Goal: Task Accomplishment & Management: Use online tool/utility

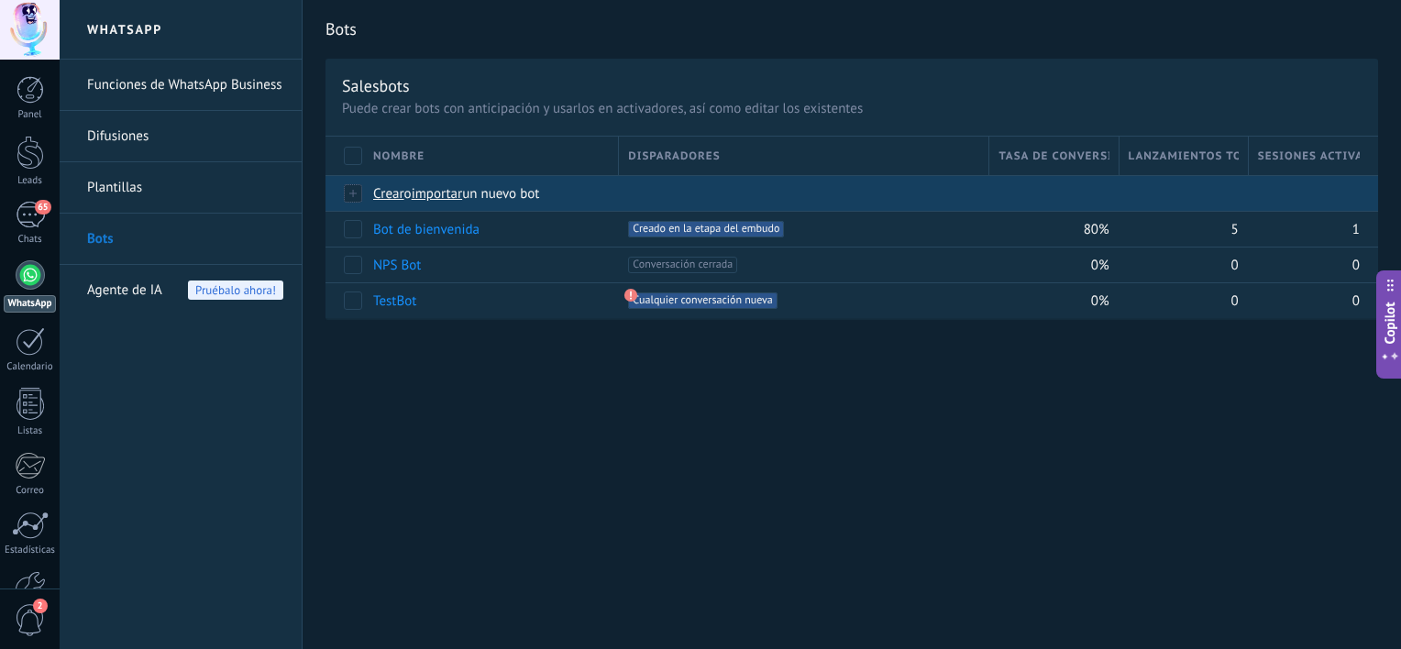
click at [451, 193] on span "importar" at bounding box center [437, 193] width 51 height 17
click at [0, 0] on input "importar un nuevo bot" at bounding box center [0, 0] width 0 height 0
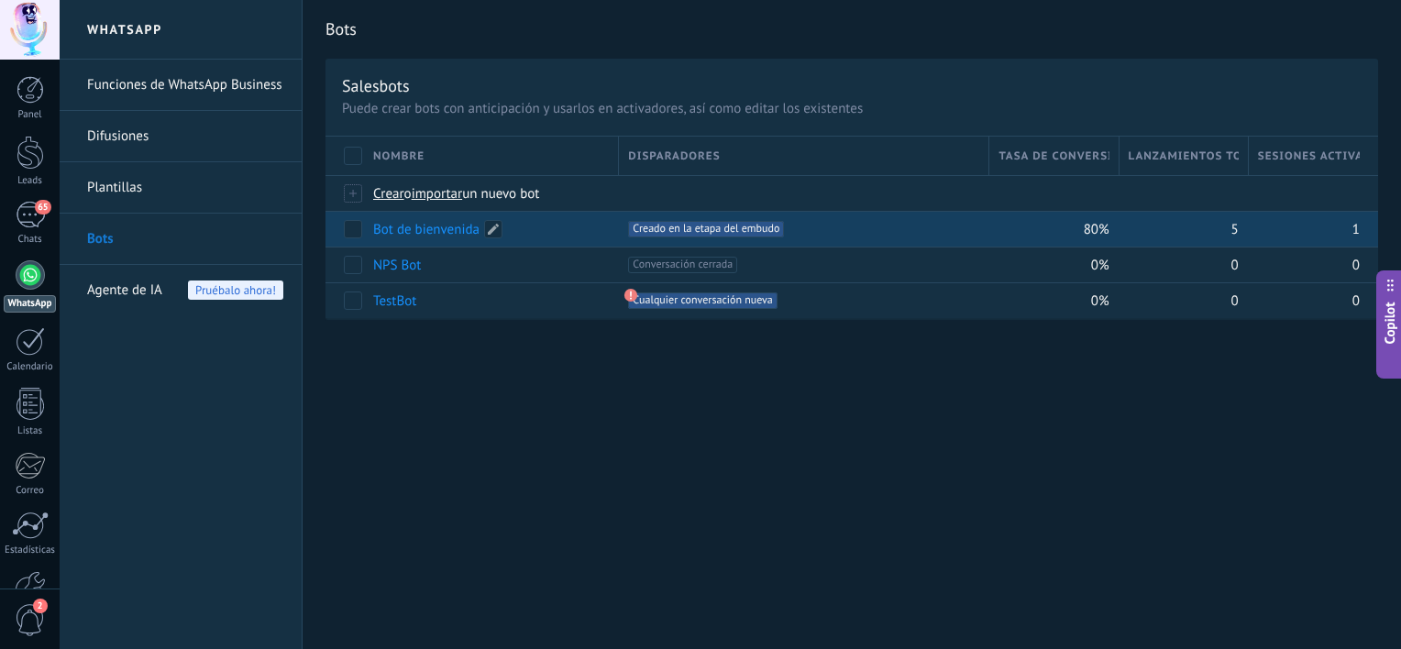
click at [398, 228] on link "Bot de bienvenida" at bounding box center [426, 229] width 106 height 17
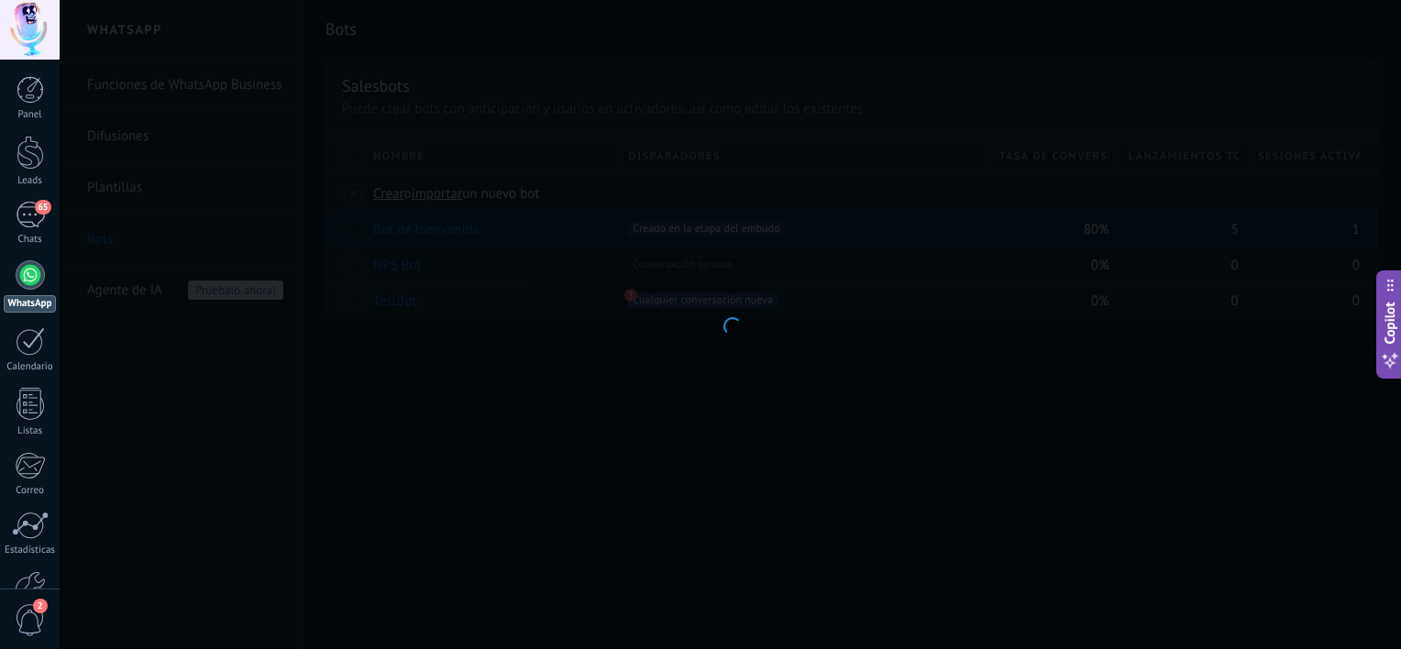
type input "**********"
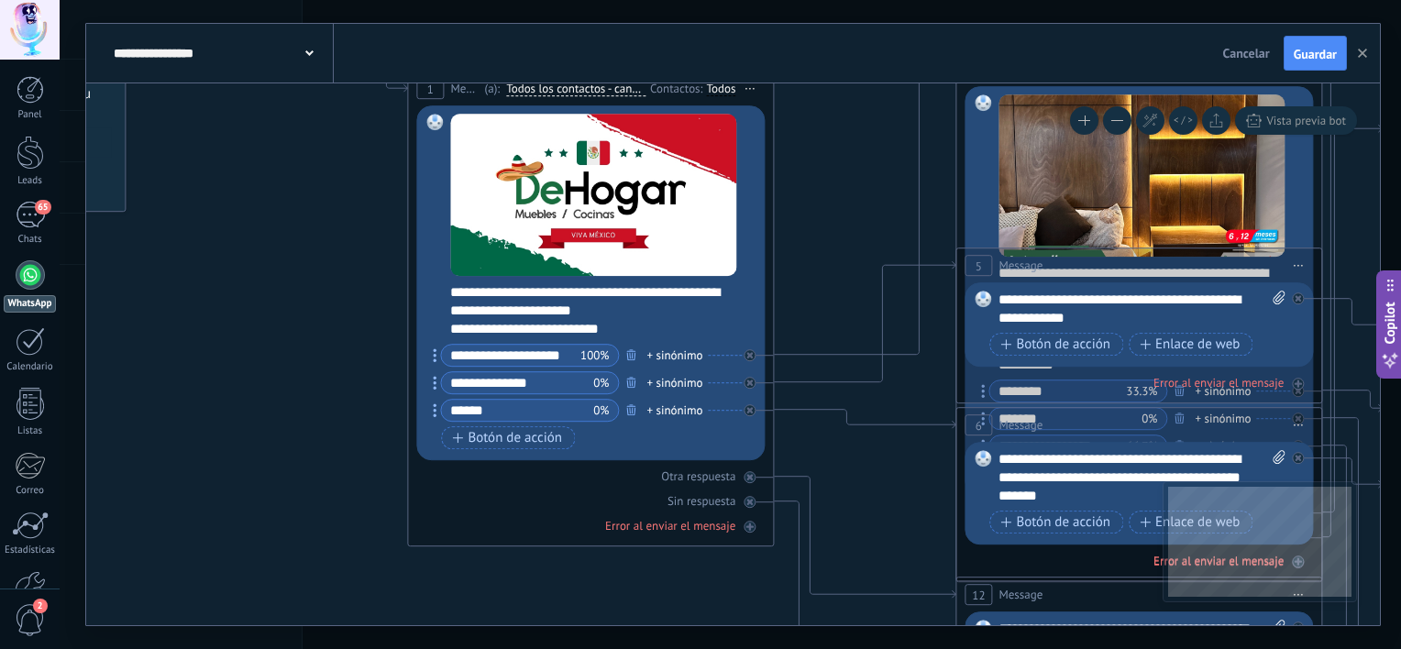
drag, startPoint x: 589, startPoint y: 463, endPoint x: 323, endPoint y: 253, distance: 338.8
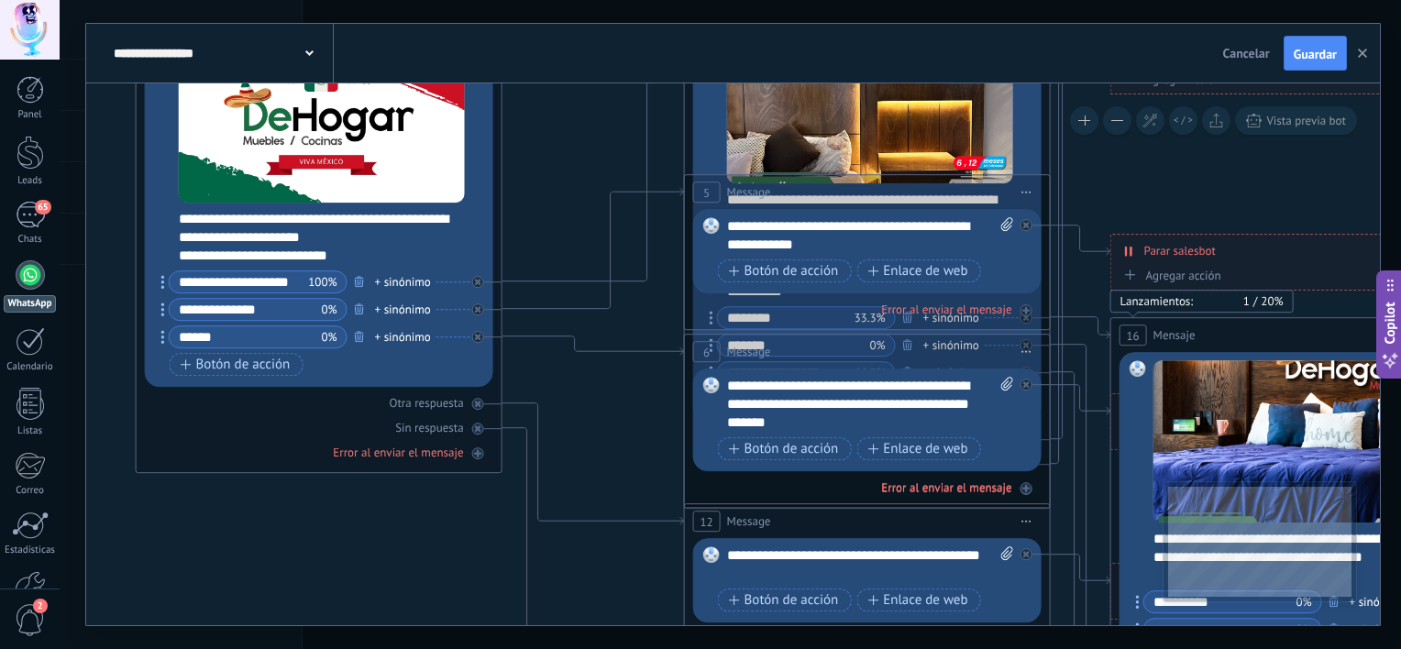
drag, startPoint x: 842, startPoint y: 248, endPoint x: 552, endPoint y: 171, distance: 300.4
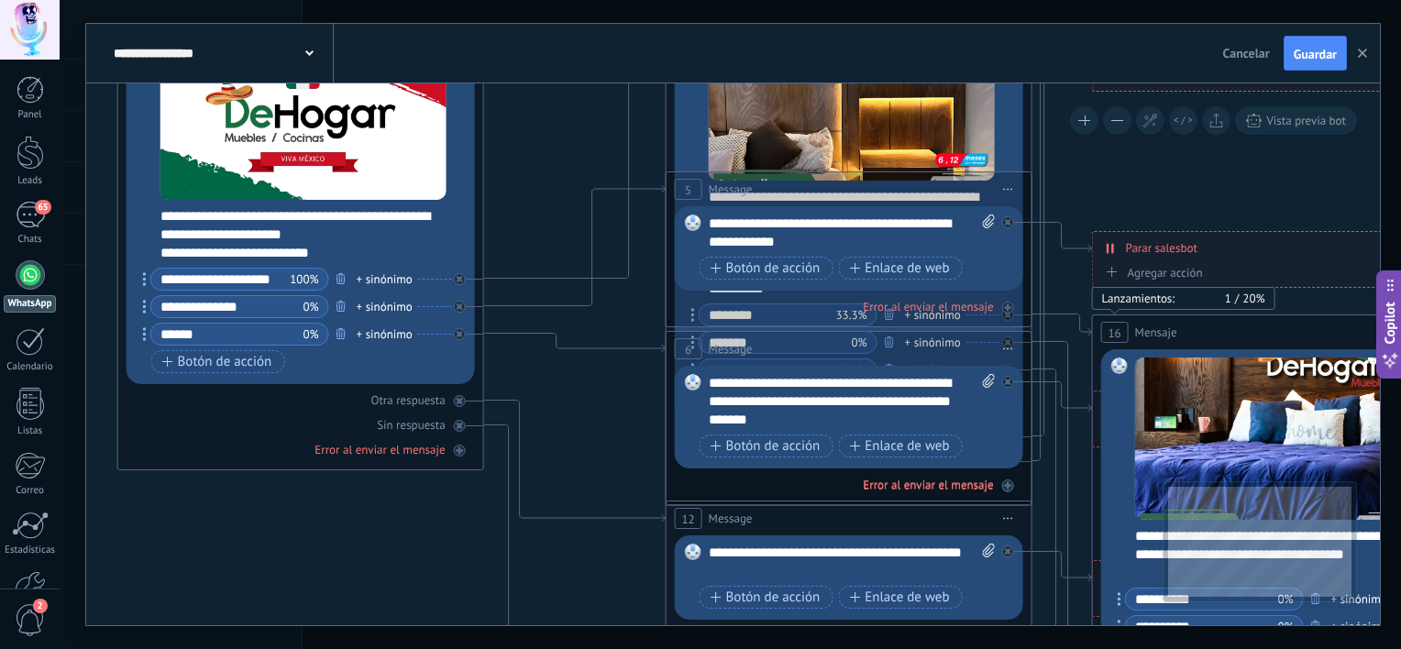
drag, startPoint x: 788, startPoint y: 318, endPoint x: 585, endPoint y: 214, distance: 228.8
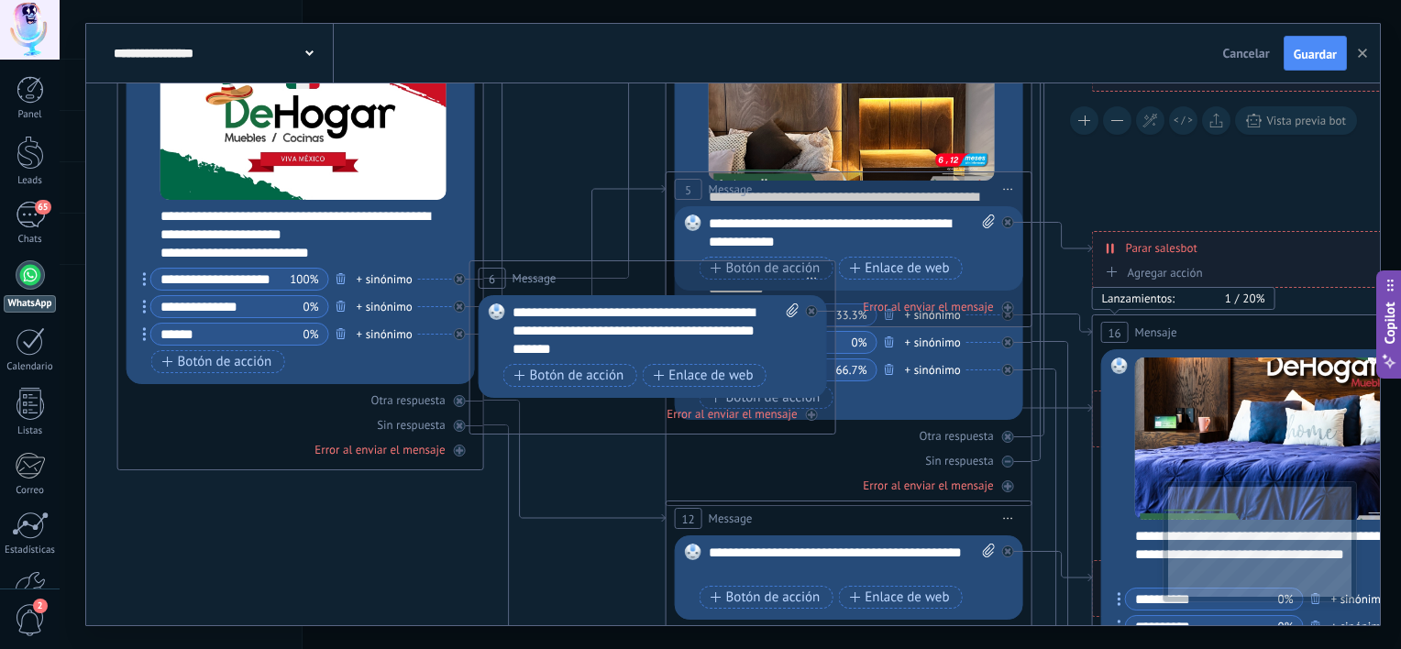
drag, startPoint x: 925, startPoint y: 359, endPoint x: 690, endPoint y: 289, distance: 245.1
click at [690, 289] on div "6 Message ******* (a): Todos los contactos - canales seleccionados Todos los co…" at bounding box center [652, 278] width 365 height 34
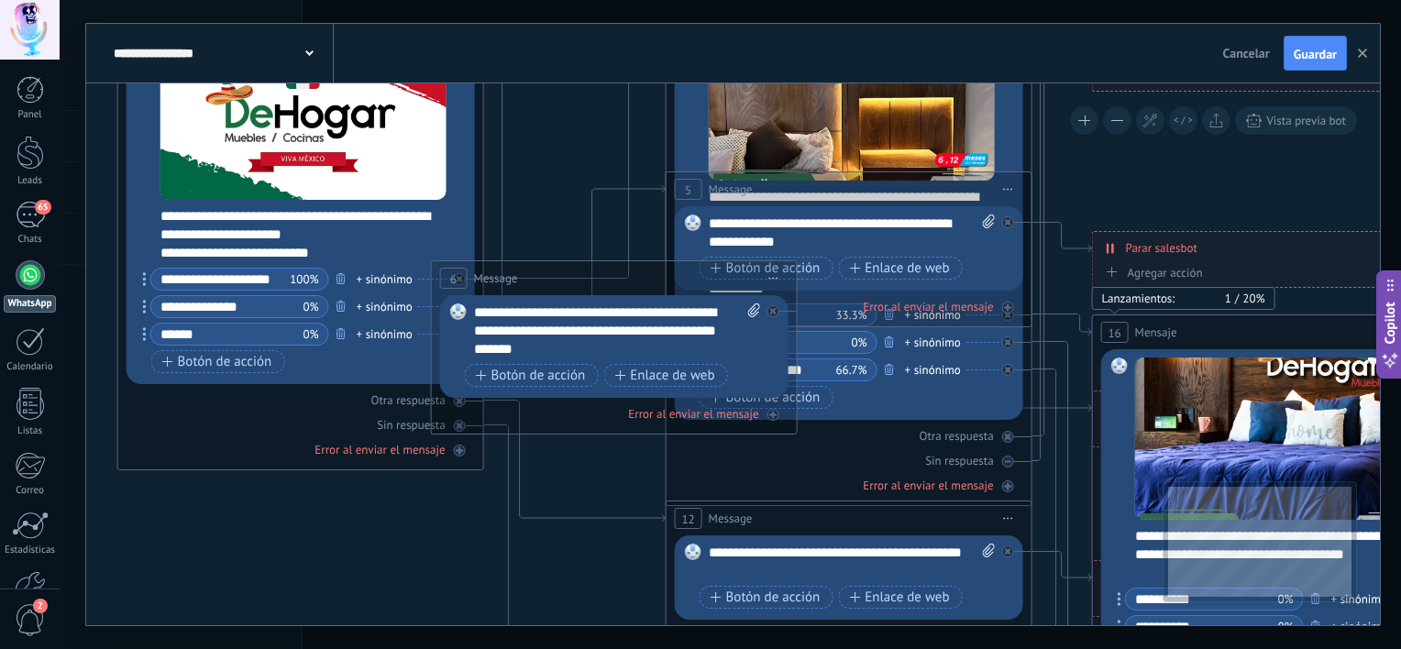
drag, startPoint x: 699, startPoint y: 295, endPoint x: 693, endPoint y: 338, distance: 43.4
click at [693, 338] on div "Reemplazar Quitar Convertir a mensaje de voz Arrastre la imagen aquí para adjun…" at bounding box center [614, 346] width 348 height 103
click at [585, 207] on icon at bounding box center [575, 245] width 182 height 121
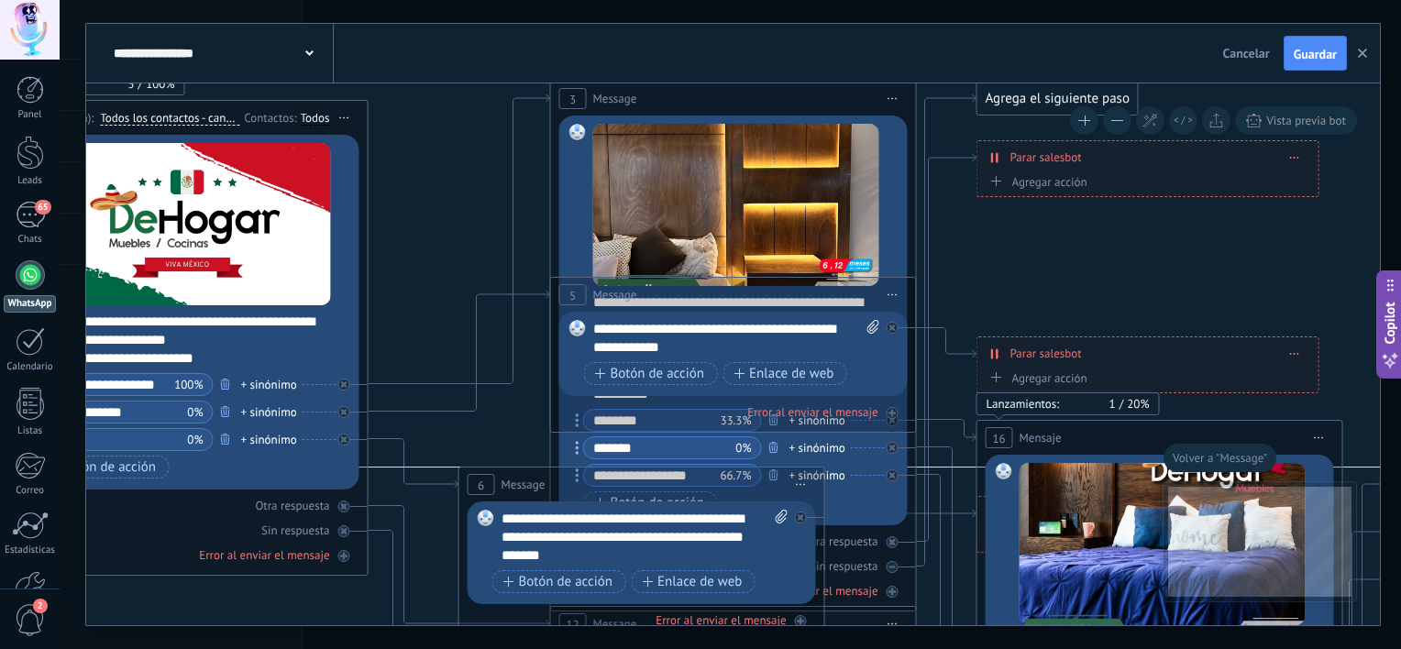
drag, startPoint x: 469, startPoint y: 375, endPoint x: 613, endPoint y: 472, distance: 173.7
click at [613, 472] on div "6 Message ******* (a): Todos los contactos - canales seleccionados Todos los co…" at bounding box center [641, 485] width 365 height 34
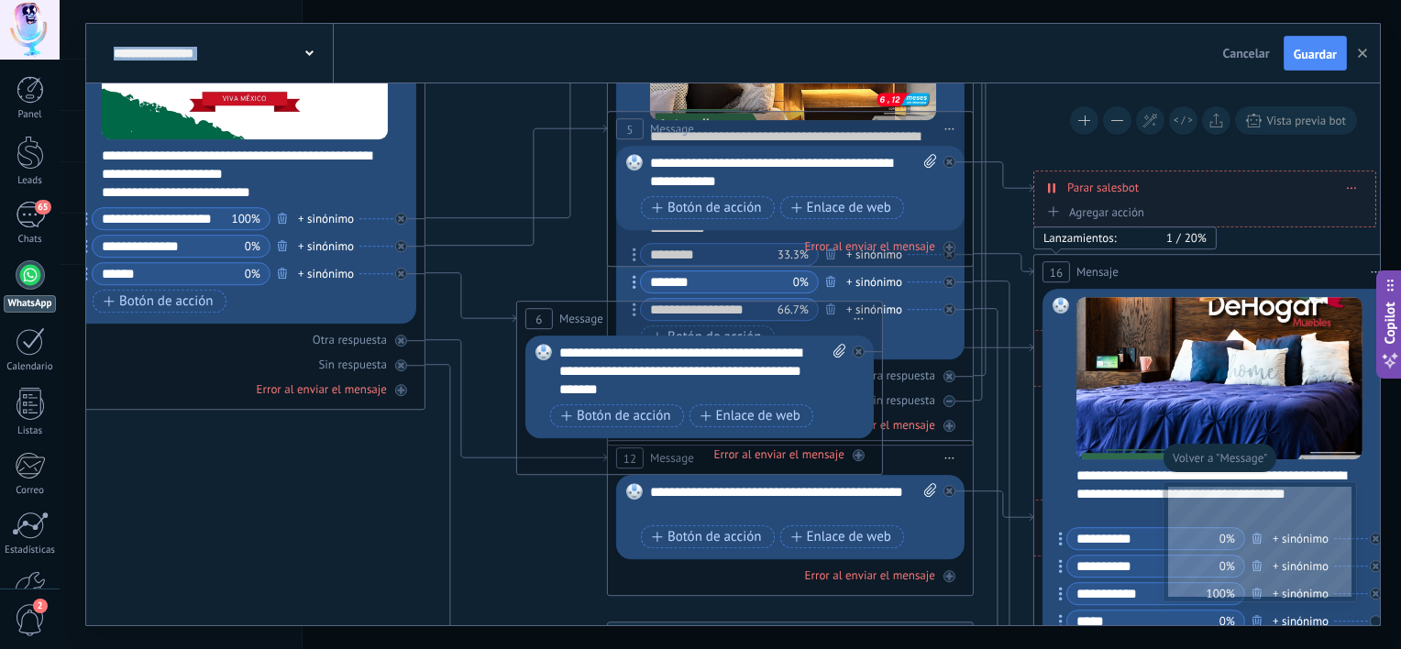
drag, startPoint x: 462, startPoint y: 272, endPoint x: 522, endPoint y: 105, distance: 177.2
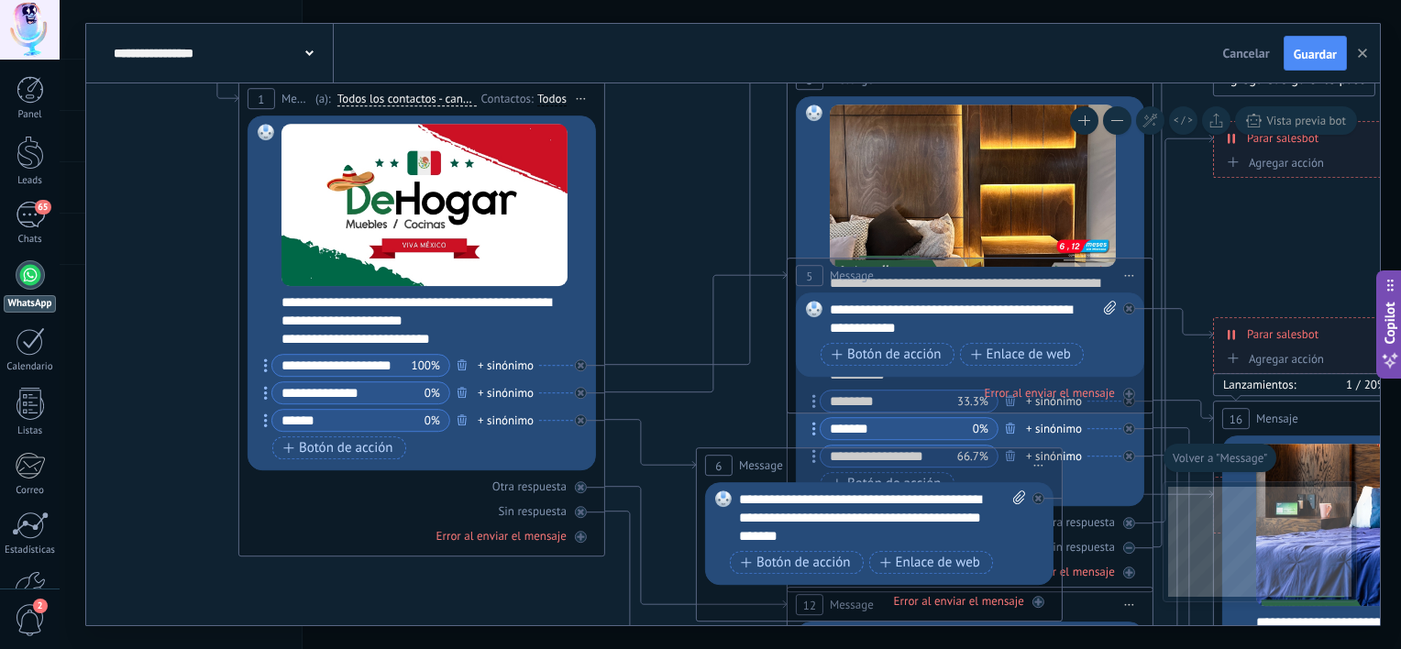
drag, startPoint x: 266, startPoint y: 466, endPoint x: 441, endPoint y: 616, distance: 230.8
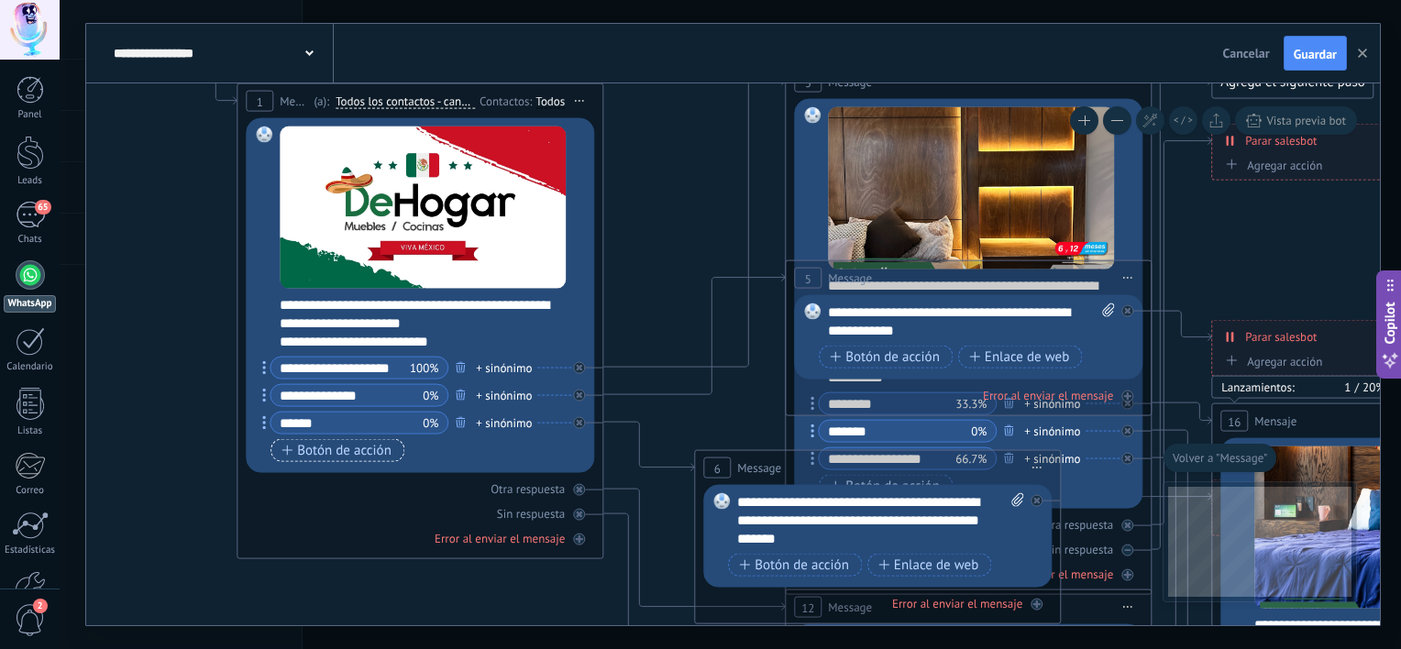
click at [334, 446] on span "Botón de acción" at bounding box center [336, 450] width 110 height 15
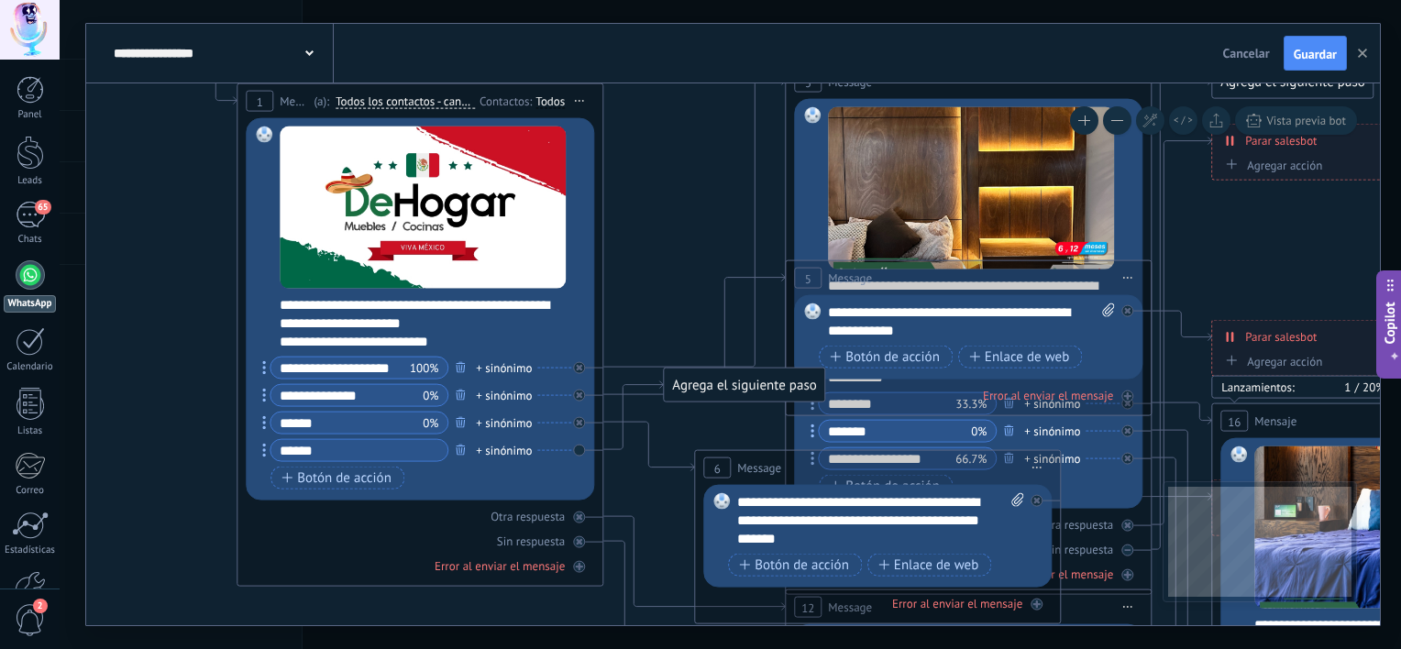
type input "******"
click at [480, 474] on div "Botón de acción Enlace de web" at bounding box center [417, 478] width 295 height 23
click at [727, 388] on div "Agrega el siguiente paso" at bounding box center [744, 385] width 160 height 30
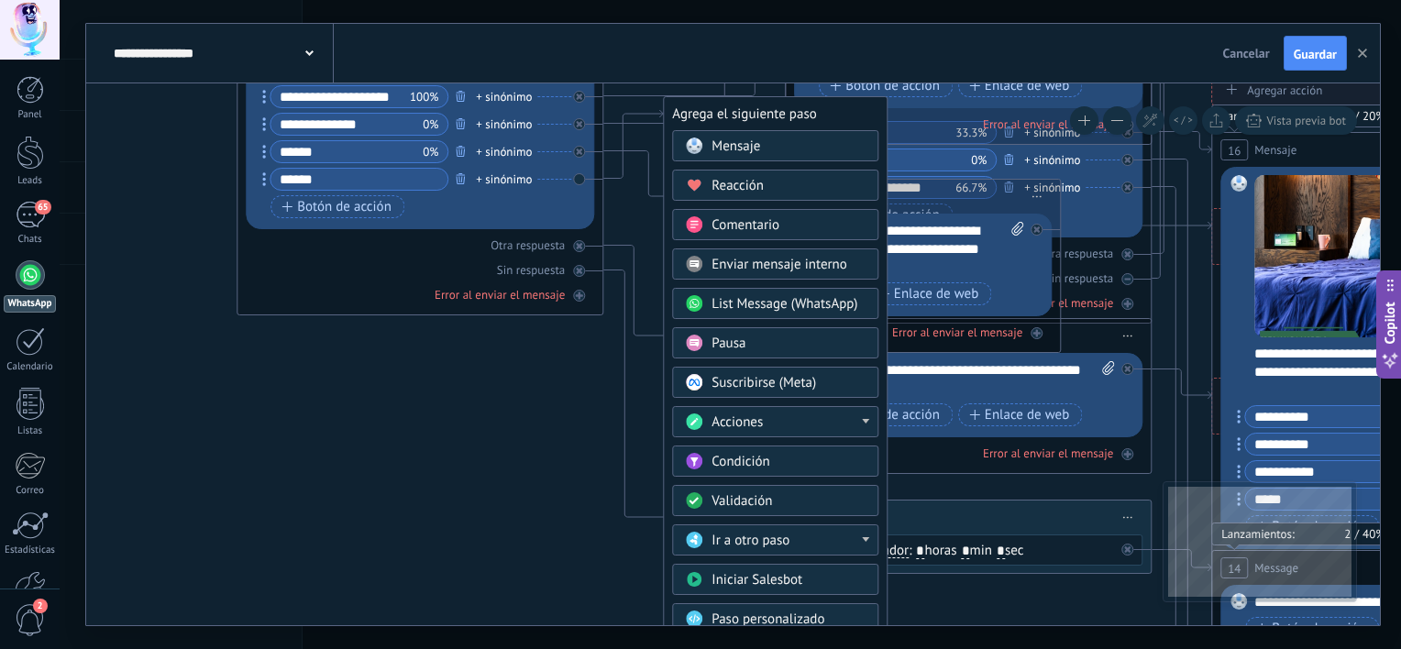
click at [761, 154] on div "Mensaje" at bounding box center [788, 147] width 154 height 18
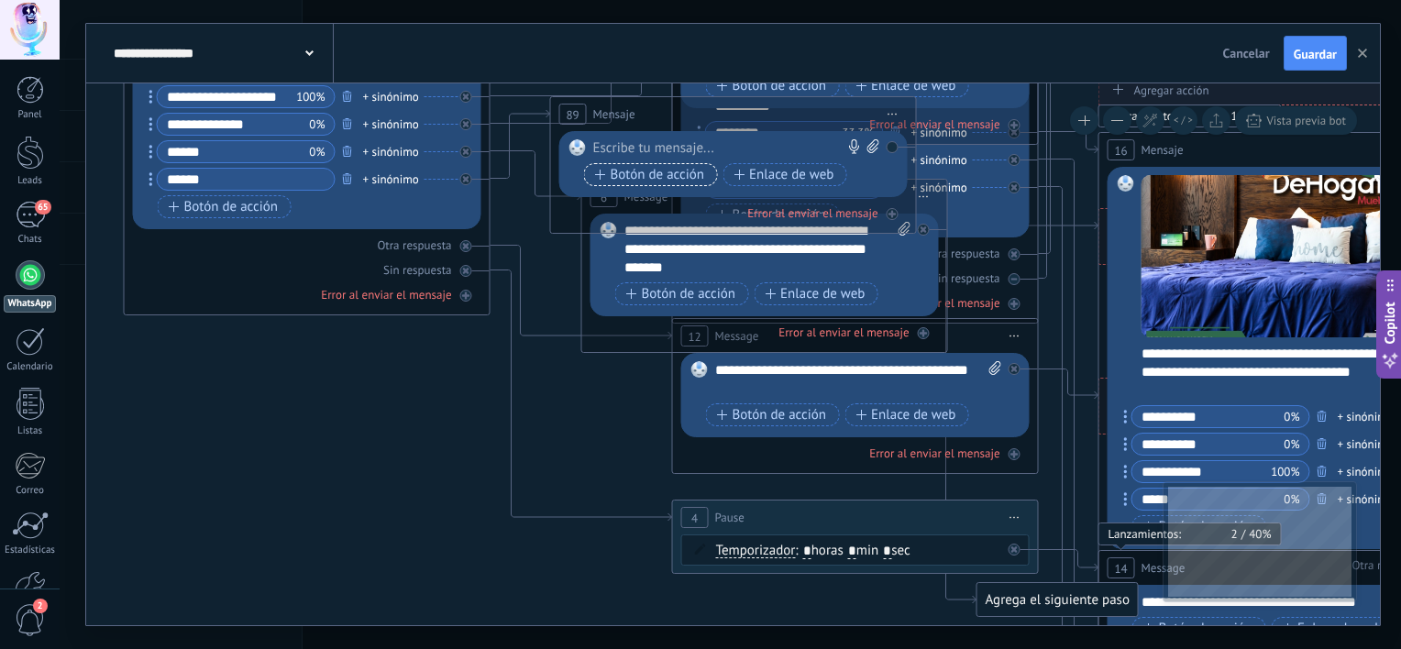
click at [683, 176] on span "Botón de acción" at bounding box center [650, 175] width 110 height 15
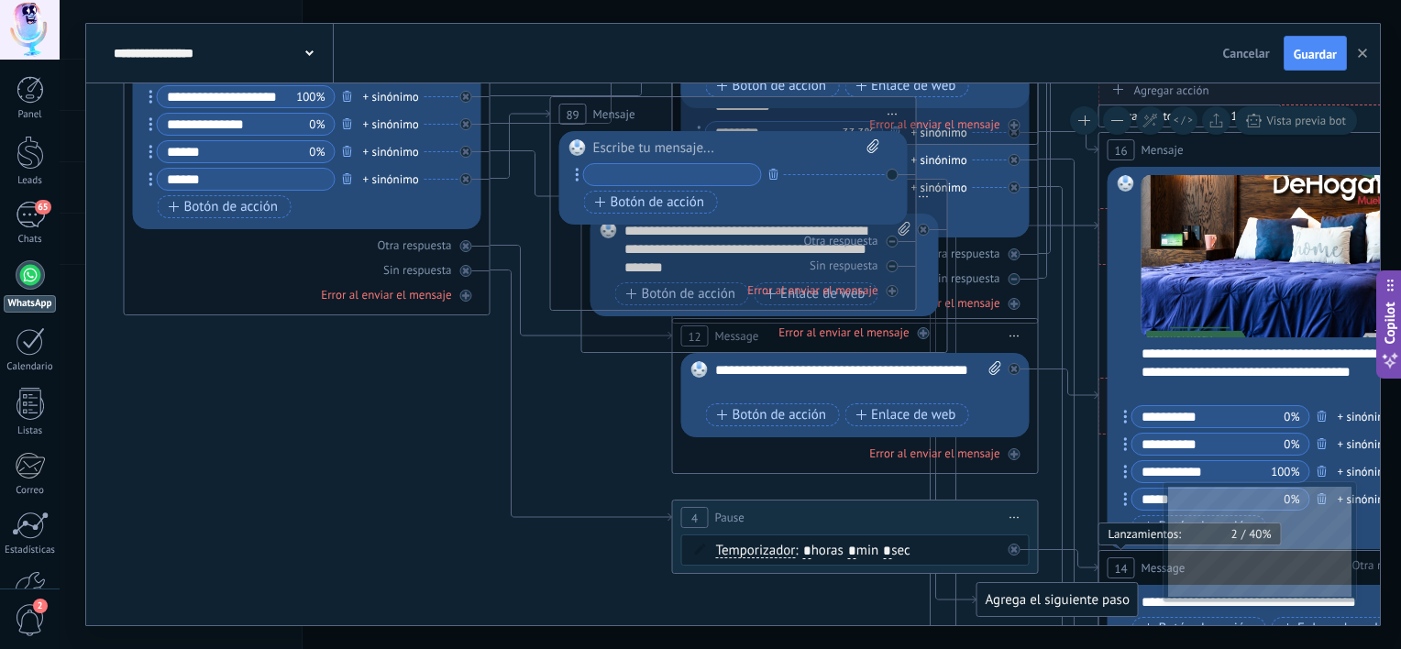
click at [867, 147] on icon at bounding box center [872, 146] width 12 height 14
click input "Subir" at bounding box center [0, 0] width 0 height 0
click at [771, 174] on icon "button" at bounding box center [773, 174] width 9 height 11
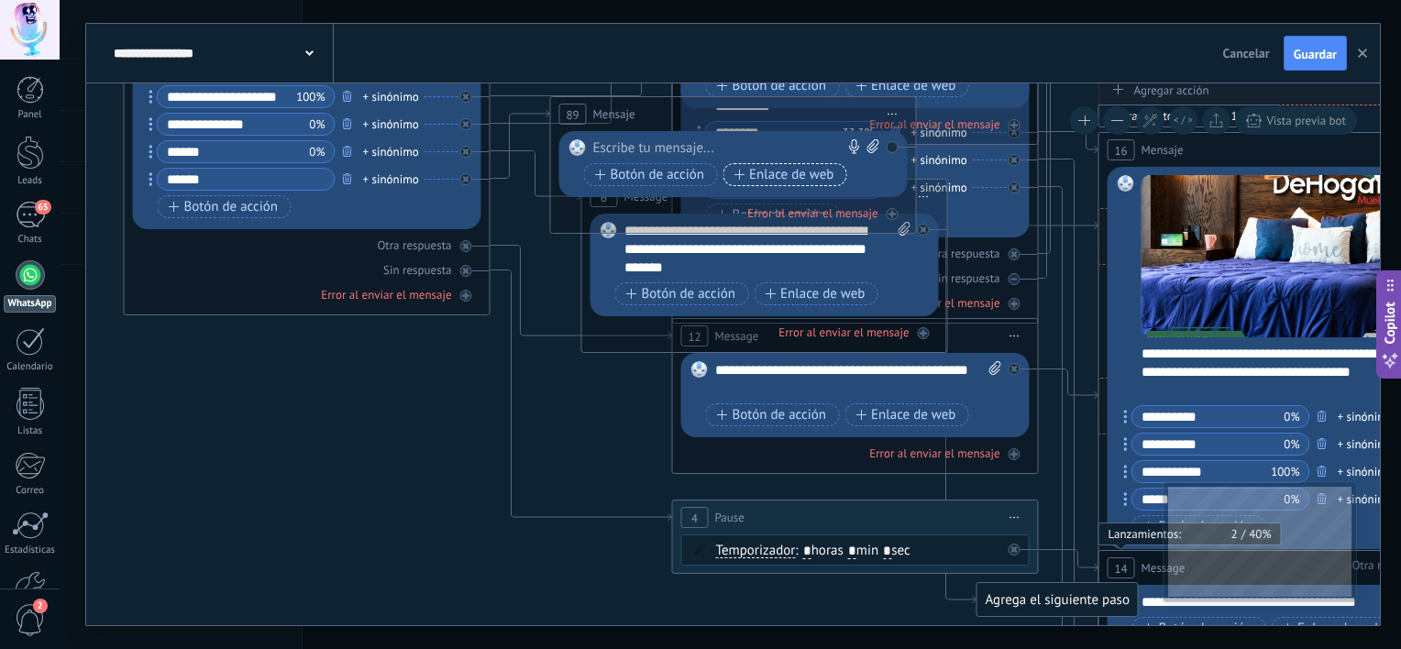
click at [768, 176] on span "Enlace de web" at bounding box center [783, 175] width 100 height 15
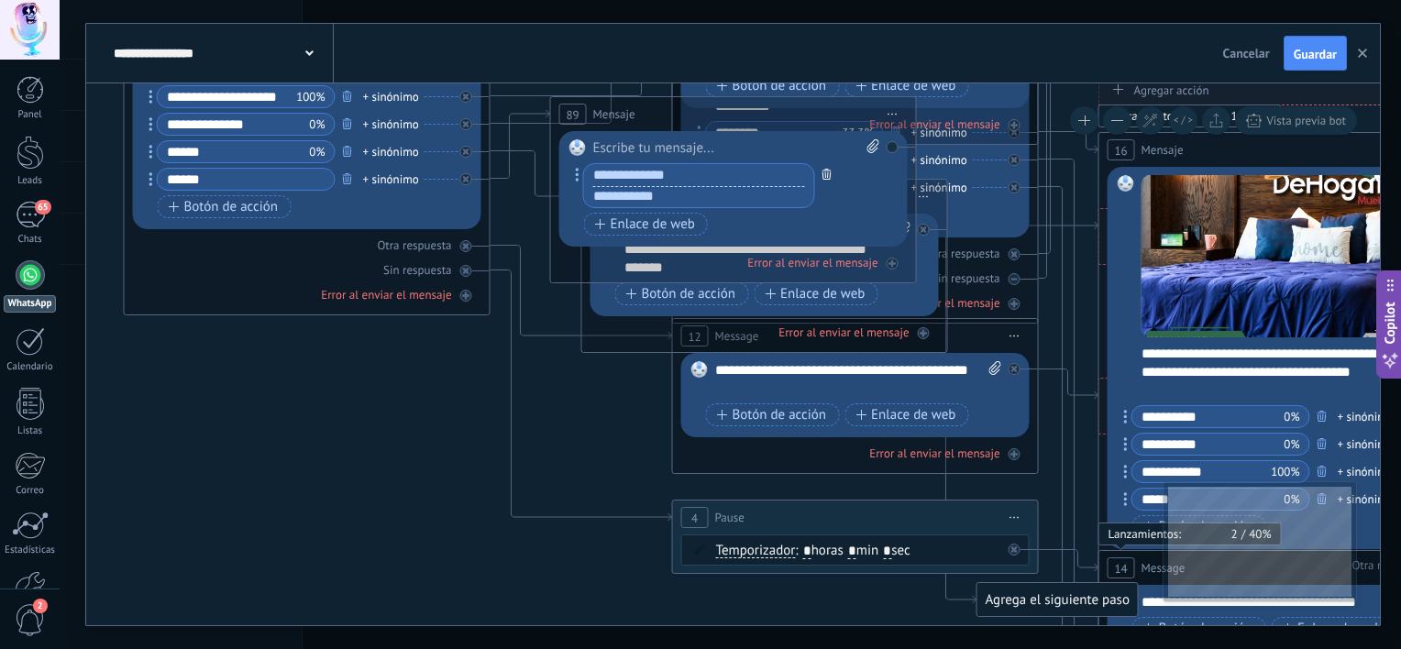
click at [823, 170] on icon "button" at bounding box center [826, 174] width 9 height 11
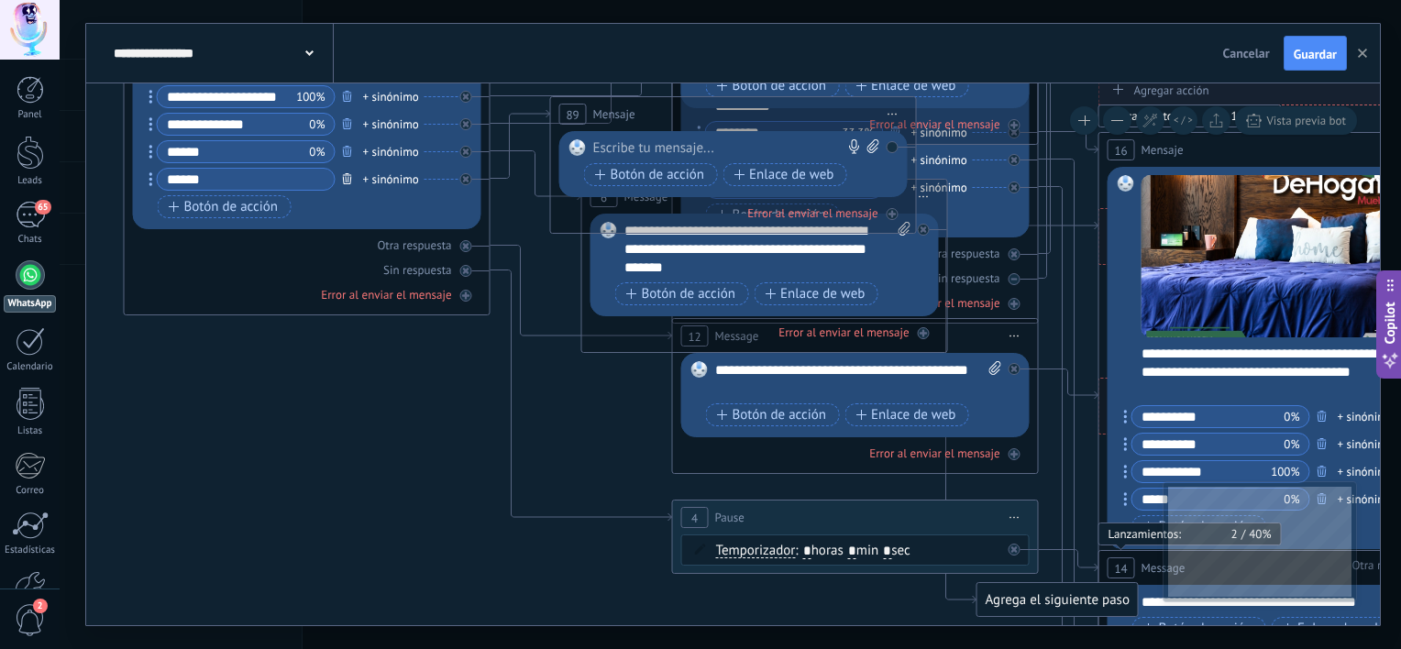
click at [348, 179] on icon "button" at bounding box center [347, 178] width 9 height 11
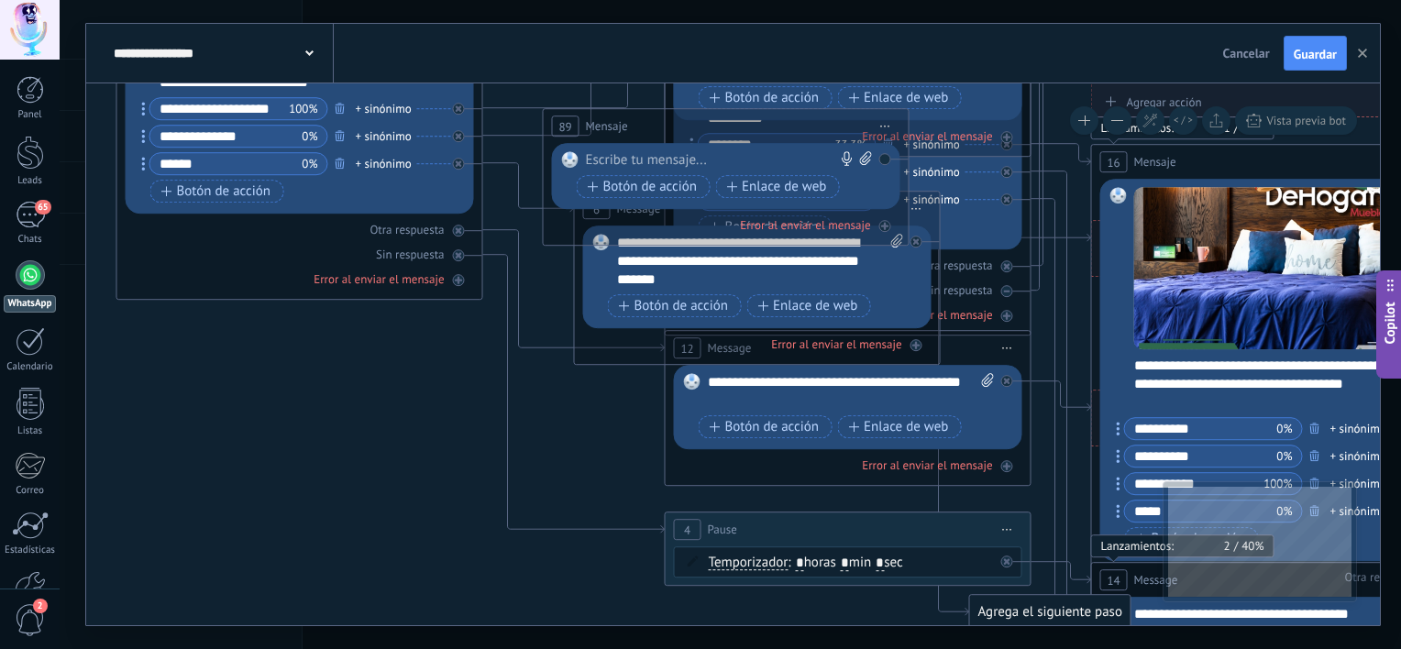
click at [719, 151] on div at bounding box center [722, 160] width 272 height 18
drag, startPoint x: 741, startPoint y: 157, endPoint x: 681, endPoint y: 226, distance: 91.0
click at [675, 227] on div "89 Mensaje ******* (a): Todos los contactos - canales seleccionados Todos los c…" at bounding box center [726, 177] width 367 height 138
drag, startPoint x: 876, startPoint y: 191, endPoint x: 741, endPoint y: 276, distance: 159.5
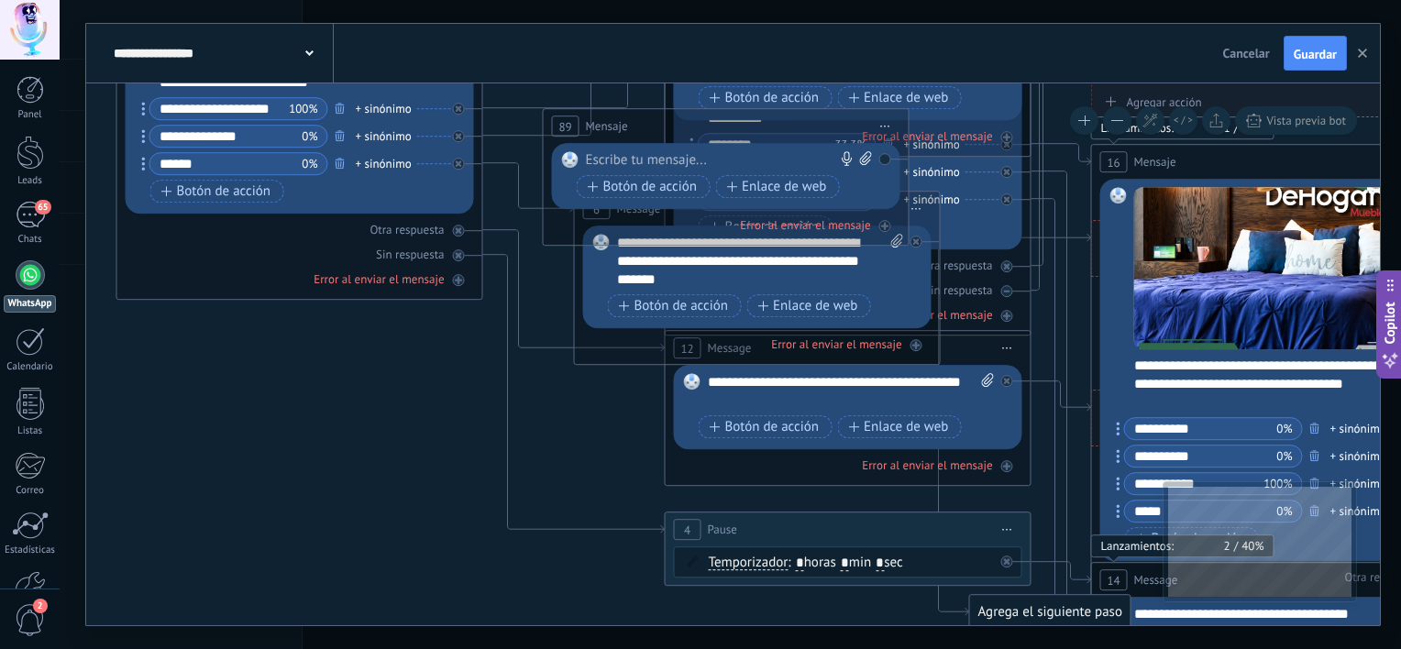
drag, startPoint x: 566, startPoint y: 182, endPoint x: 535, endPoint y: 310, distance: 131.9
click at [885, 156] on div "Reemplazar Quitar Convertir a mensaje de voz Arrastre la imagen aquí para adjun…" at bounding box center [726, 176] width 348 height 66
drag, startPoint x: 885, startPoint y: 156, endPoint x: 880, endPoint y: 167, distance: 11.9
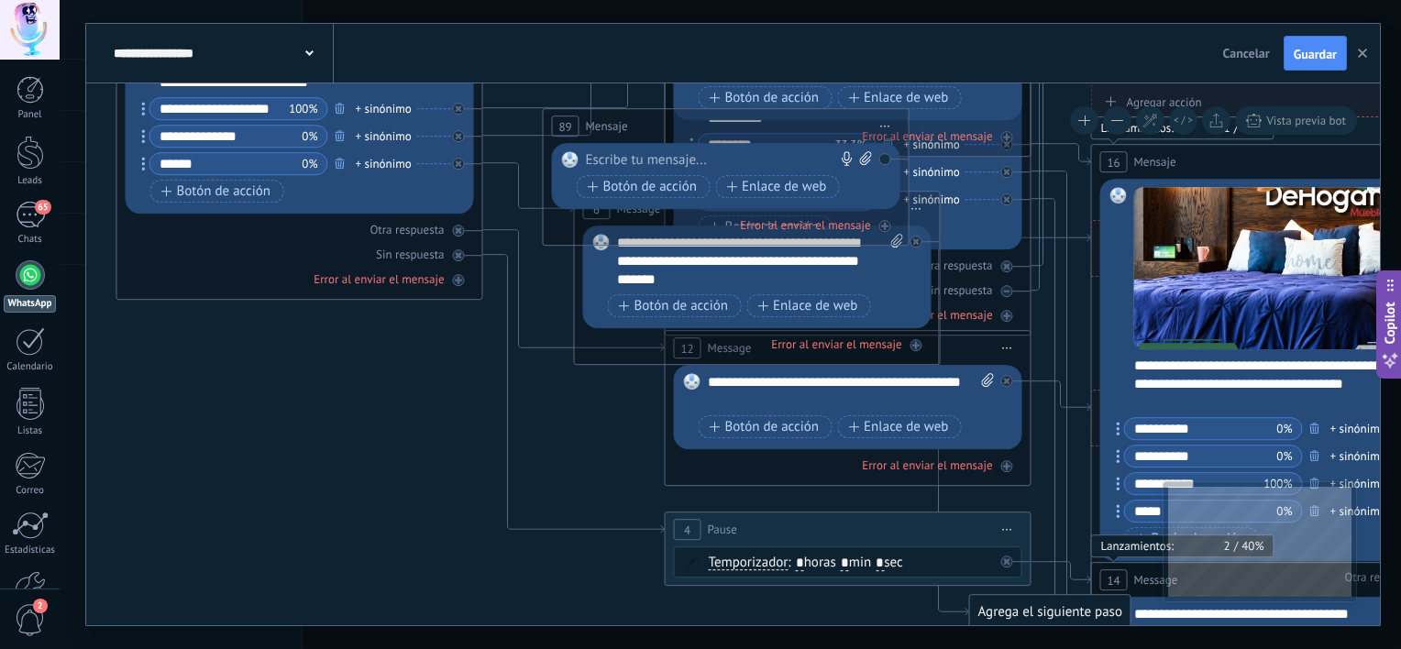
click at [880, 167] on div "Reemplazar Quitar Convertir a mensaje de voz Arrastre la imagen aquí para adjun…" at bounding box center [726, 176] width 348 height 66
click at [887, 158] on div "Reemplazar Quitar Convertir a mensaje de voz Arrastre la imagen aquí para adjun…" at bounding box center [726, 176] width 348 height 66
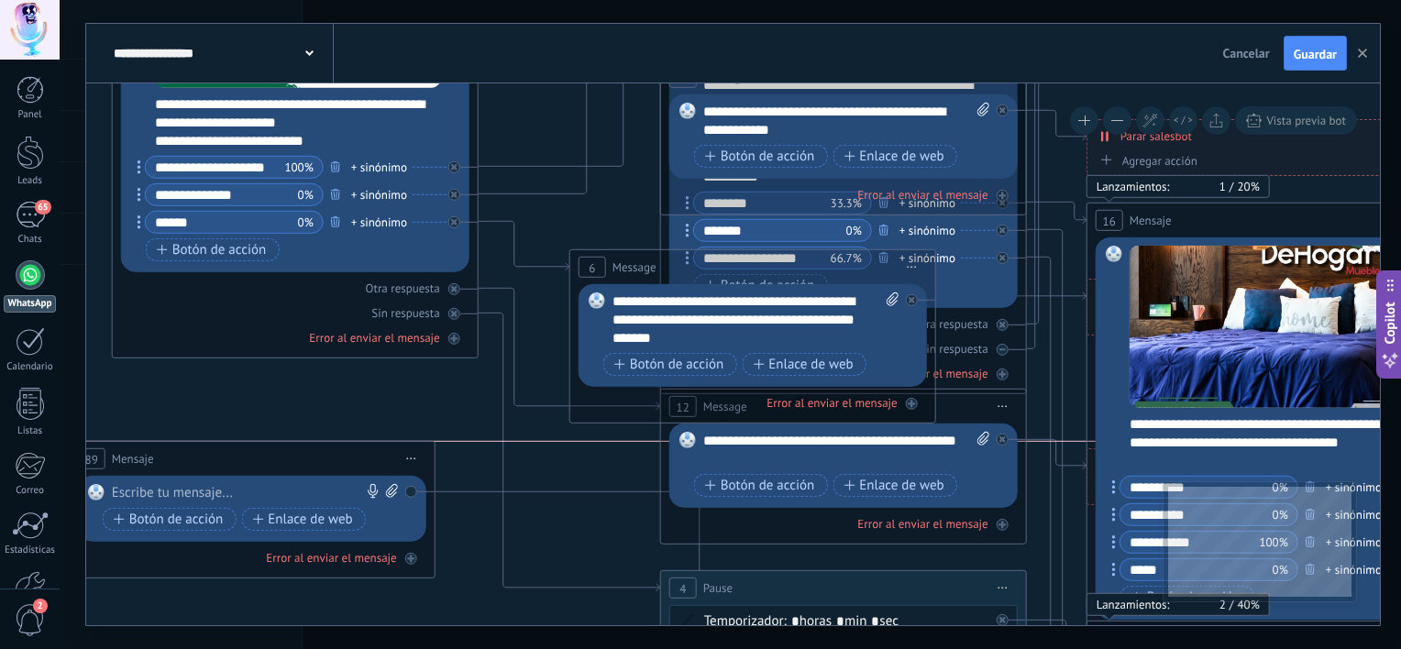
drag, startPoint x: 815, startPoint y: 184, endPoint x: 354, endPoint y: 459, distance: 536.9
click at [354, 459] on div "89 Mensaje ******* (a): Todos los contactos - canales seleccionados Todos los c…" at bounding box center [252, 459] width 365 height 34
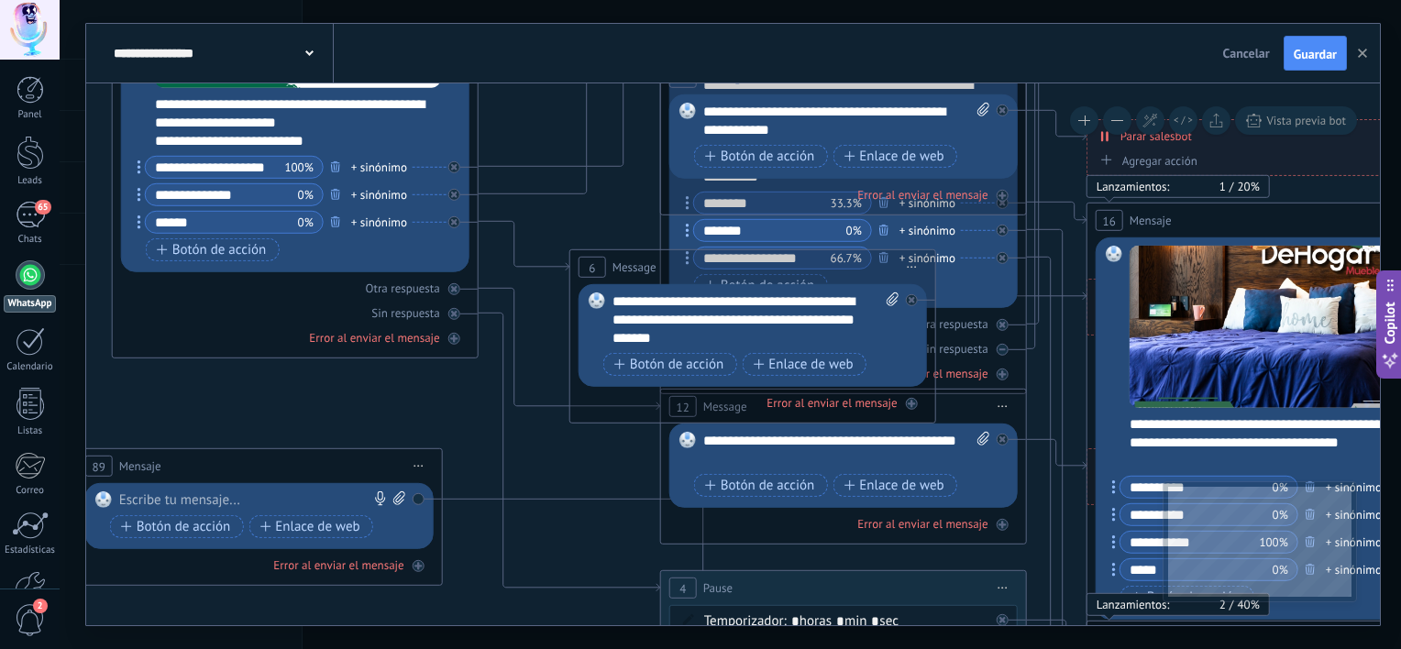
click at [419, 469] on span "Iniciar vista previa aquí Cambiar nombre Duplicar [GEOGRAPHIC_DATA]" at bounding box center [418, 466] width 29 height 27
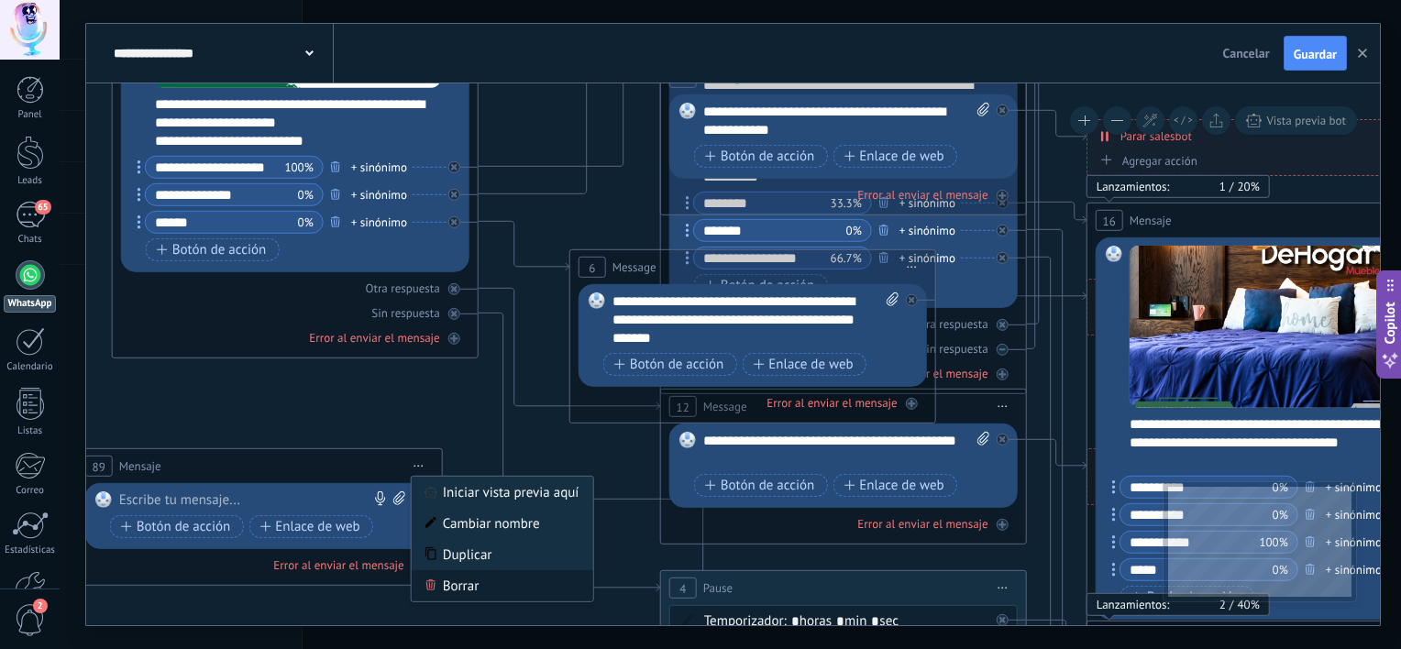
click at [469, 581] on div "Borrar" at bounding box center [503, 585] width 182 height 31
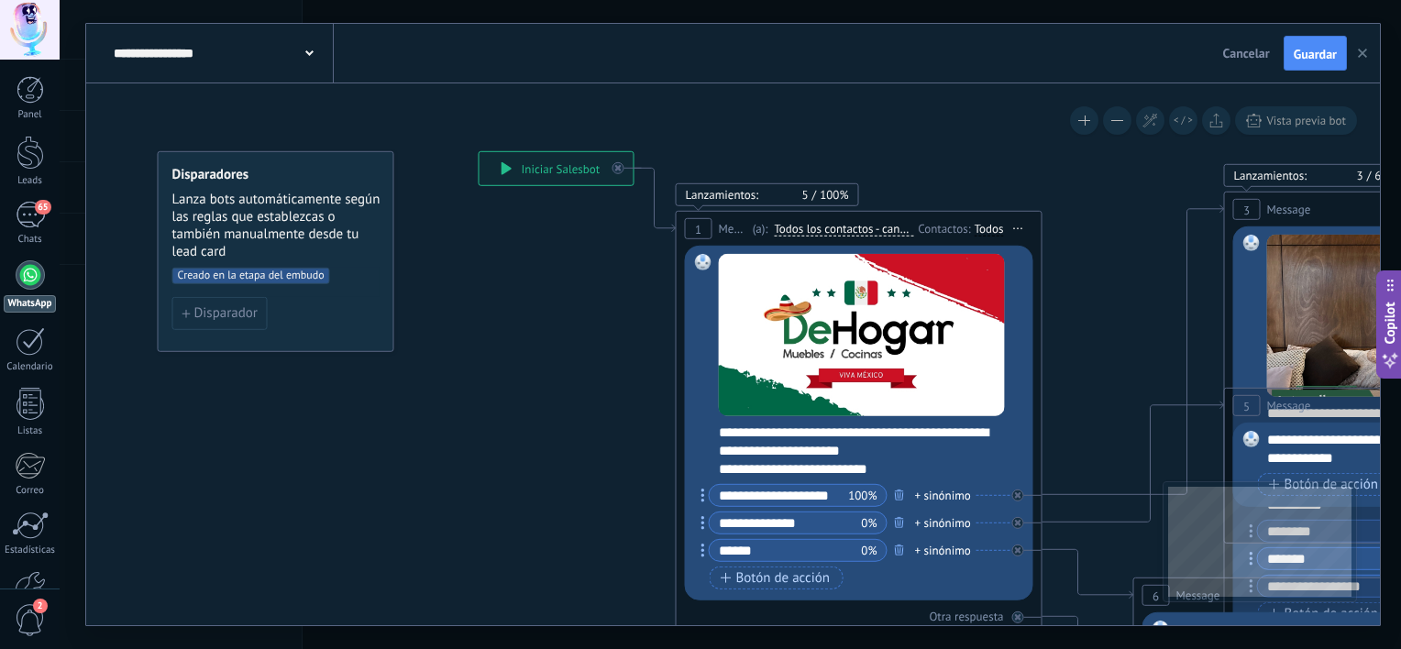
click at [1368, 52] on button "button" at bounding box center [1363, 53] width 28 height 35
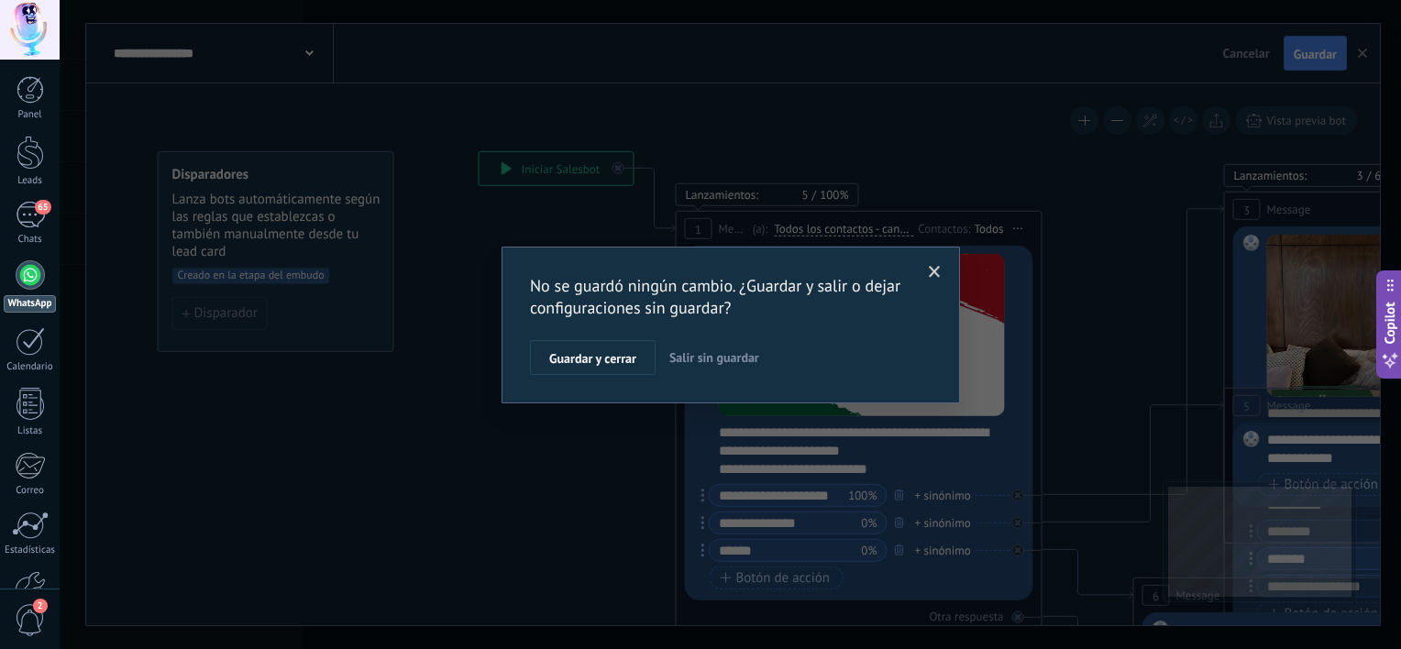
click at [706, 356] on span "Salir sin guardar" at bounding box center [714, 357] width 90 height 17
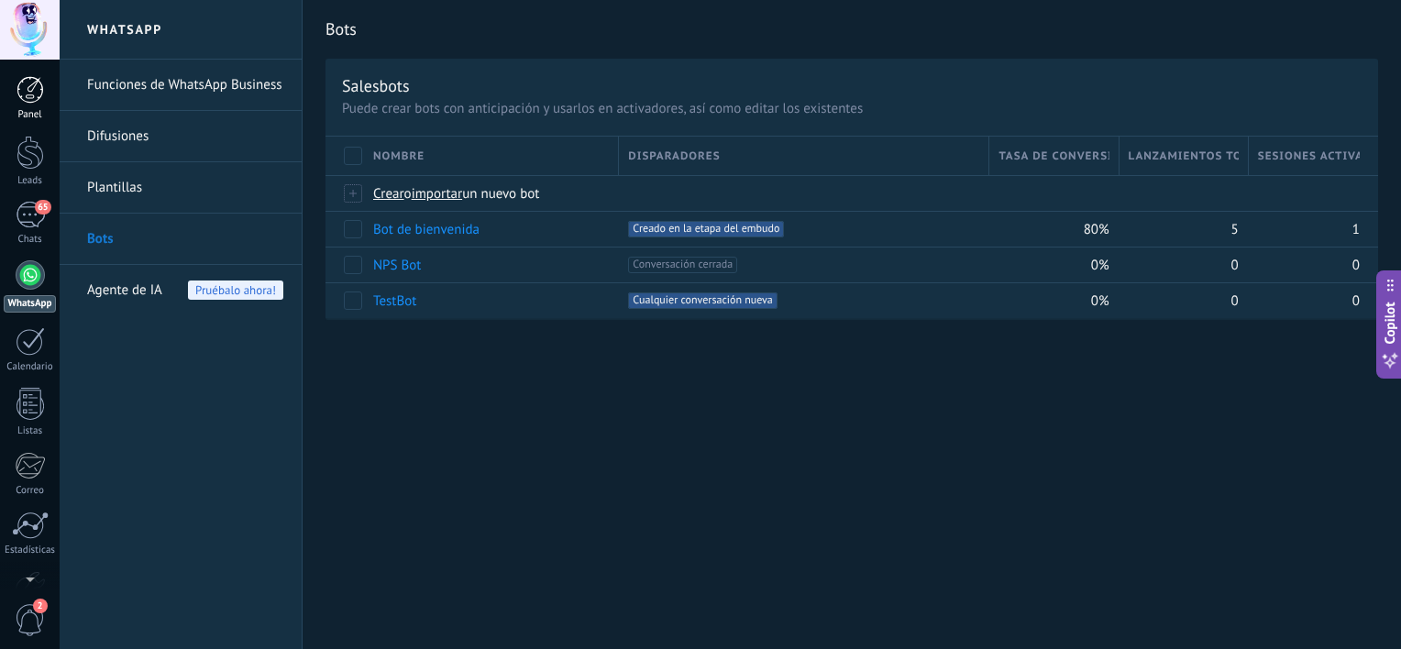
click at [24, 84] on div at bounding box center [31, 90] width 28 height 28
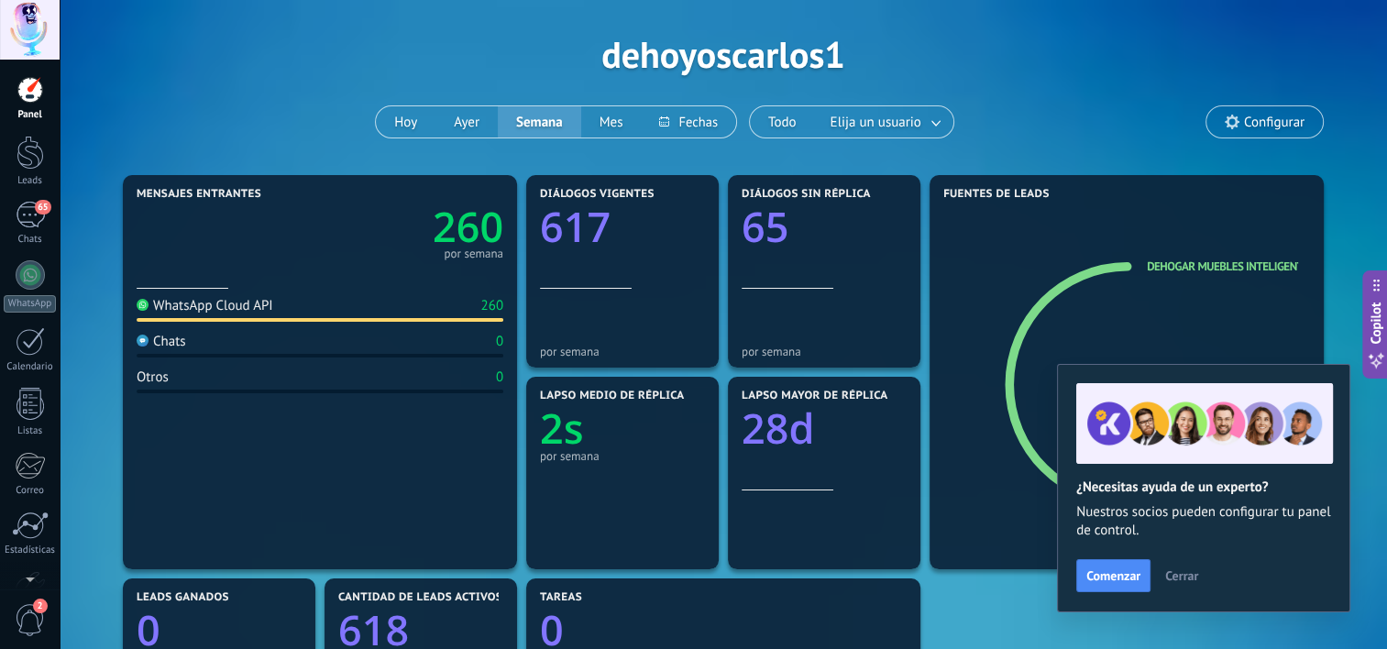
scroll to position [42, 0]
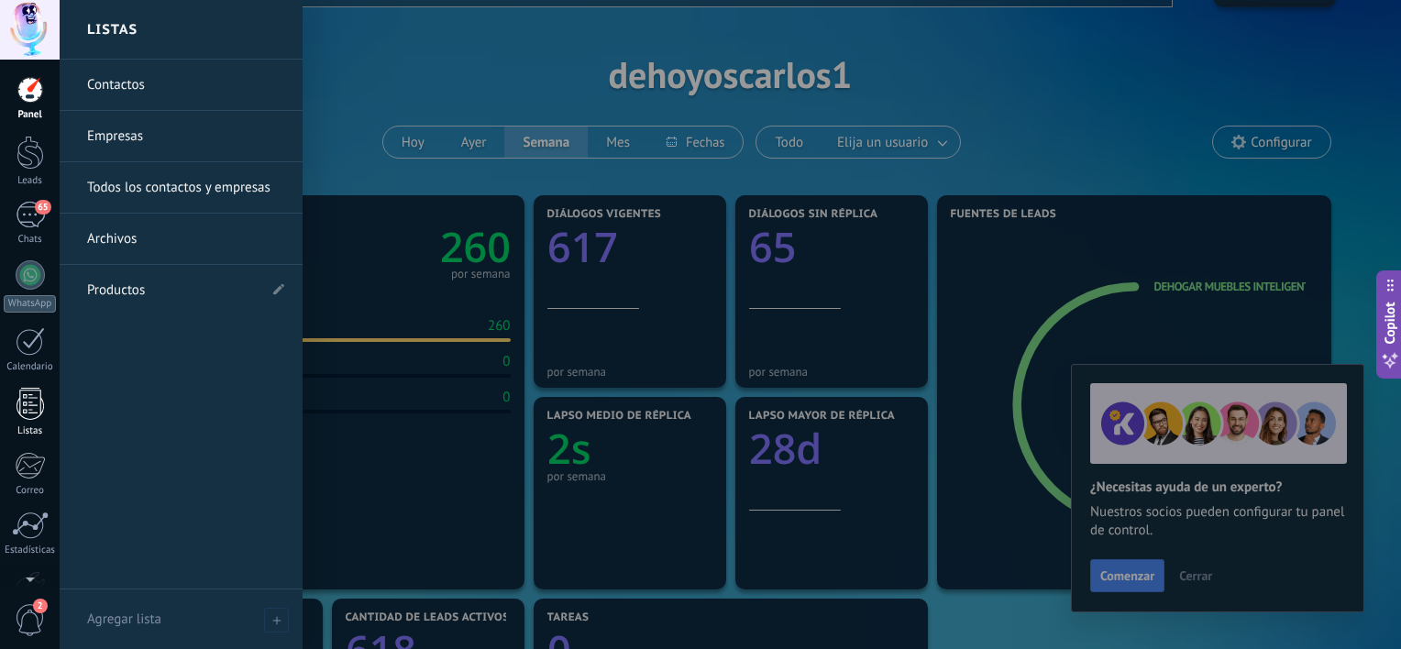
click at [28, 404] on div at bounding box center [31, 404] width 28 height 32
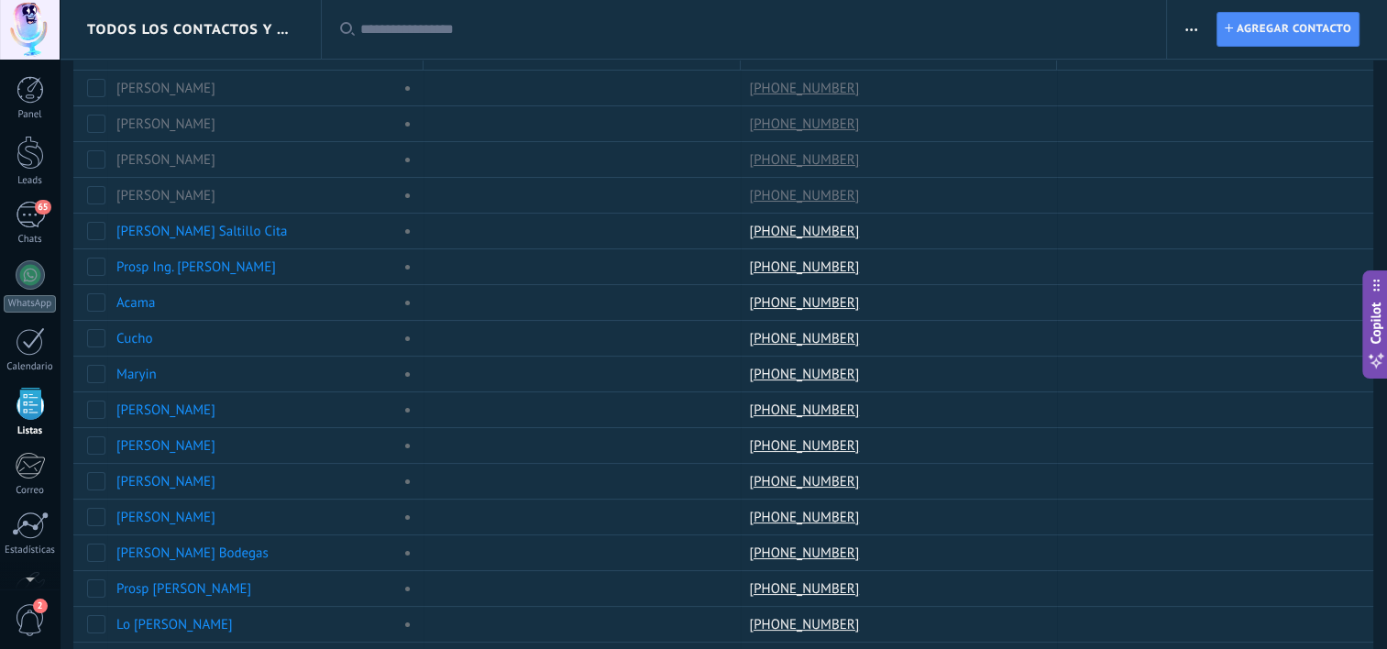
click at [28, 404] on div at bounding box center [31, 404] width 28 height 32
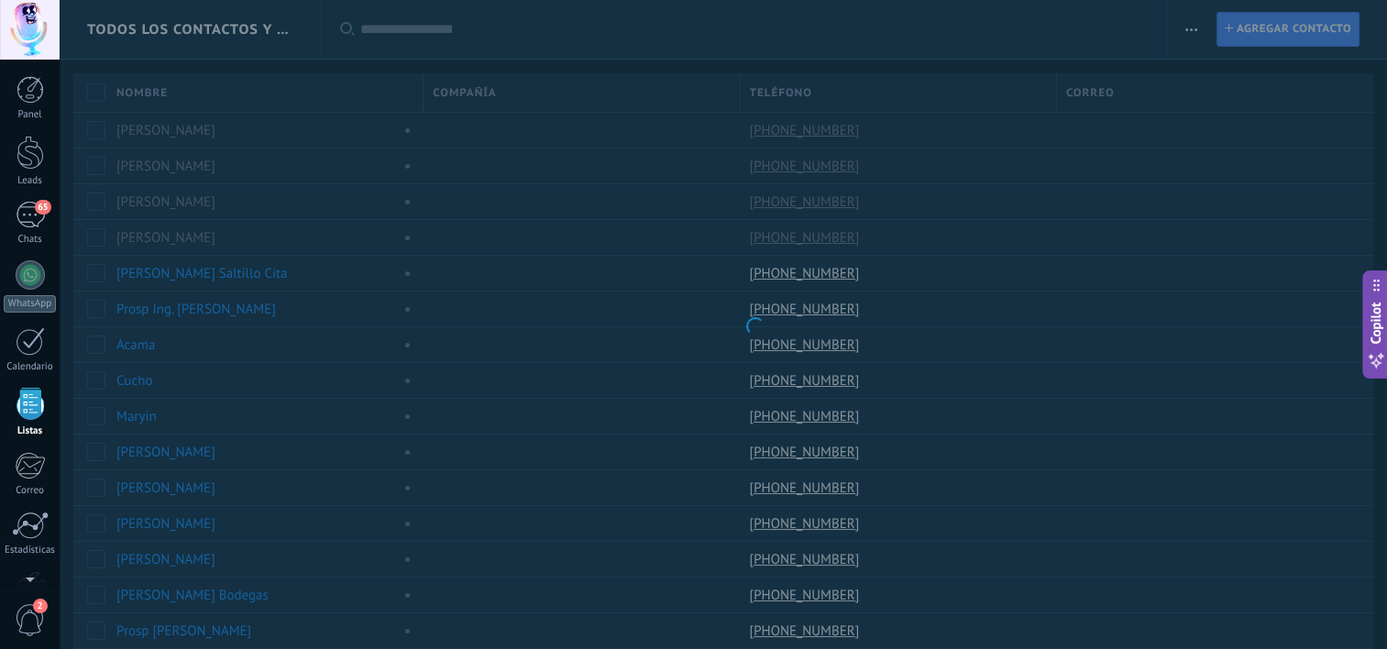
click at [28, 404] on div at bounding box center [31, 404] width 28 height 32
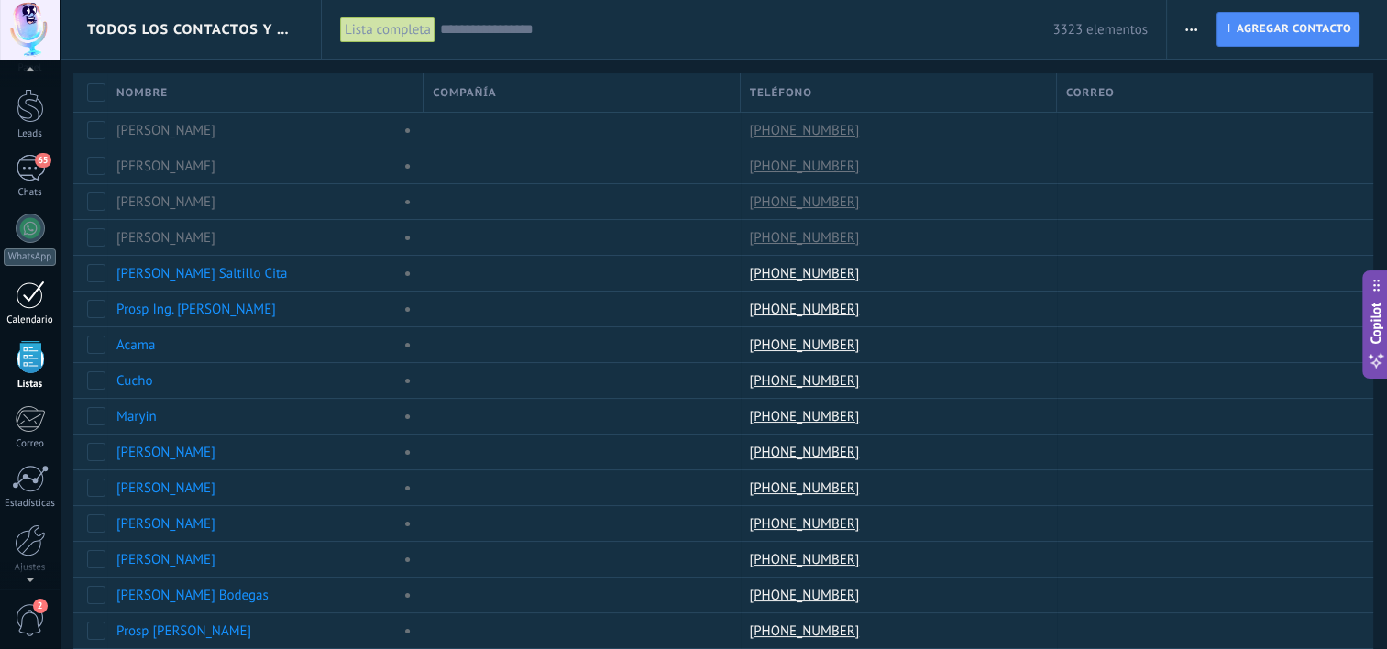
click at [37, 293] on div at bounding box center [30, 295] width 29 height 28
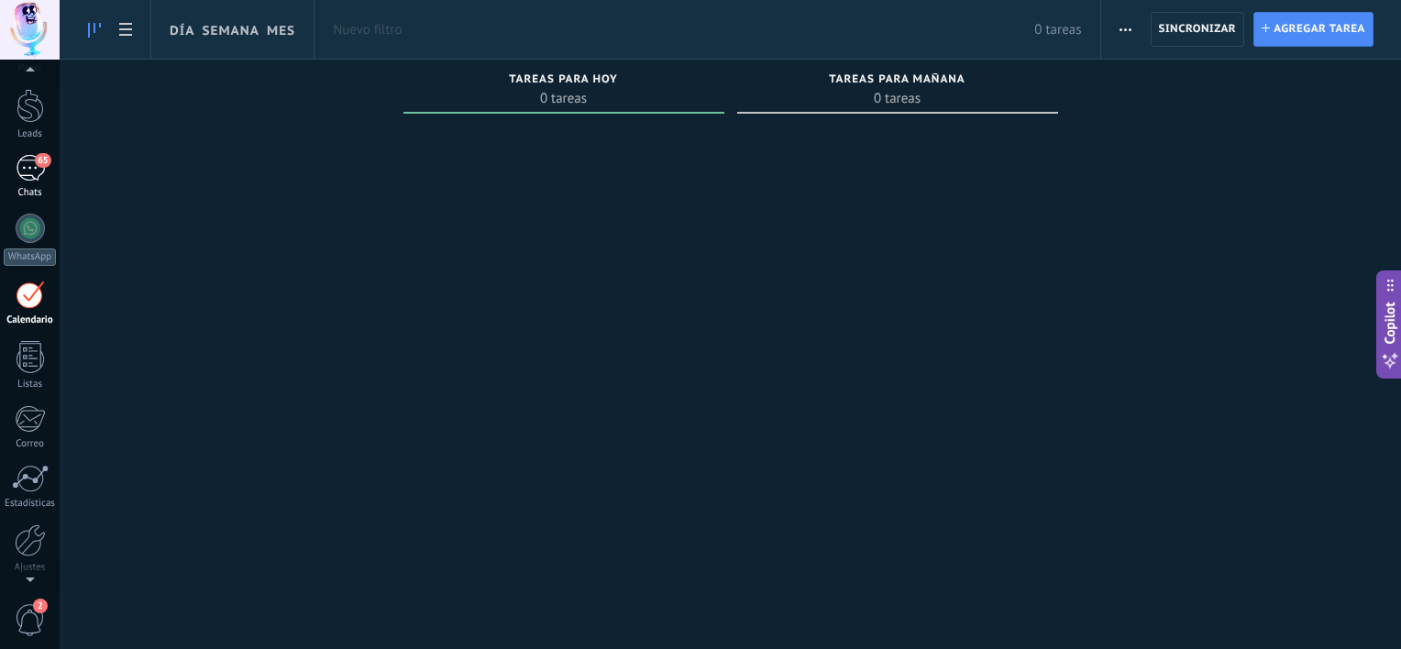
click at [37, 160] on span "65" at bounding box center [43, 160] width 16 height 15
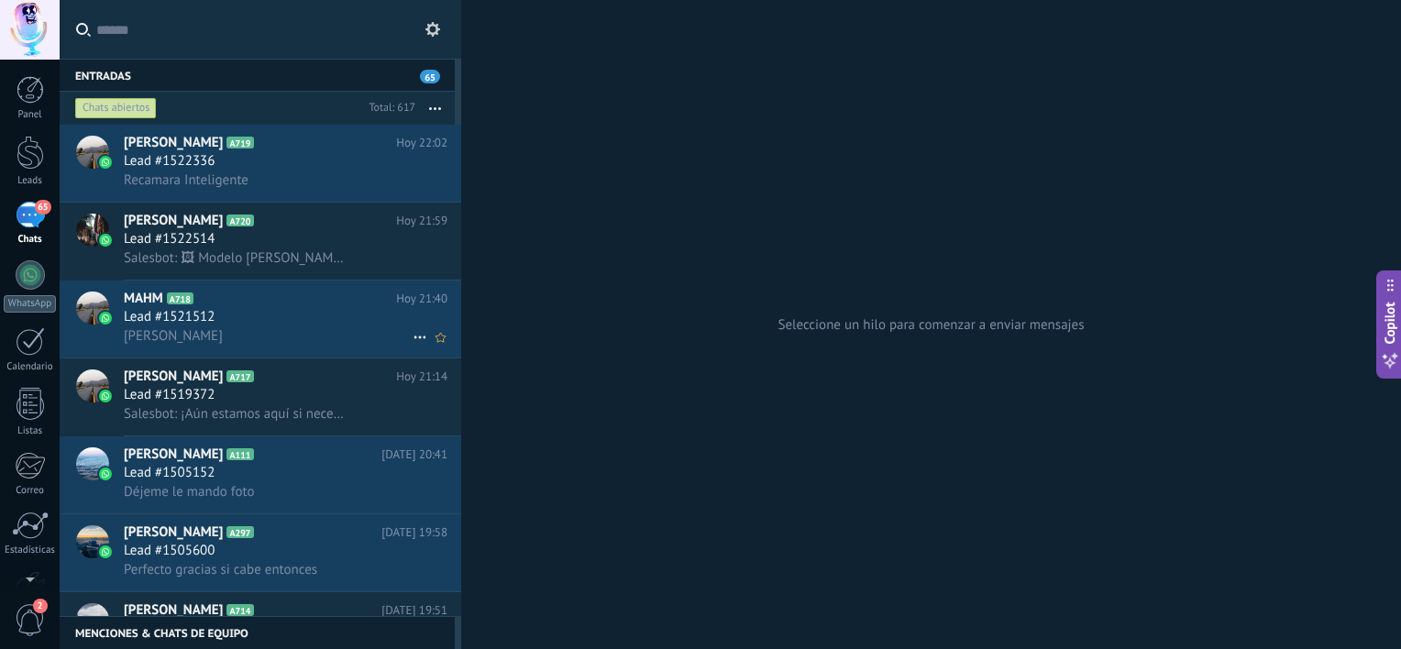
click at [271, 323] on div "Lead #1521512" at bounding box center [286, 317] width 324 height 18
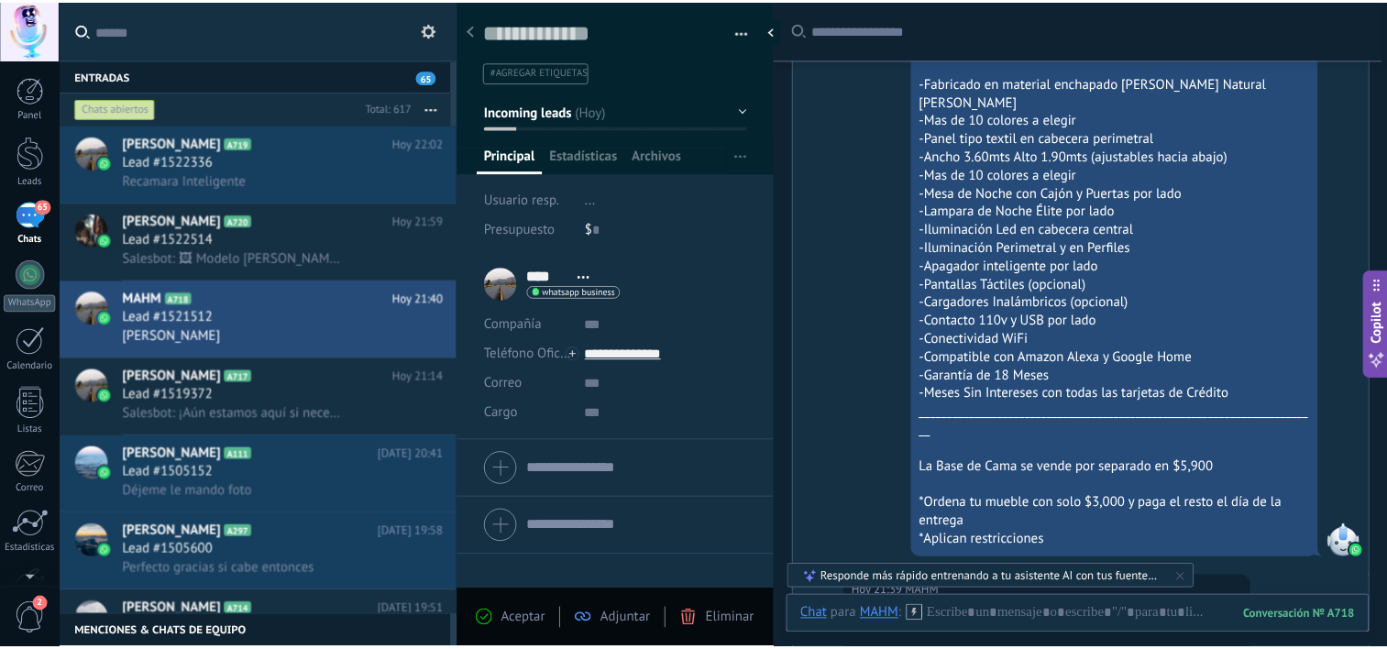
scroll to position [1242, 0]
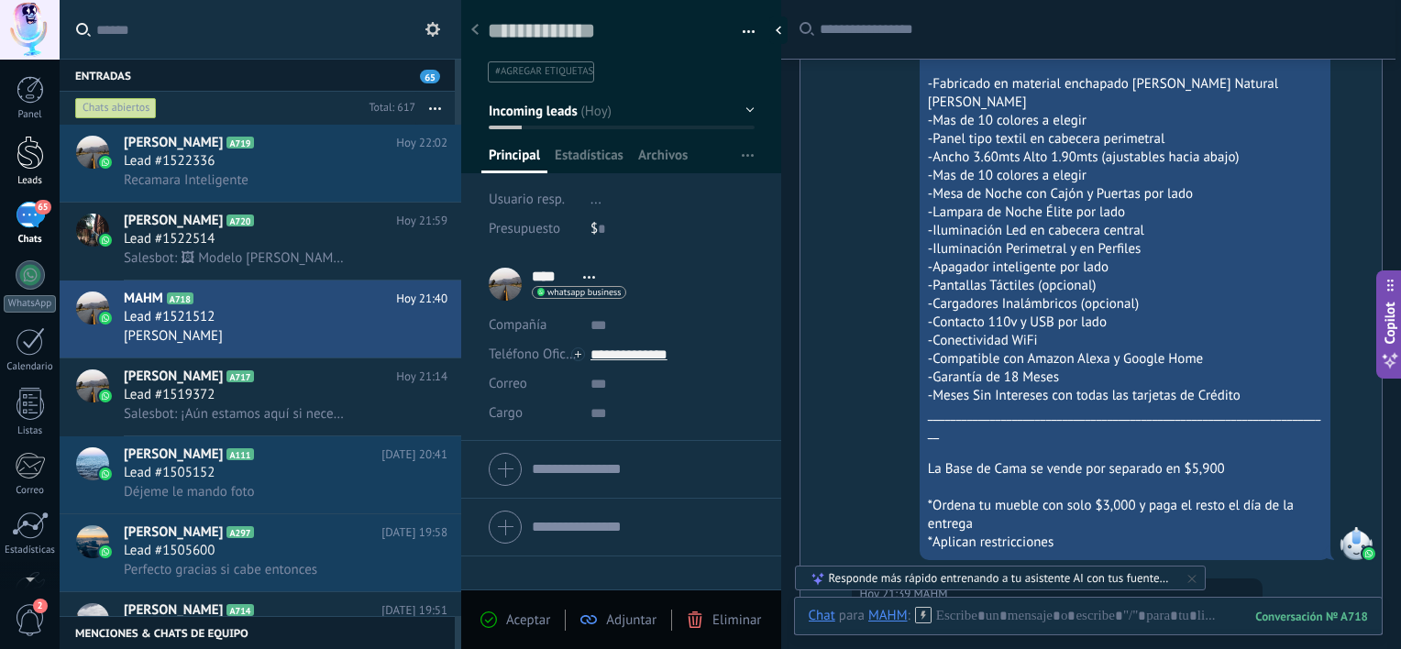
click at [24, 149] on div at bounding box center [31, 153] width 28 height 34
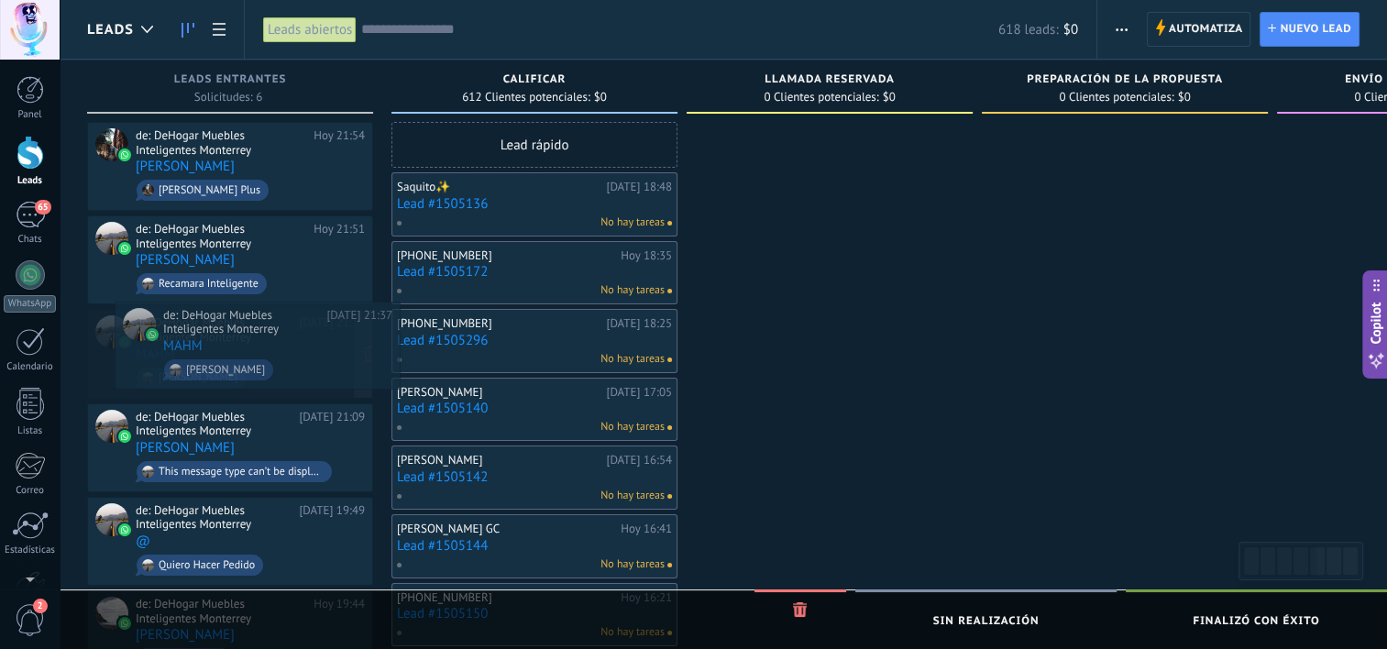
drag, startPoint x: 271, startPoint y: 372, endPoint x: 289, endPoint y: 371, distance: 17.4
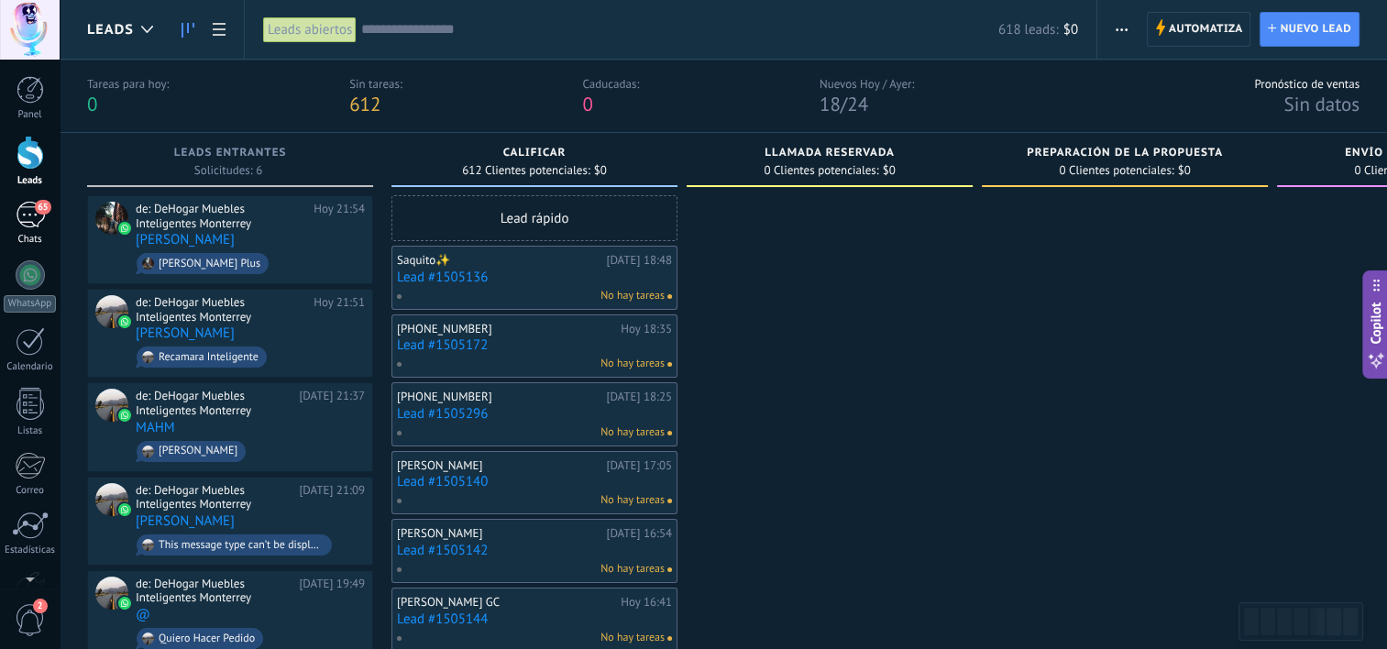
click at [26, 215] on div "65" at bounding box center [30, 215] width 29 height 27
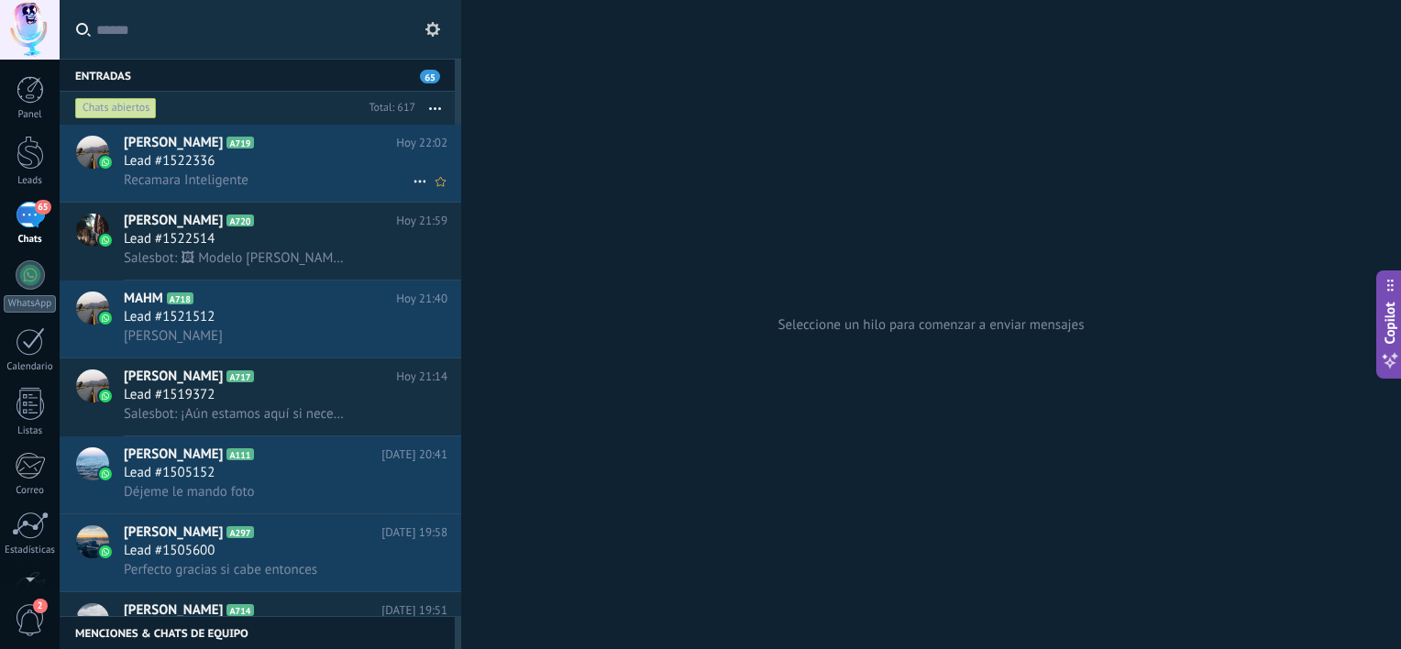
click at [253, 173] on h3 "Recamara Inteligente" at bounding box center [191, 180] width 134 height 18
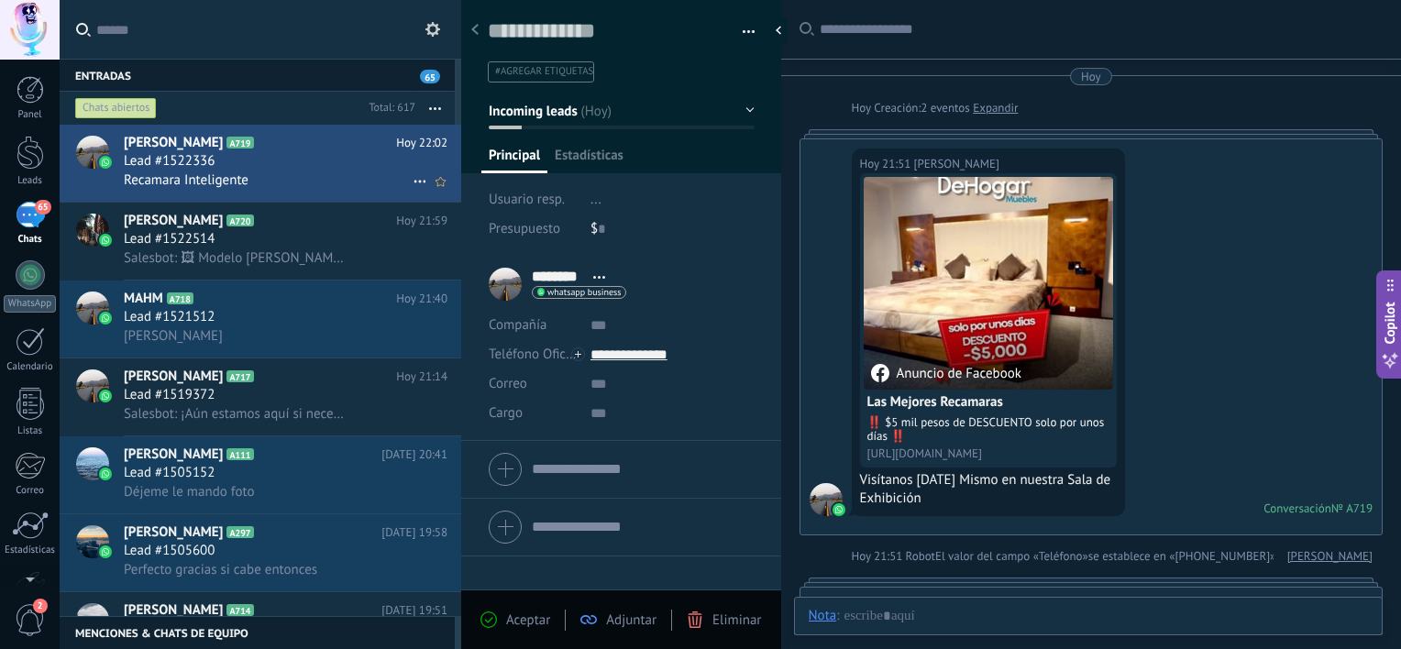
type textarea "**********"
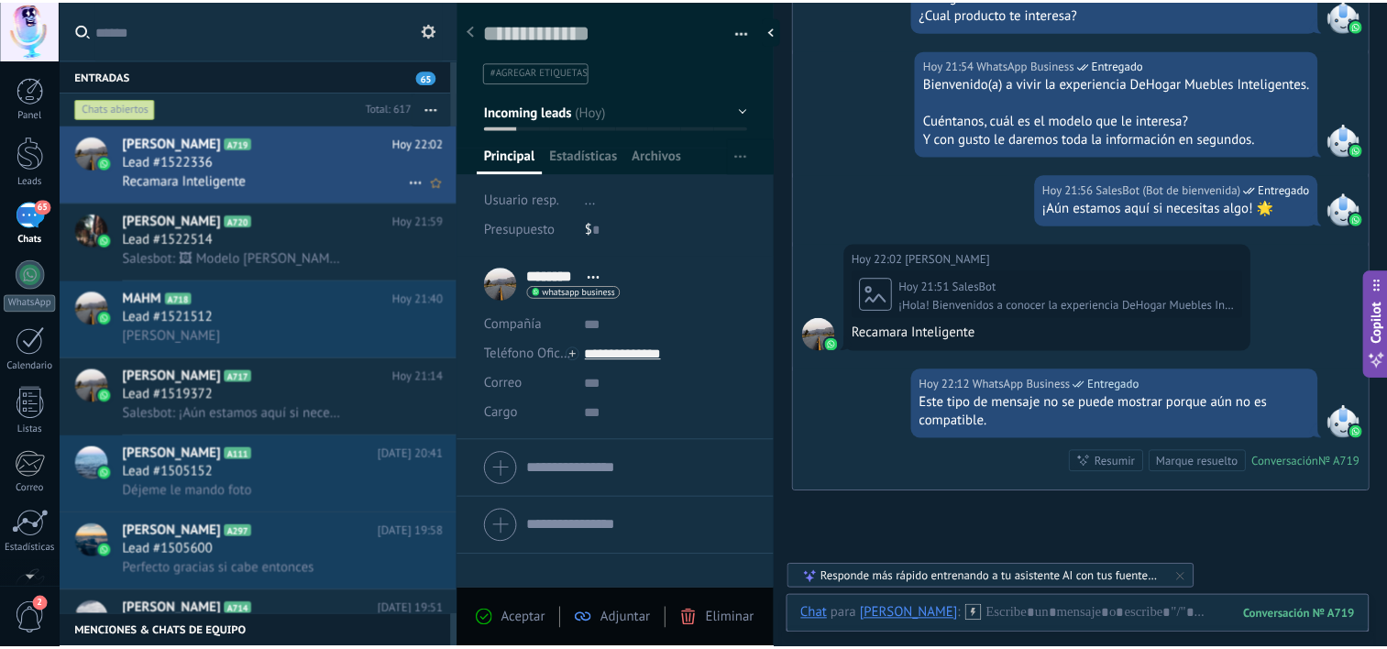
scroll to position [913, 0]
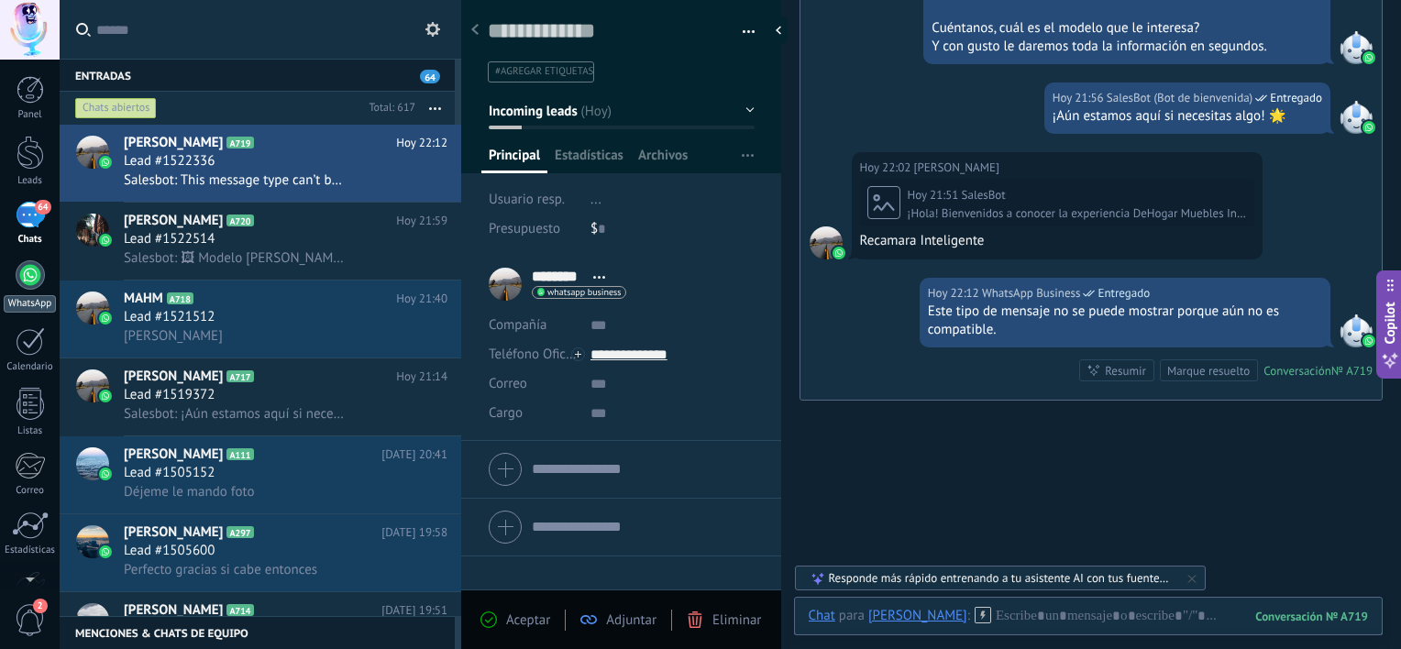
click at [40, 263] on link "WhatsApp" at bounding box center [30, 286] width 60 height 52
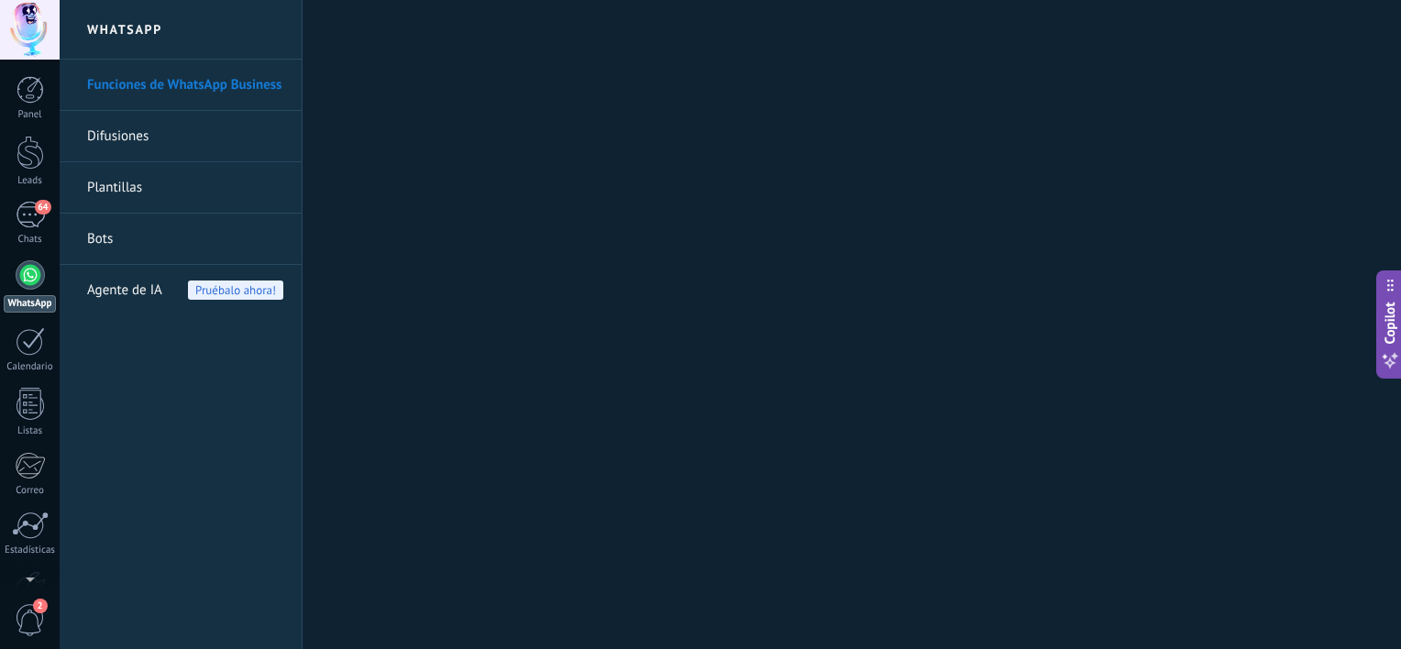
click at [188, 88] on link "Funciones de WhatsApp Business" at bounding box center [185, 85] width 196 height 51
click at [18, 171] on link "Leads" at bounding box center [30, 161] width 60 height 51
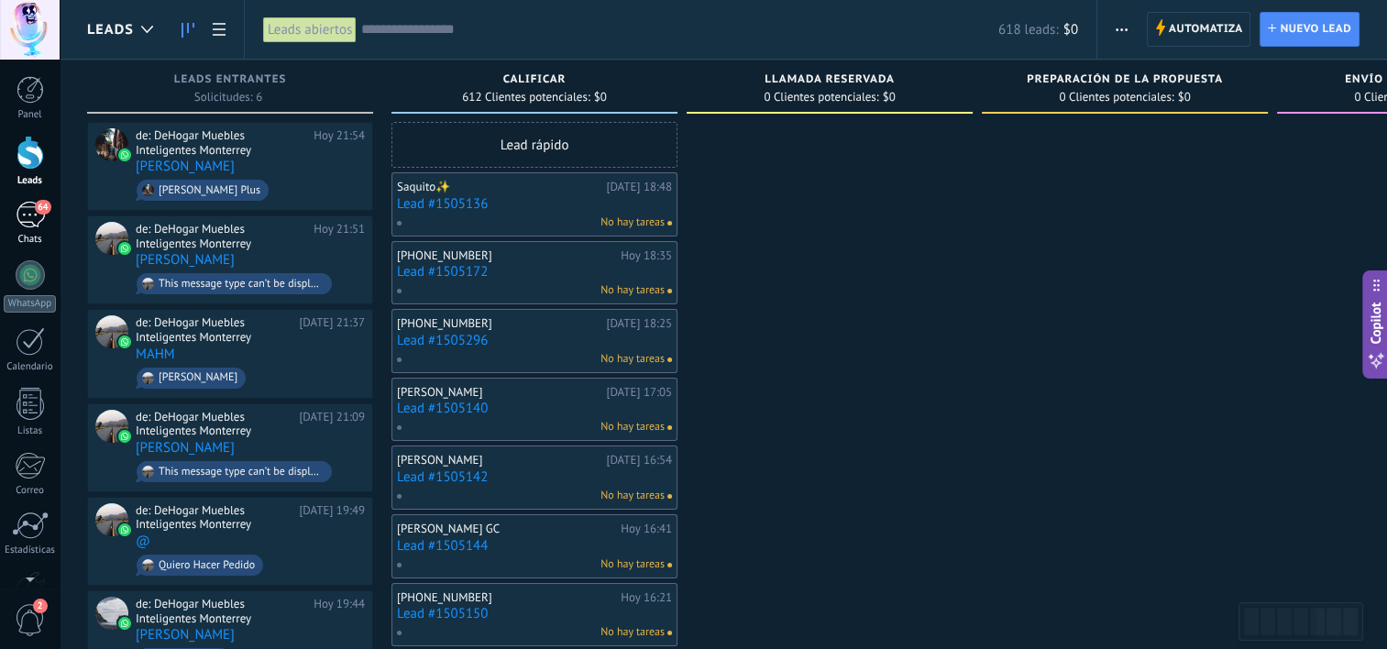
click at [24, 221] on div "64" at bounding box center [30, 215] width 29 height 27
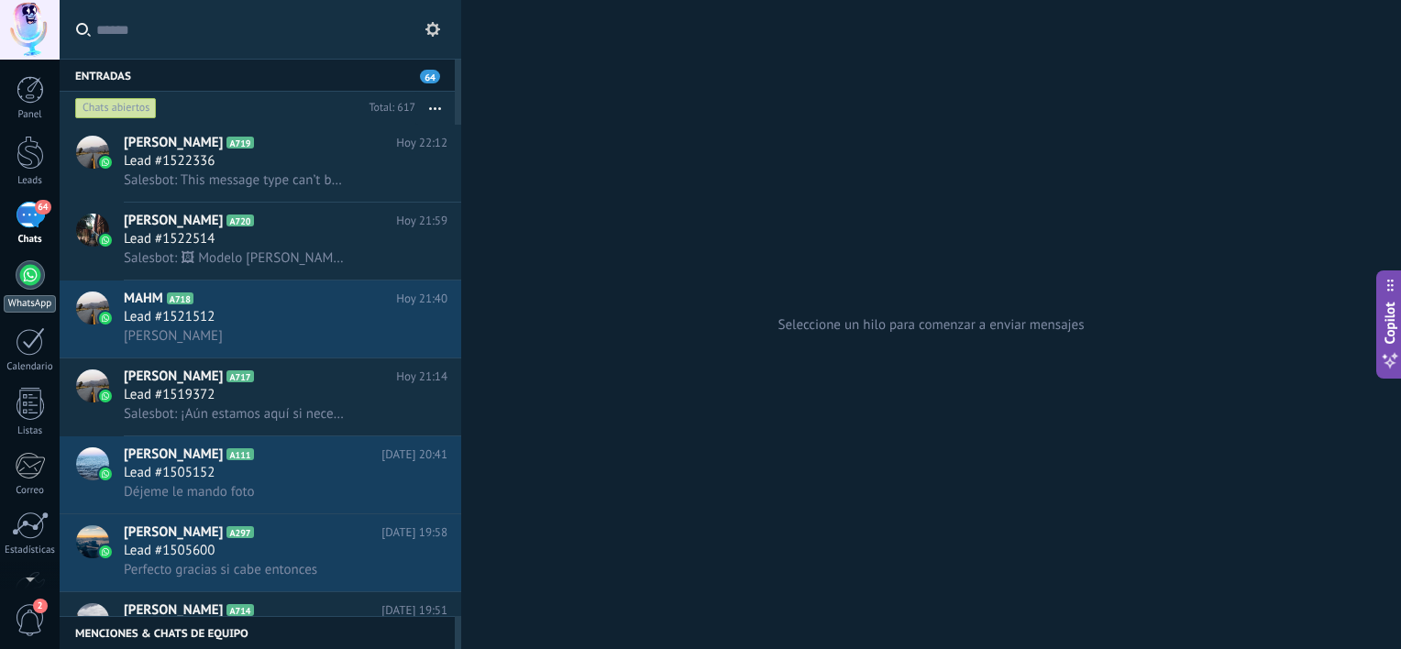
click at [28, 277] on div at bounding box center [30, 274] width 29 height 29
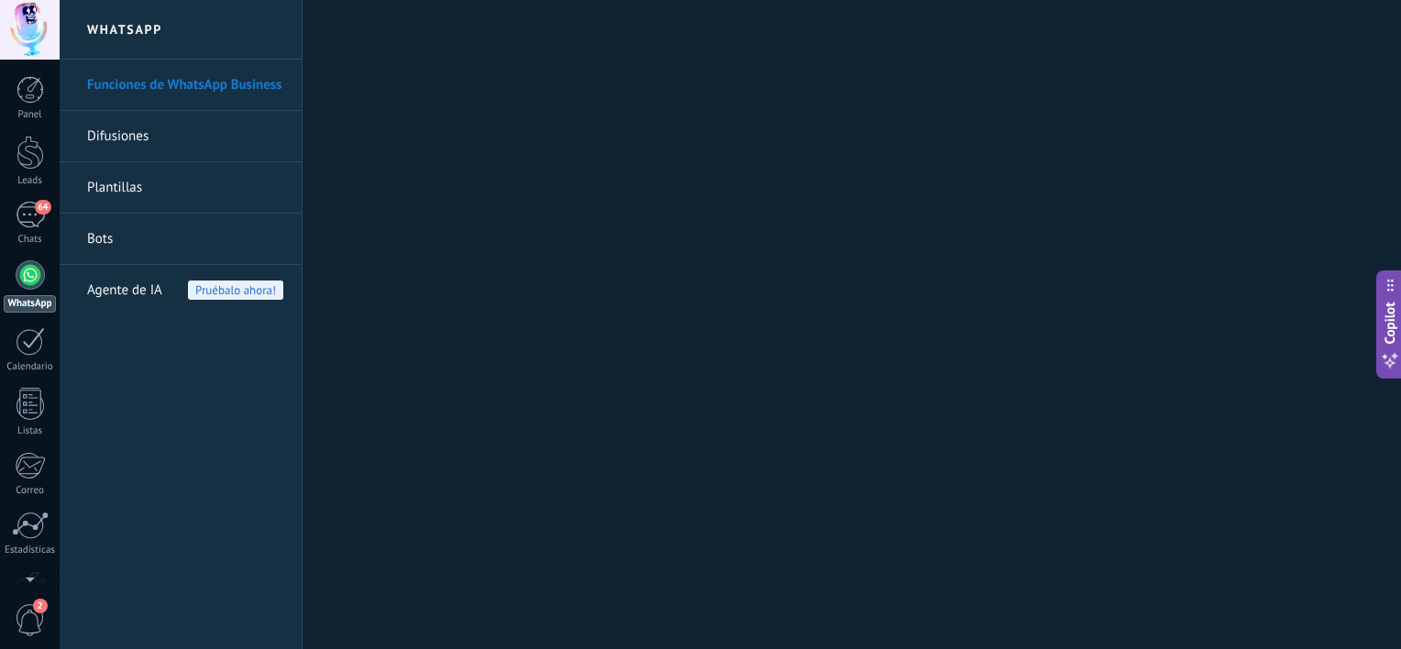
click at [115, 287] on span "Agente de IA" at bounding box center [124, 290] width 75 height 51
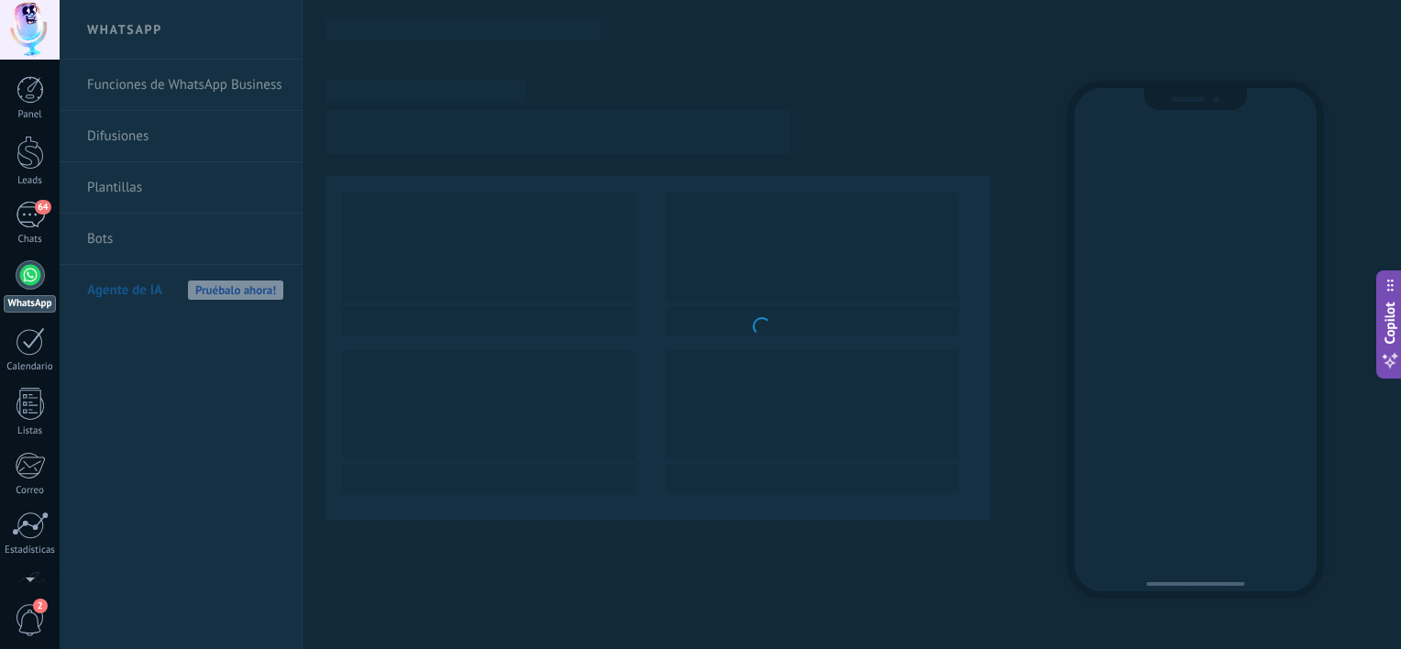
click at [111, 243] on body ".abccls-1,.abccls-2{fill-rule:evenodd}.abccls-2{fill:#fff} .abfcls-1{fill:none}…" at bounding box center [700, 324] width 1401 height 649
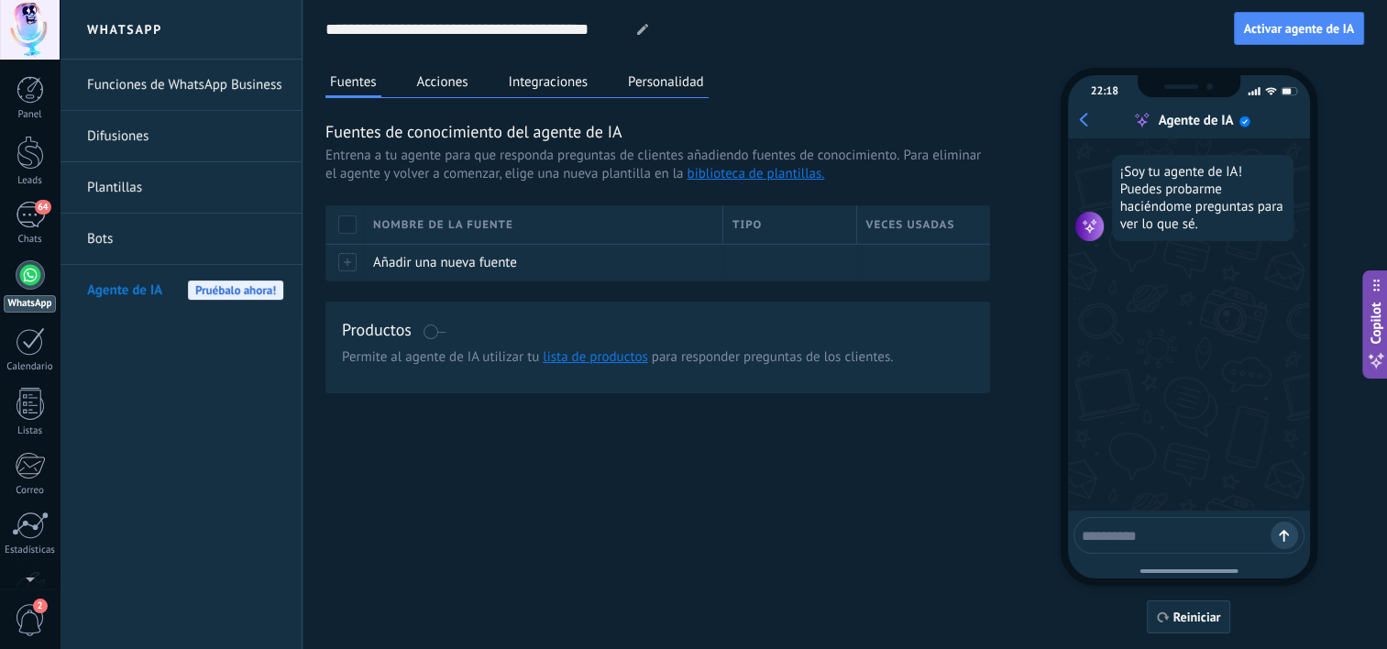
click at [112, 182] on link "Plantillas" at bounding box center [185, 187] width 196 height 51
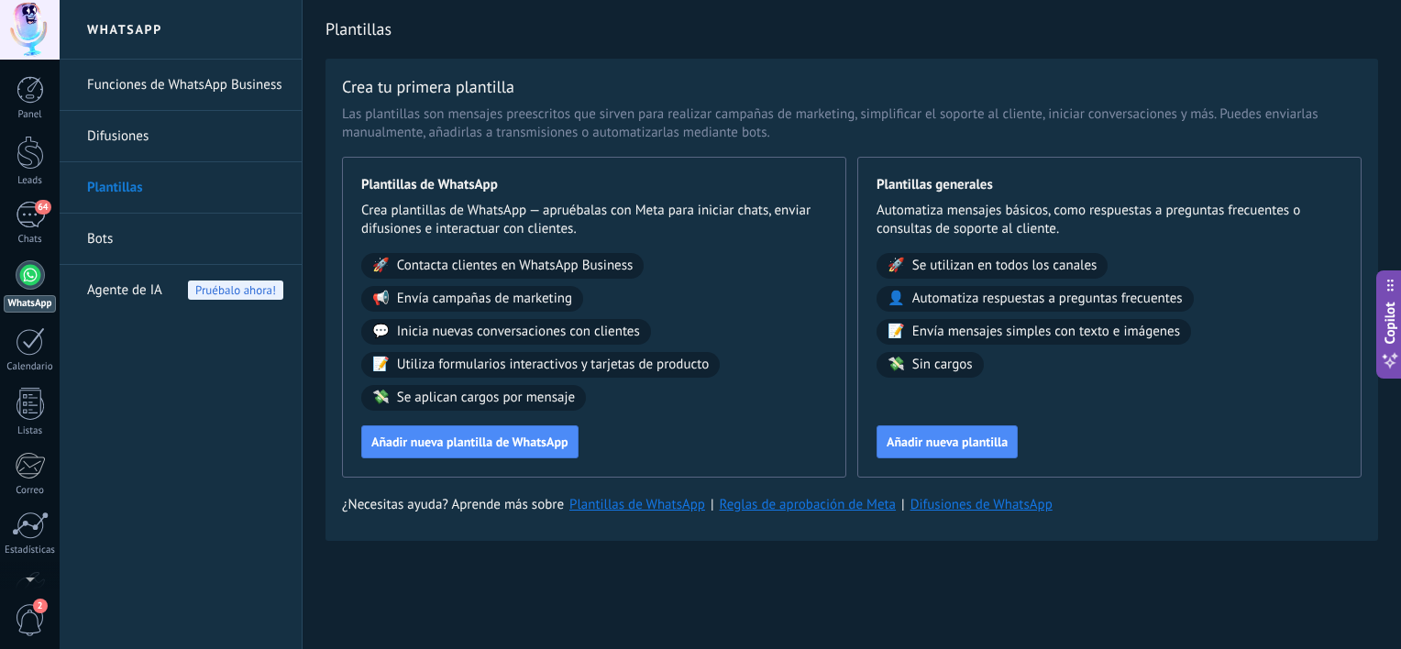
click at [132, 143] on link "Difusiones" at bounding box center [185, 136] width 196 height 51
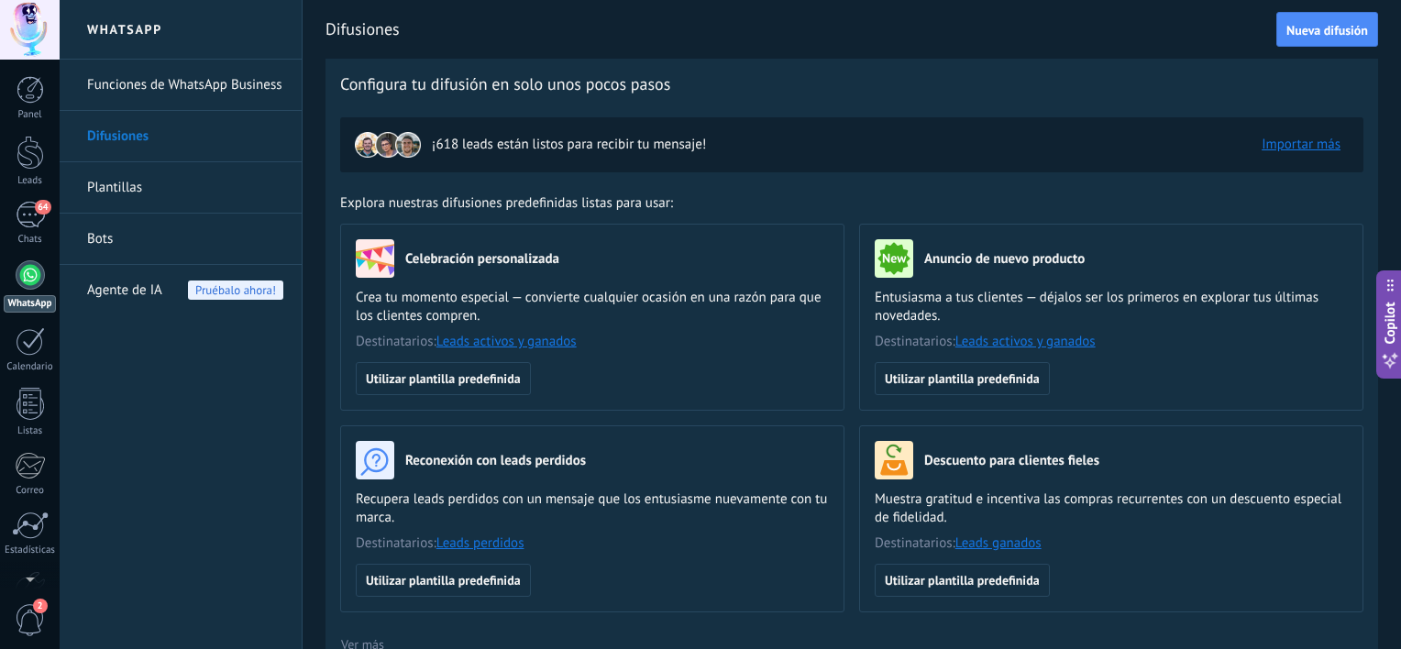
click at [173, 75] on link "Funciones de WhatsApp Business" at bounding box center [185, 85] width 196 height 51
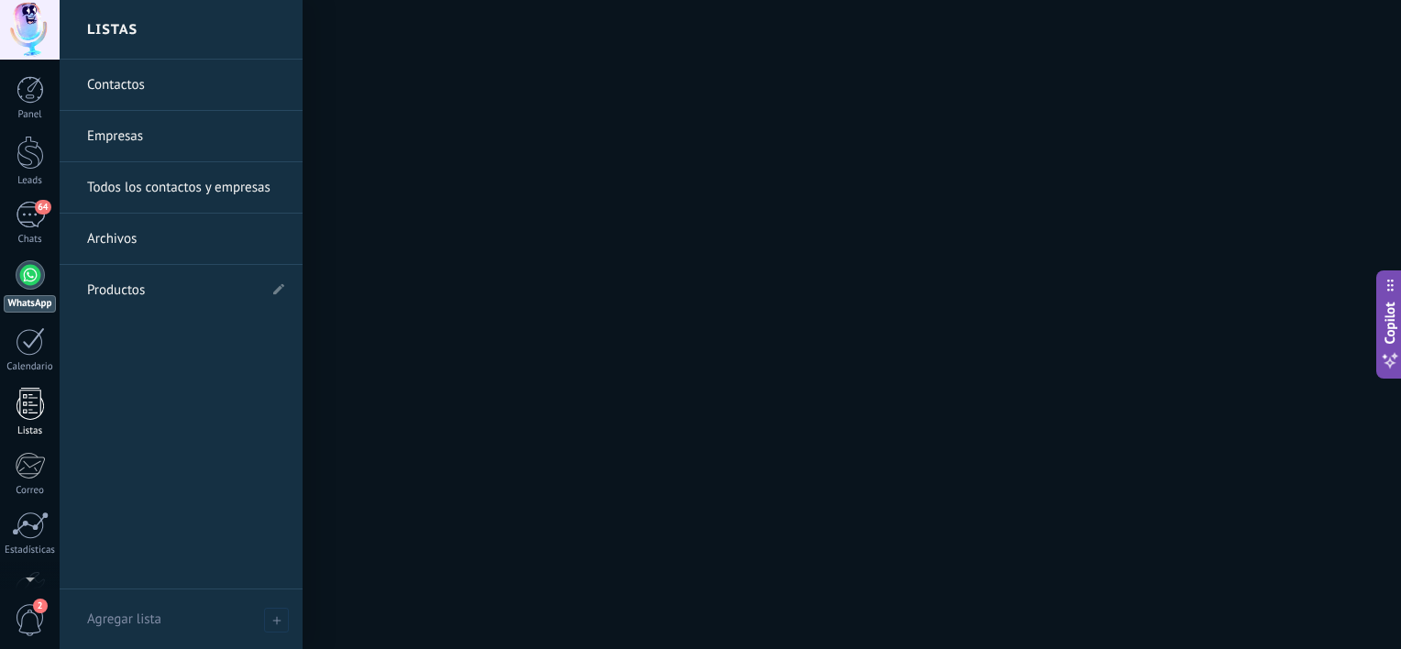
click at [17, 417] on div at bounding box center [31, 404] width 28 height 32
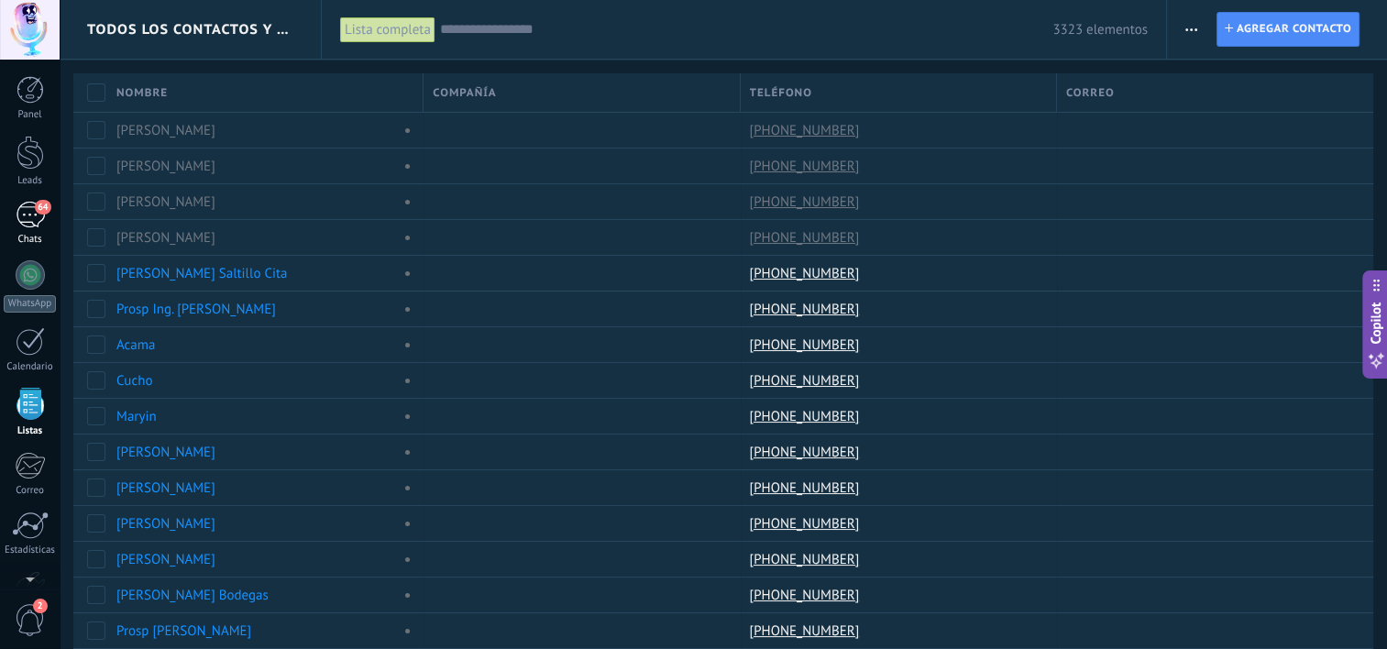
click at [28, 220] on div "64" at bounding box center [30, 215] width 29 height 27
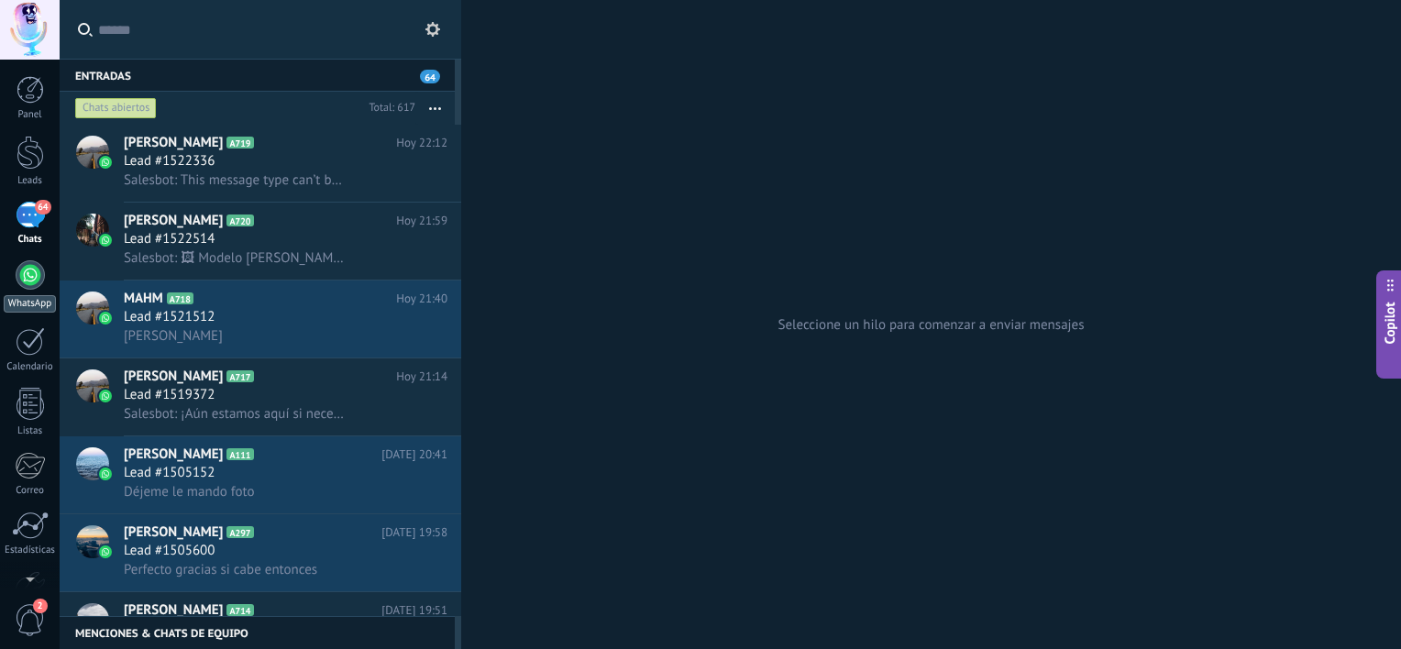
click at [31, 281] on div at bounding box center [30, 274] width 29 height 29
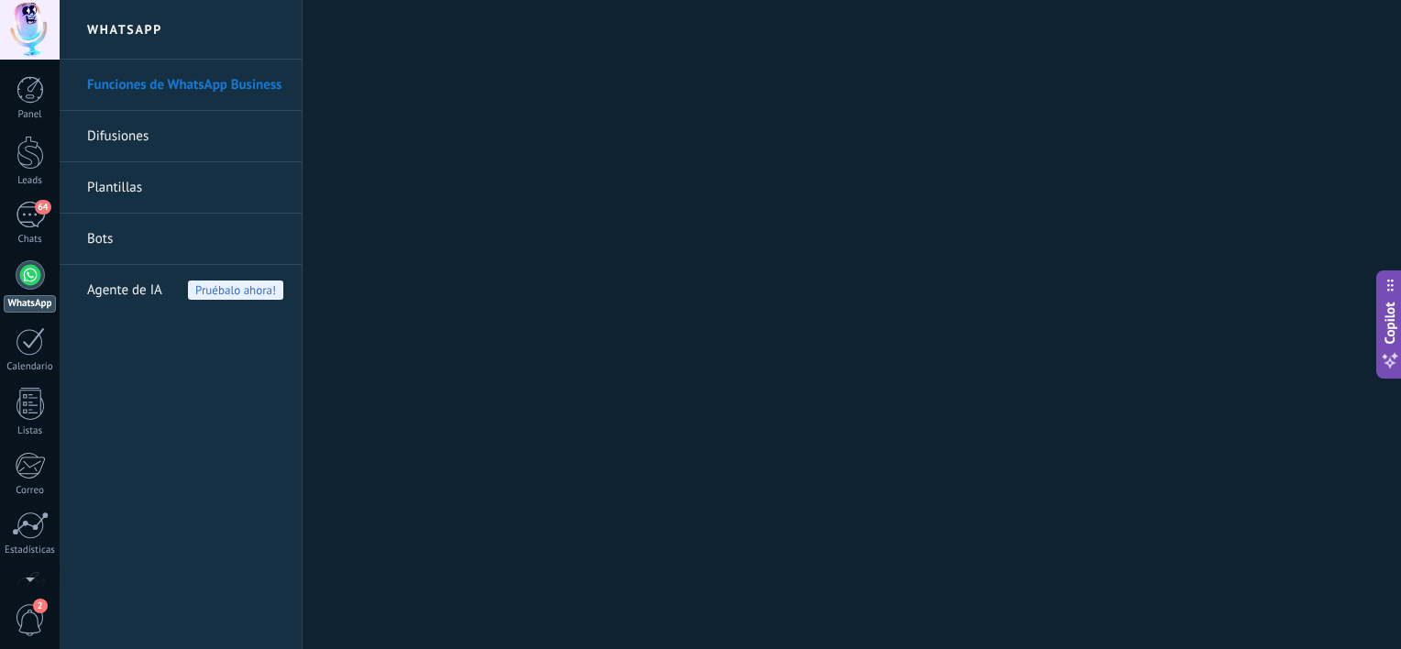
click at [107, 248] on link "Bots" at bounding box center [185, 239] width 196 height 51
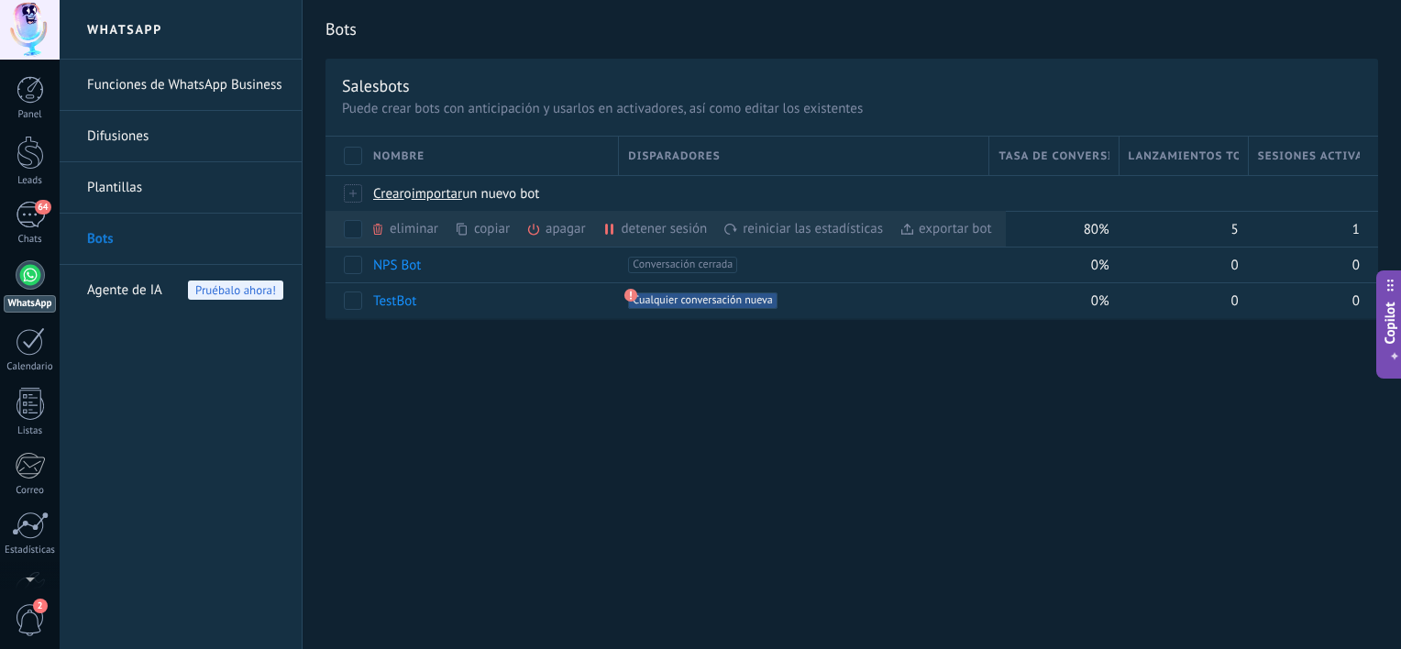
click at [444, 400] on div "Bots Salesbots Puede crear bots con anticipación y usarlos en activadores, así …" at bounding box center [852, 324] width 1098 height 649
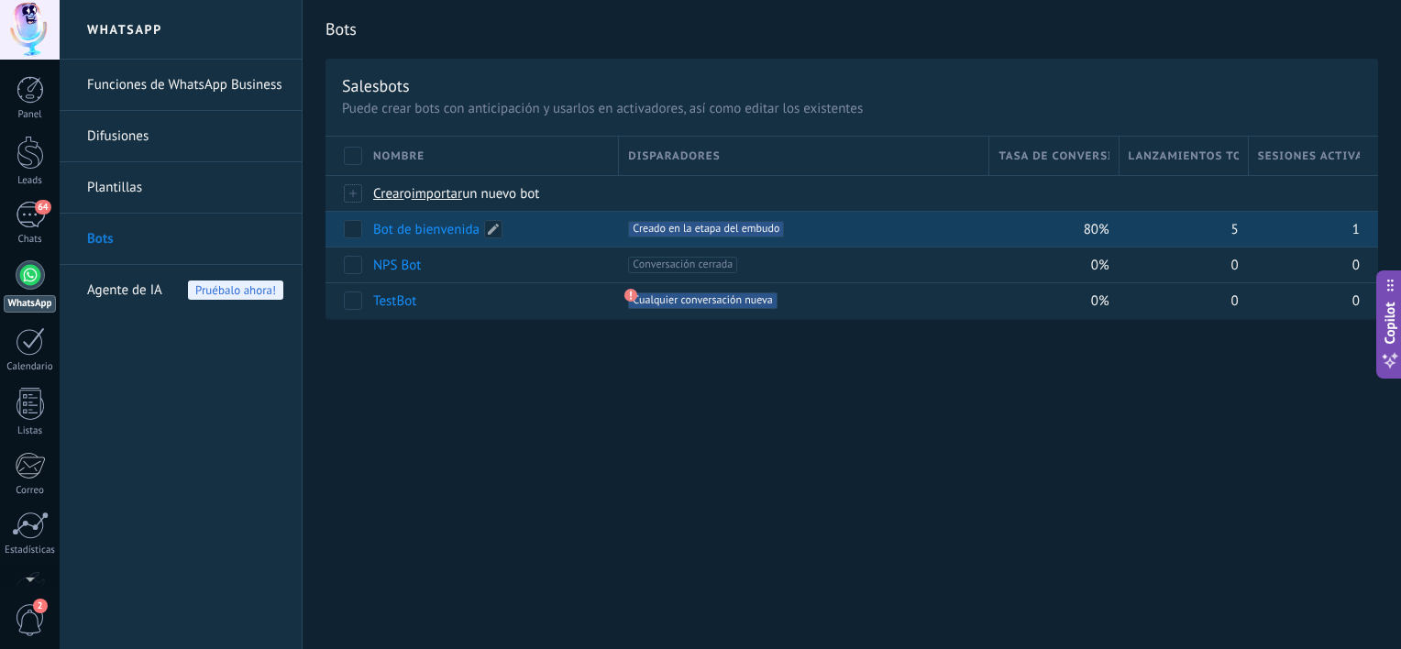
click at [418, 230] on link "Bot de bienvenida" at bounding box center [426, 229] width 106 height 17
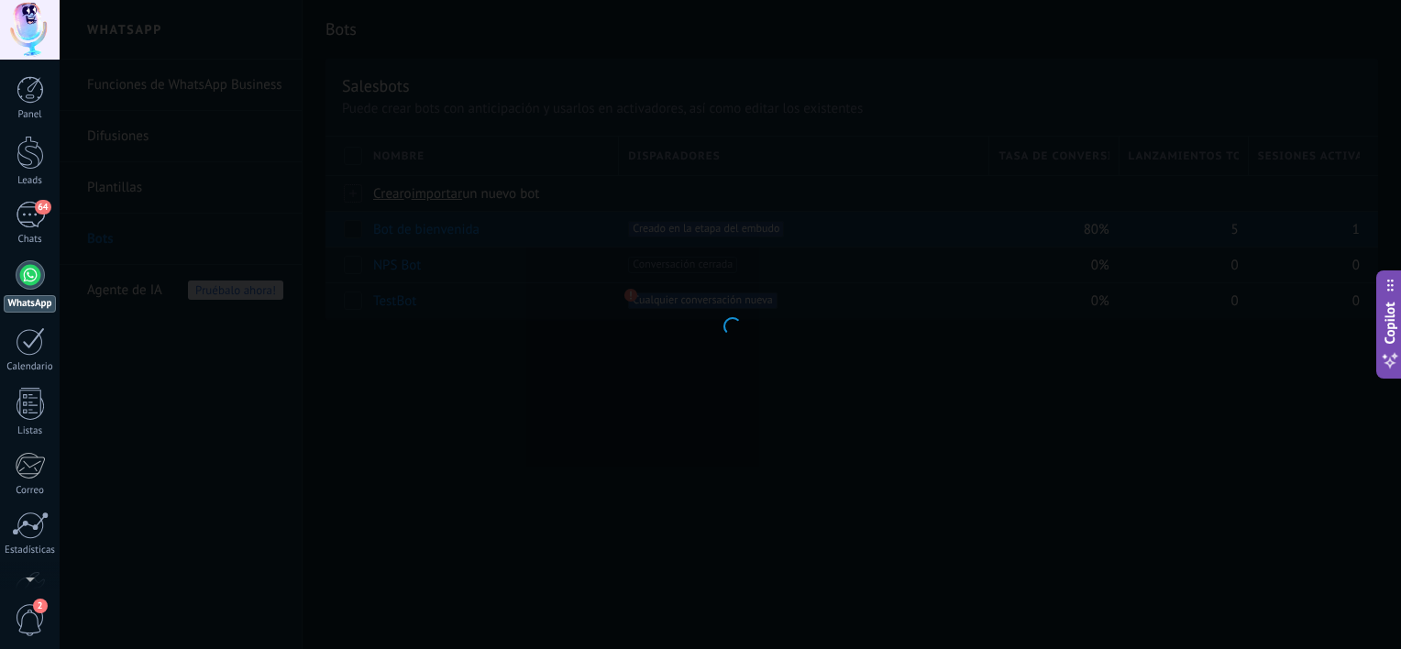
type input "**********"
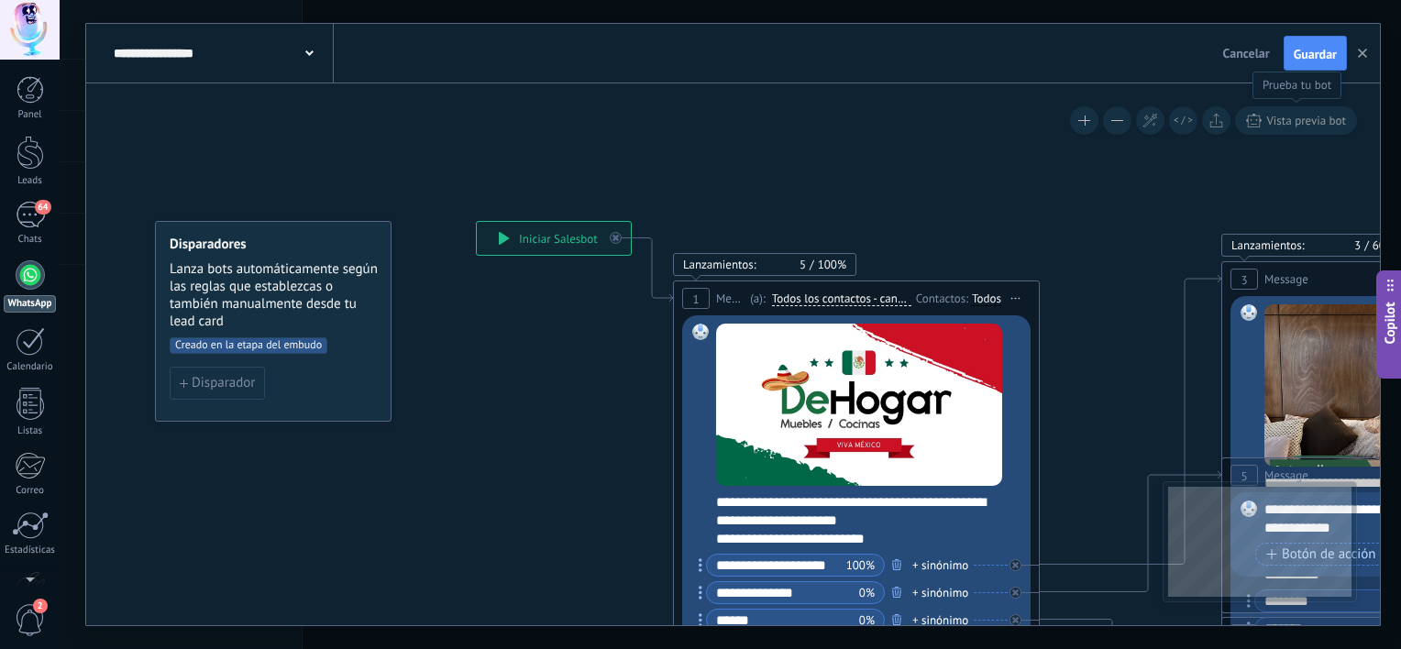
click at [1294, 122] on span "Vista previa bot" at bounding box center [1306, 121] width 80 height 16
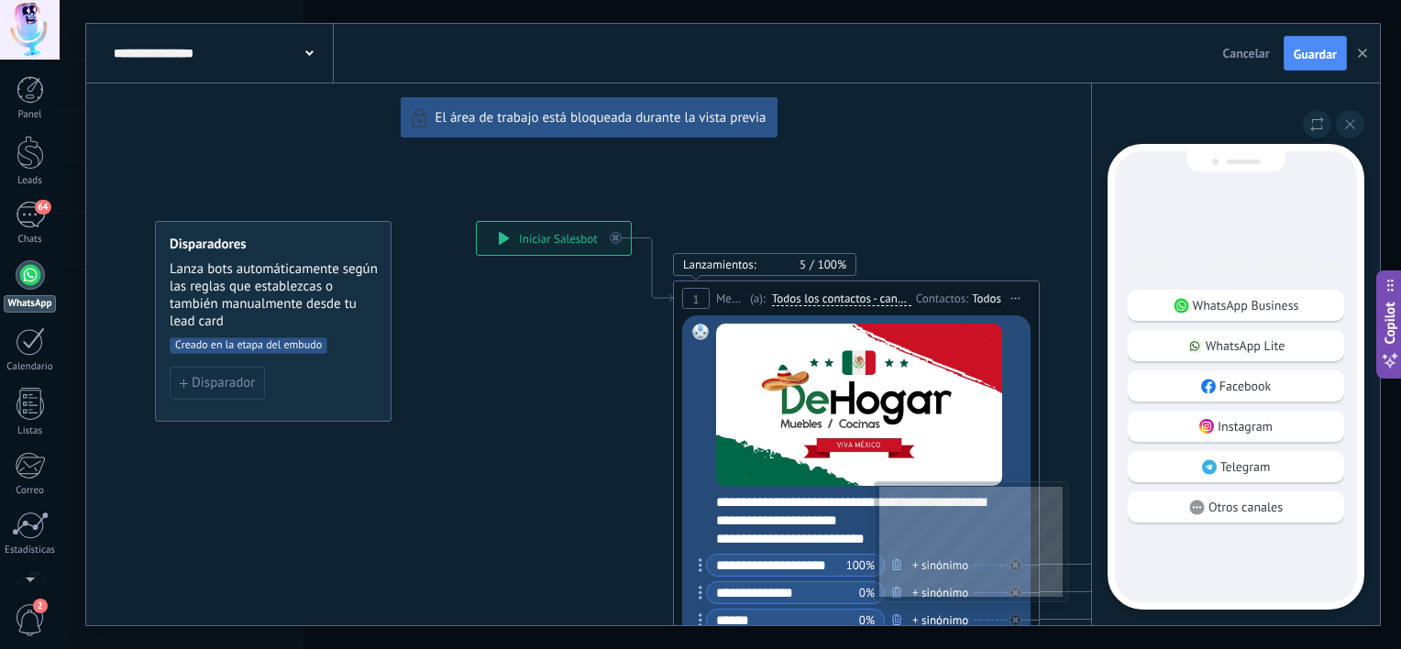
click at [568, 230] on div "**********" at bounding box center [733, 324] width 1294 height 601
click at [1205, 308] on p "WhatsApp Business" at bounding box center [1246, 305] width 106 height 17
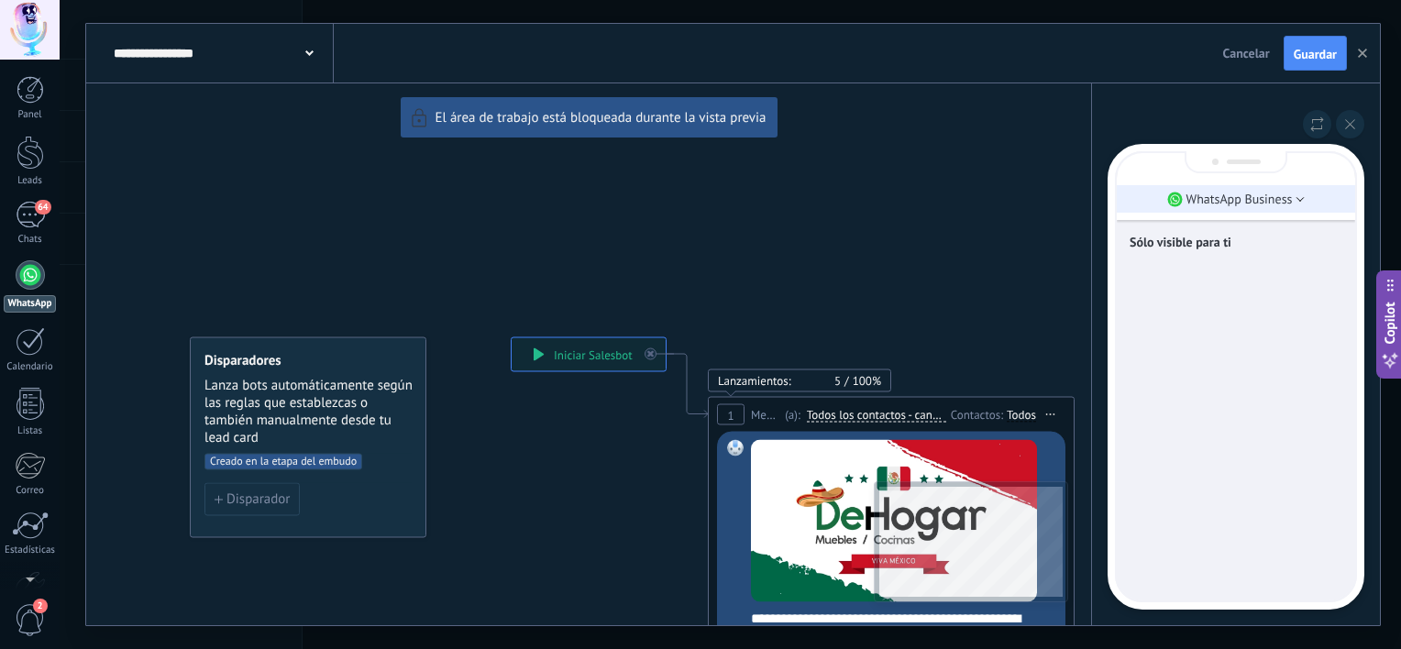
click at [1228, 198] on p "WhatsApp Business" at bounding box center [1239, 199] width 106 height 17
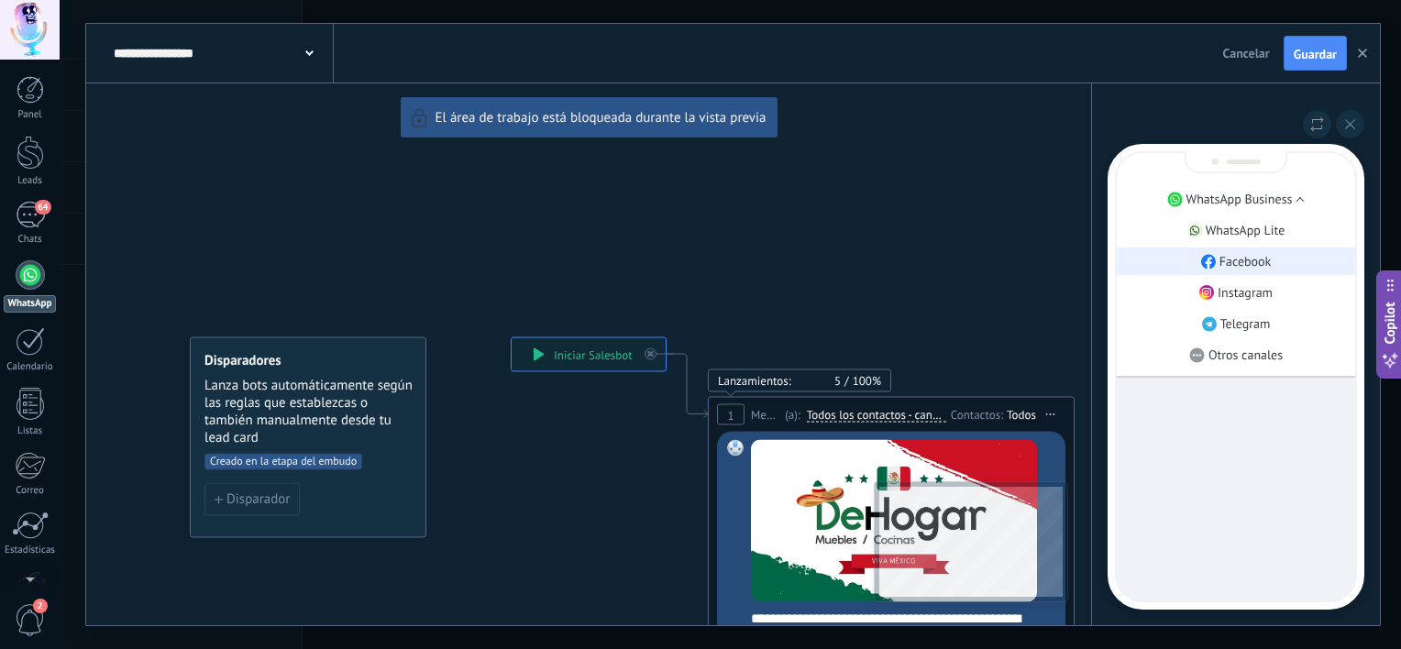
click at [1241, 258] on p "Facebook" at bounding box center [1245, 261] width 52 height 17
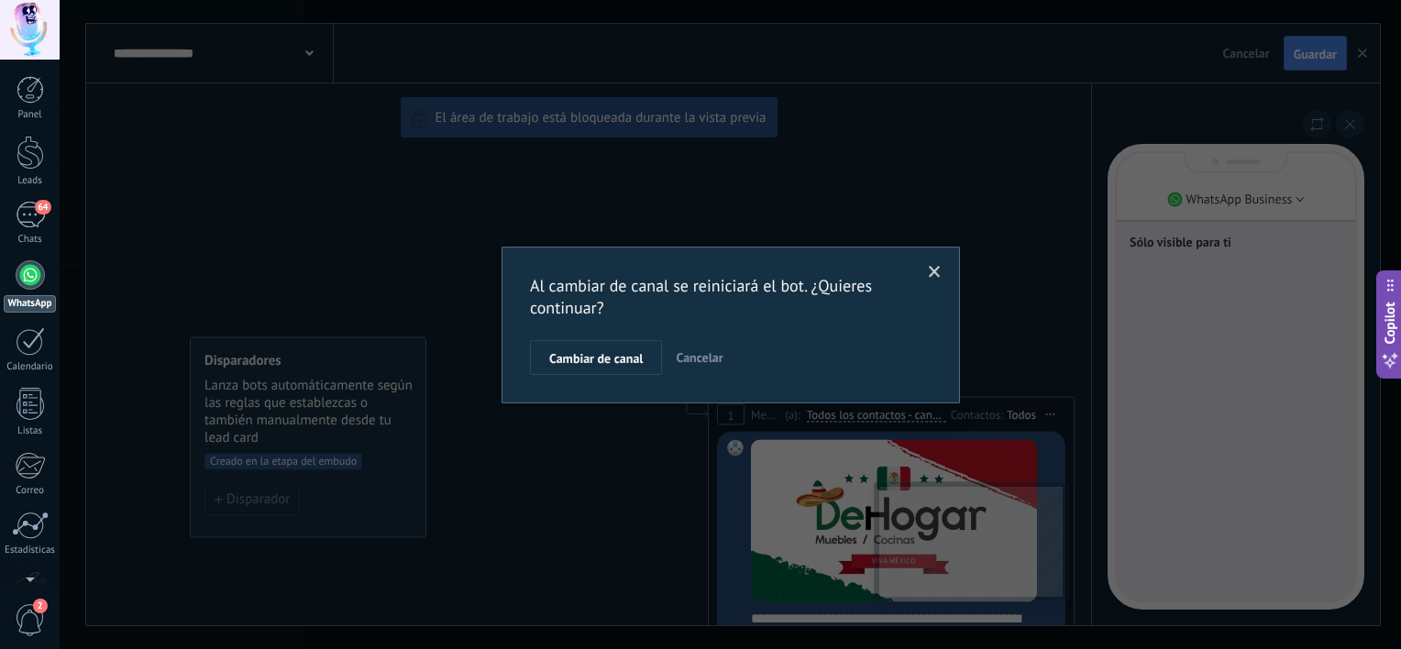
click at [944, 269] on span at bounding box center [935, 272] width 30 height 31
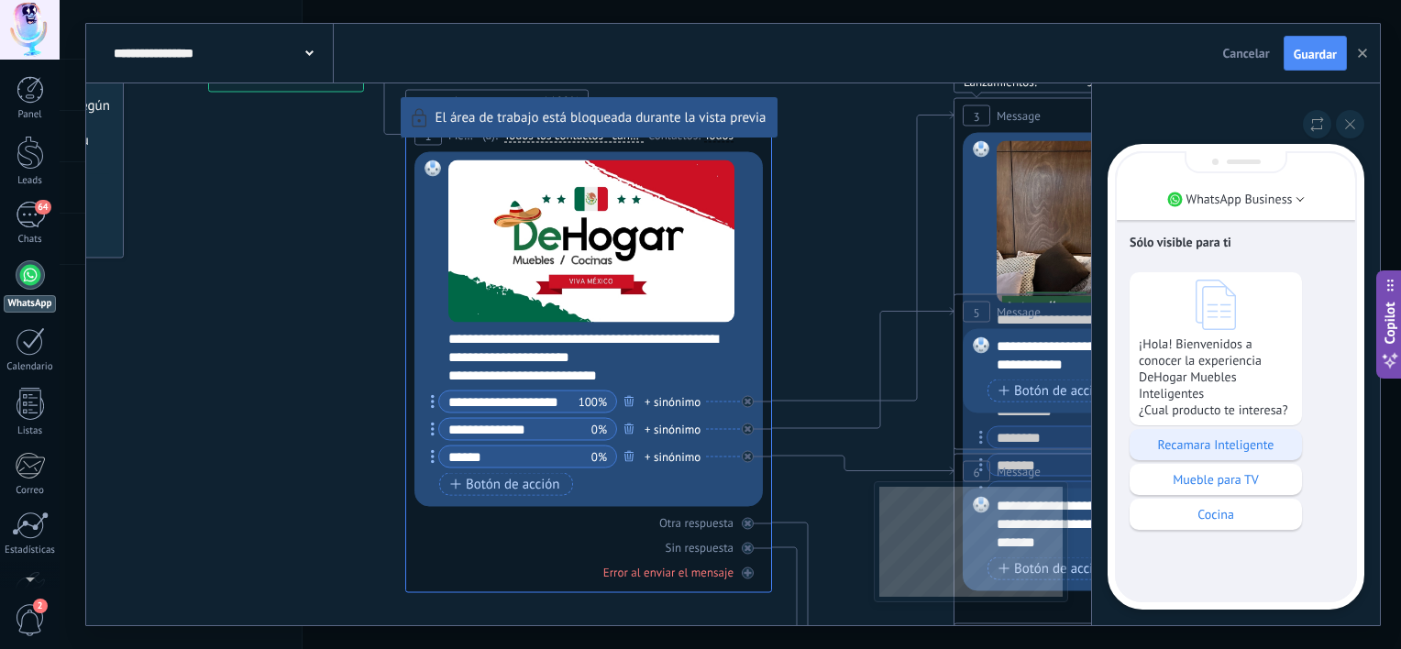
click at [1198, 453] on p "Recamara Inteligente" at bounding box center [1216, 444] width 154 height 17
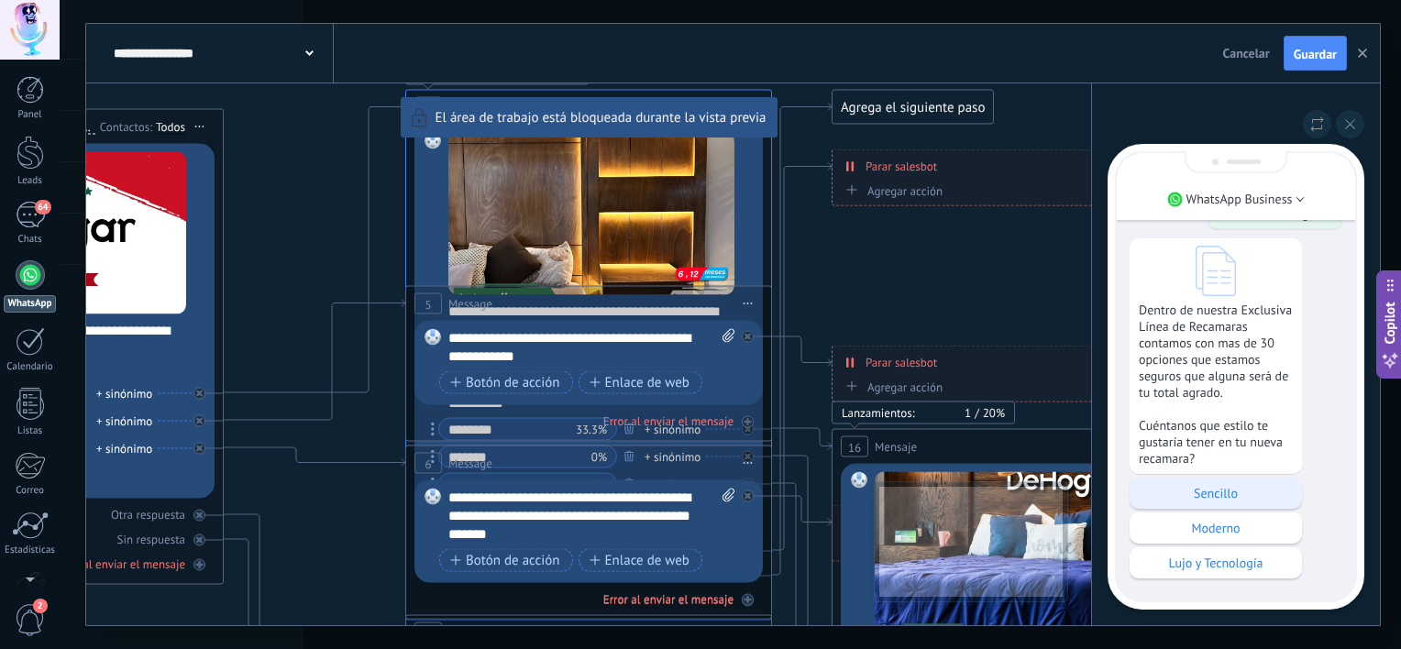
click at [1210, 492] on p "Sencillo" at bounding box center [1216, 493] width 154 height 17
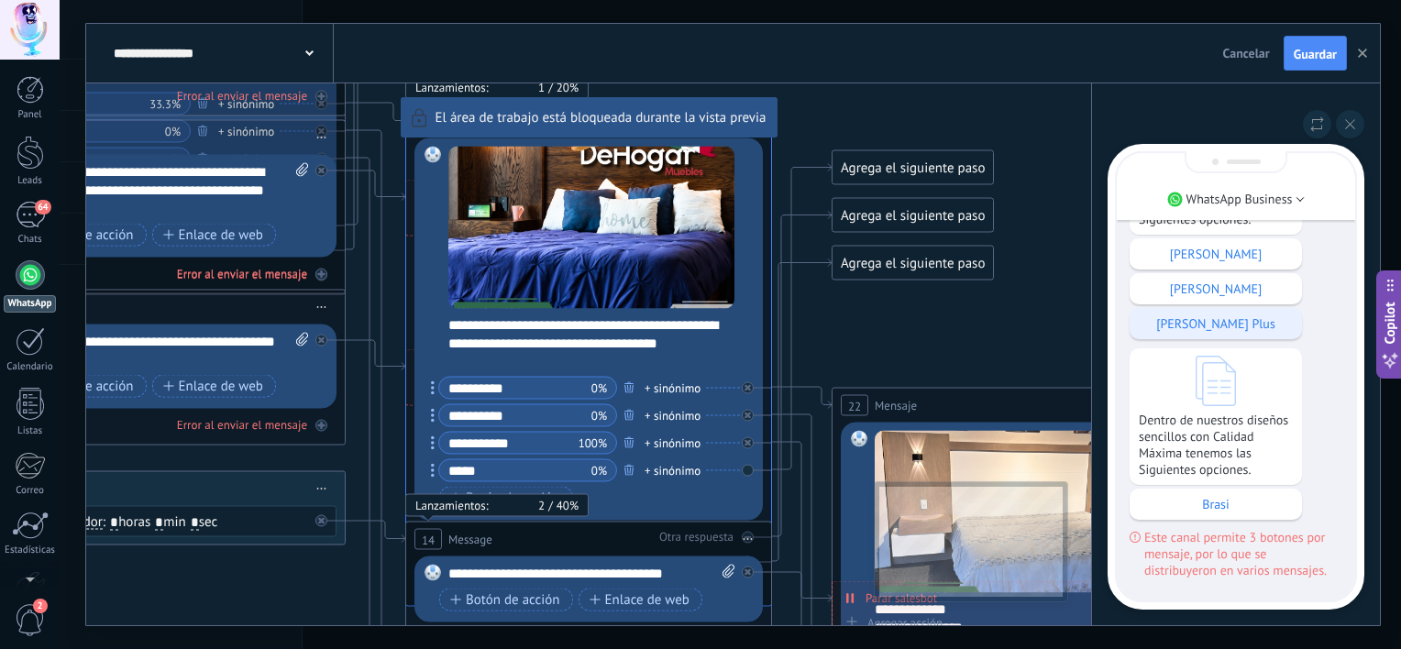
click at [1237, 323] on p "[PERSON_NAME] Plus" at bounding box center [1216, 323] width 154 height 17
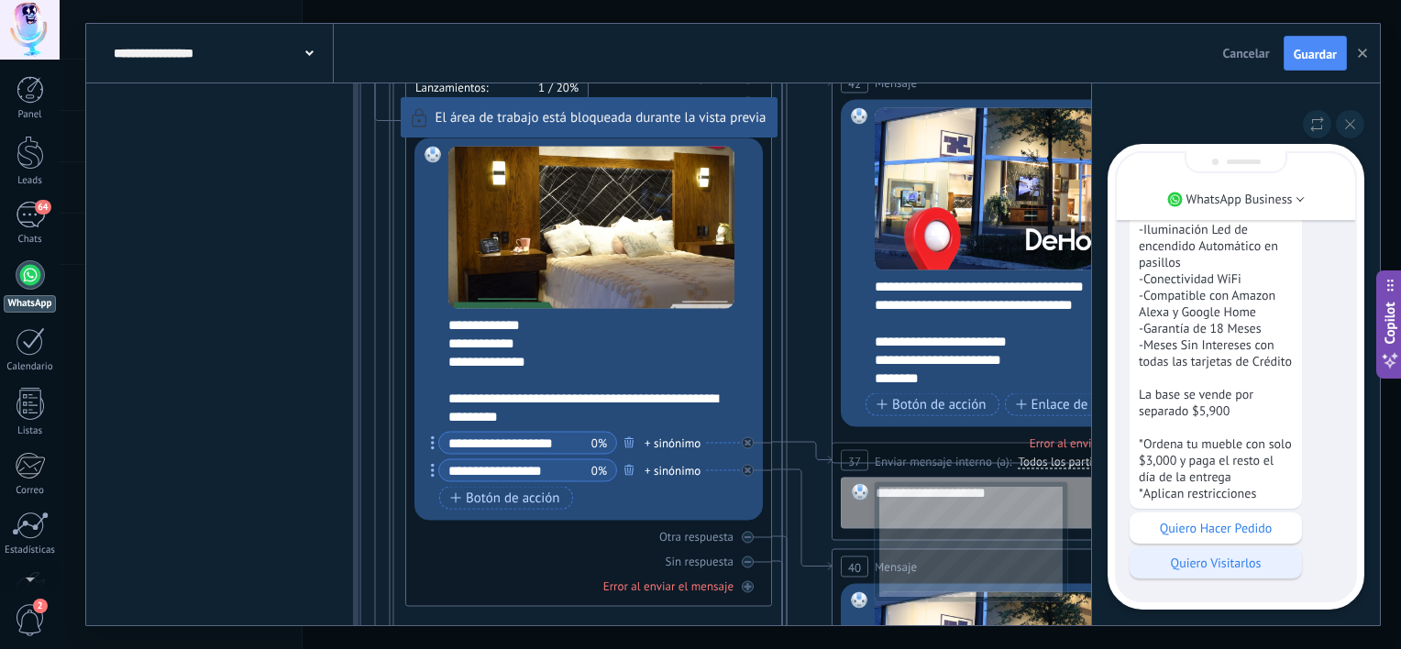
click at [1195, 570] on p "Quiero Visitarlos" at bounding box center [1216, 563] width 154 height 17
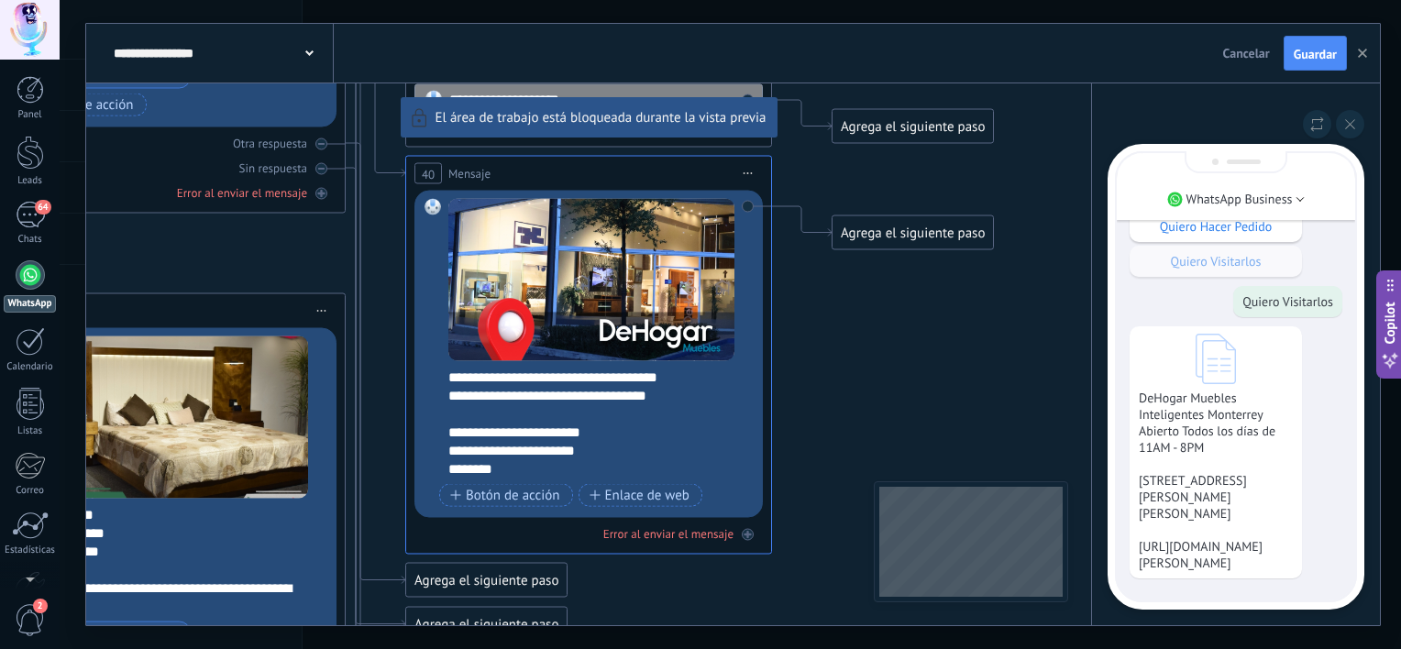
click at [594, 456] on div "**********" at bounding box center [733, 324] width 1294 height 601
drag, startPoint x: 623, startPoint y: 423, endPoint x: 629, endPoint y: 385, distance: 38.0
click at [629, 385] on div "**********" at bounding box center [733, 324] width 1294 height 601
click at [1347, 129] on button at bounding box center [1350, 124] width 28 height 28
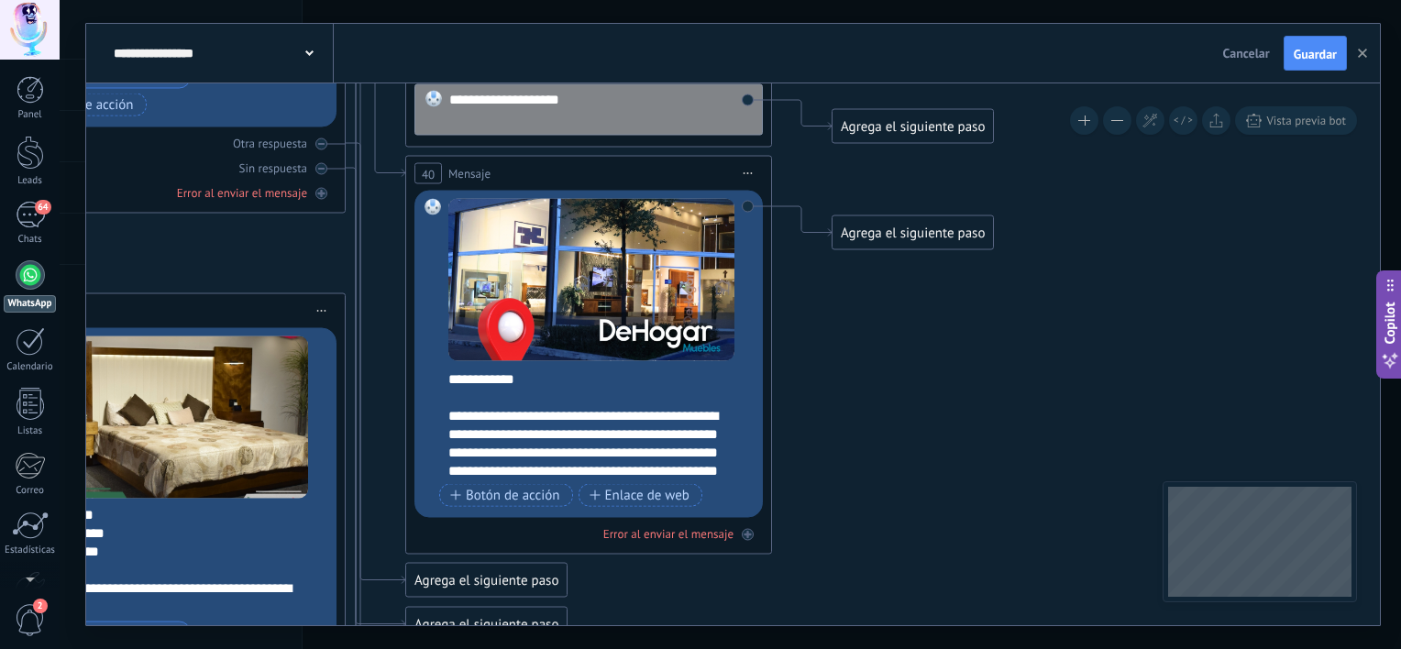
scroll to position [127, 0]
click at [446, 412] on div "Reemplazar Quitar Convertir a mensaje de voz Arrastre la imagen aquí para adjun…" at bounding box center [588, 354] width 348 height 327
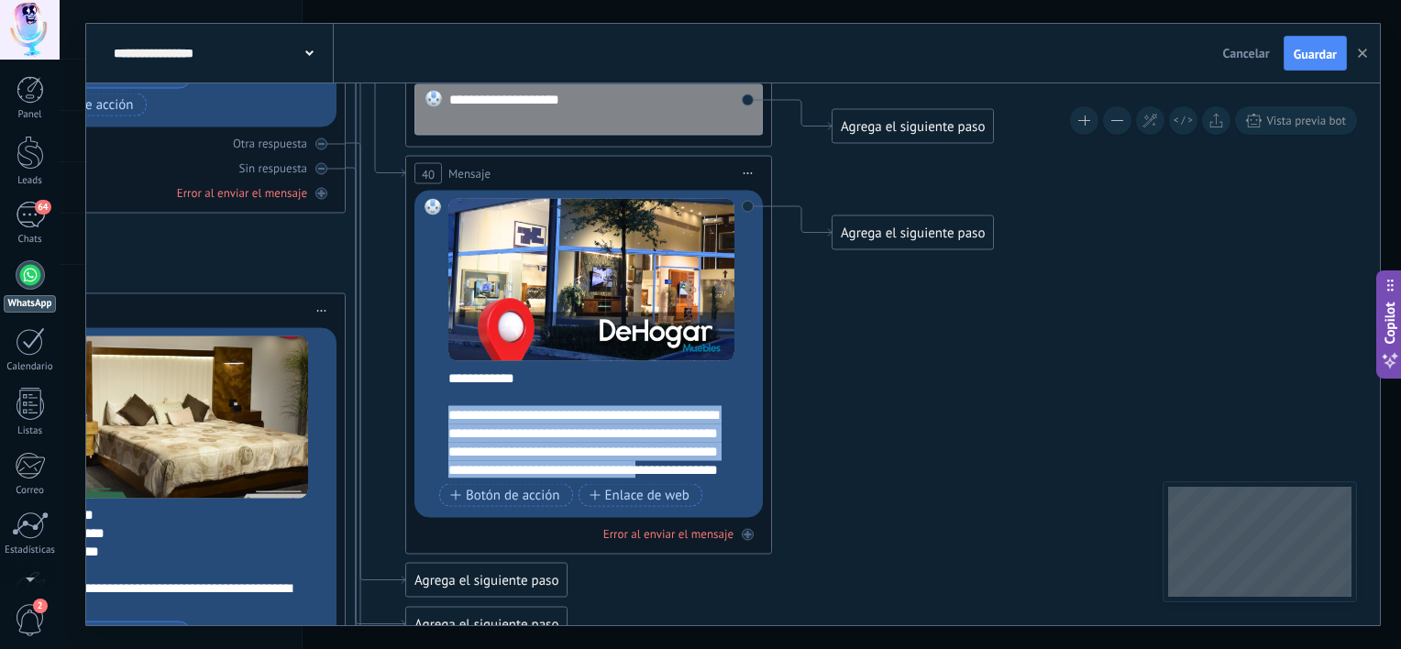
scroll to position [183, 0]
drag, startPoint x: 447, startPoint y: 413, endPoint x: 686, endPoint y: 469, distance: 245.0
click at [686, 469] on div "**********" at bounding box center [600, 424] width 305 height 110
copy div "**********"
click at [653, 495] on span "Enlace de web" at bounding box center [639, 495] width 100 height 15
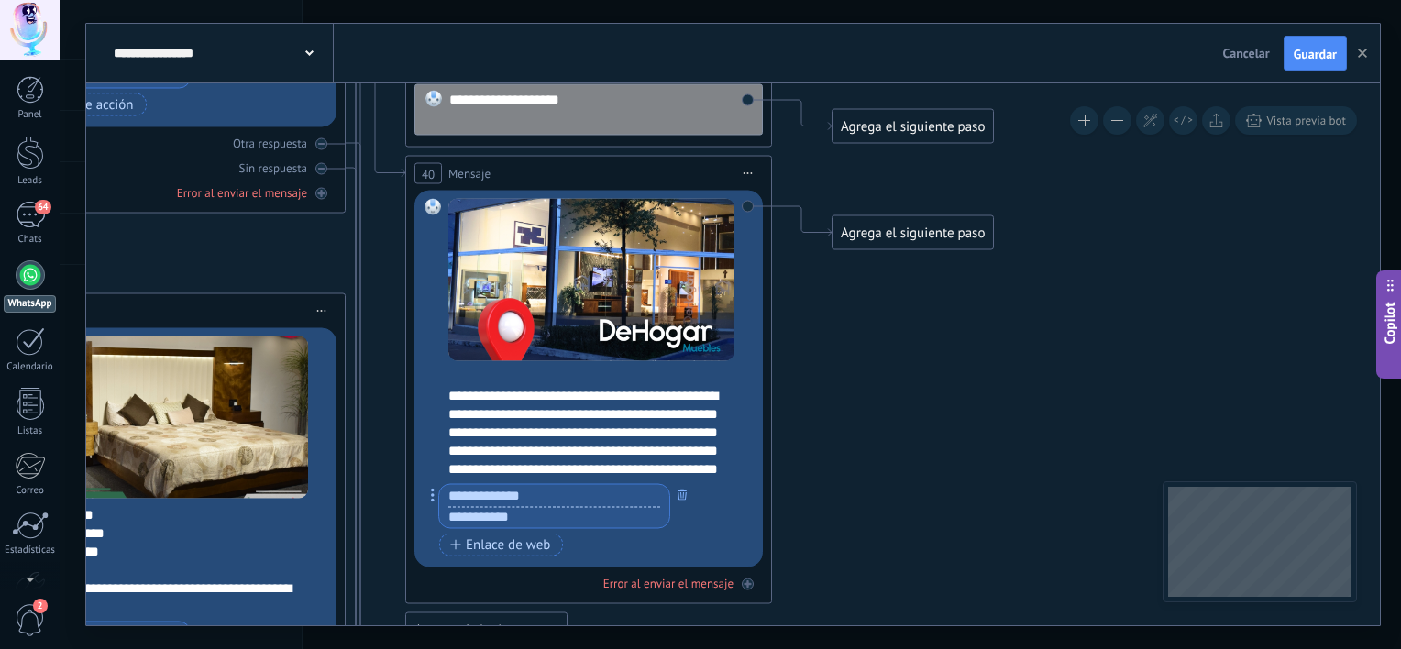
click at [545, 521] on input "text" at bounding box center [554, 517] width 230 height 22
paste input "**********"
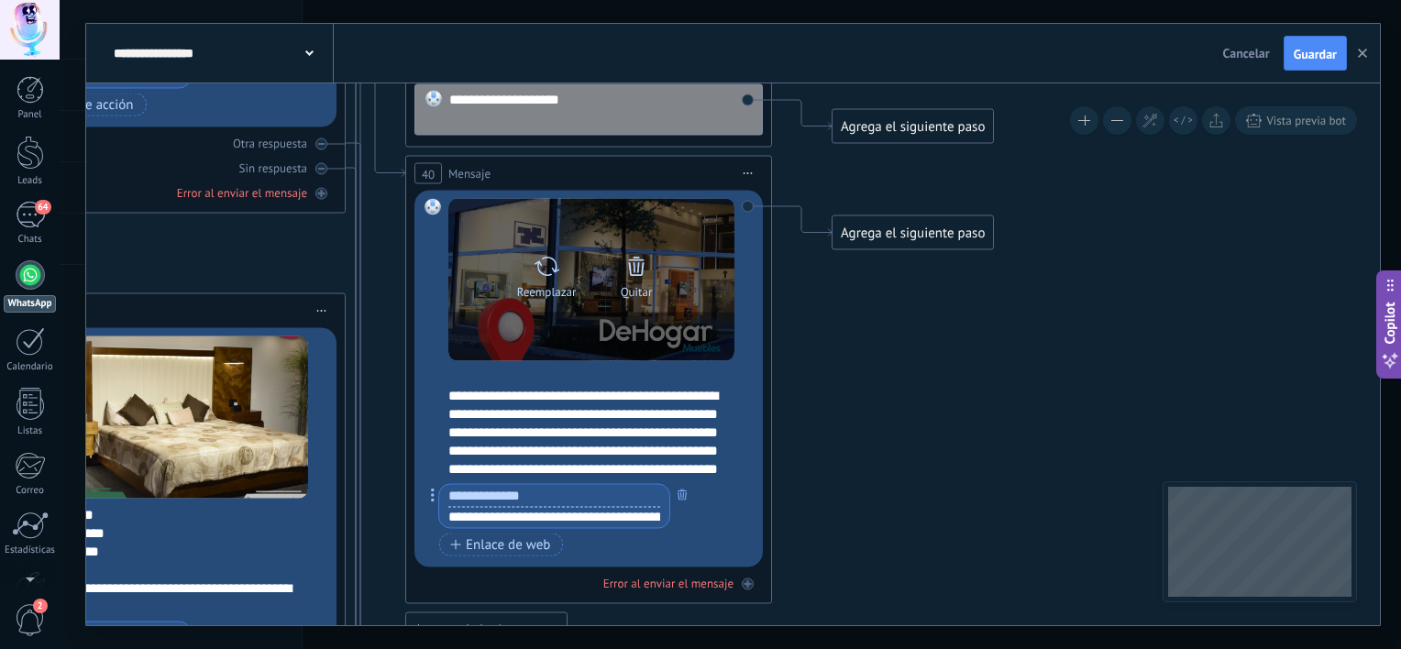
scroll to position [0, 1550]
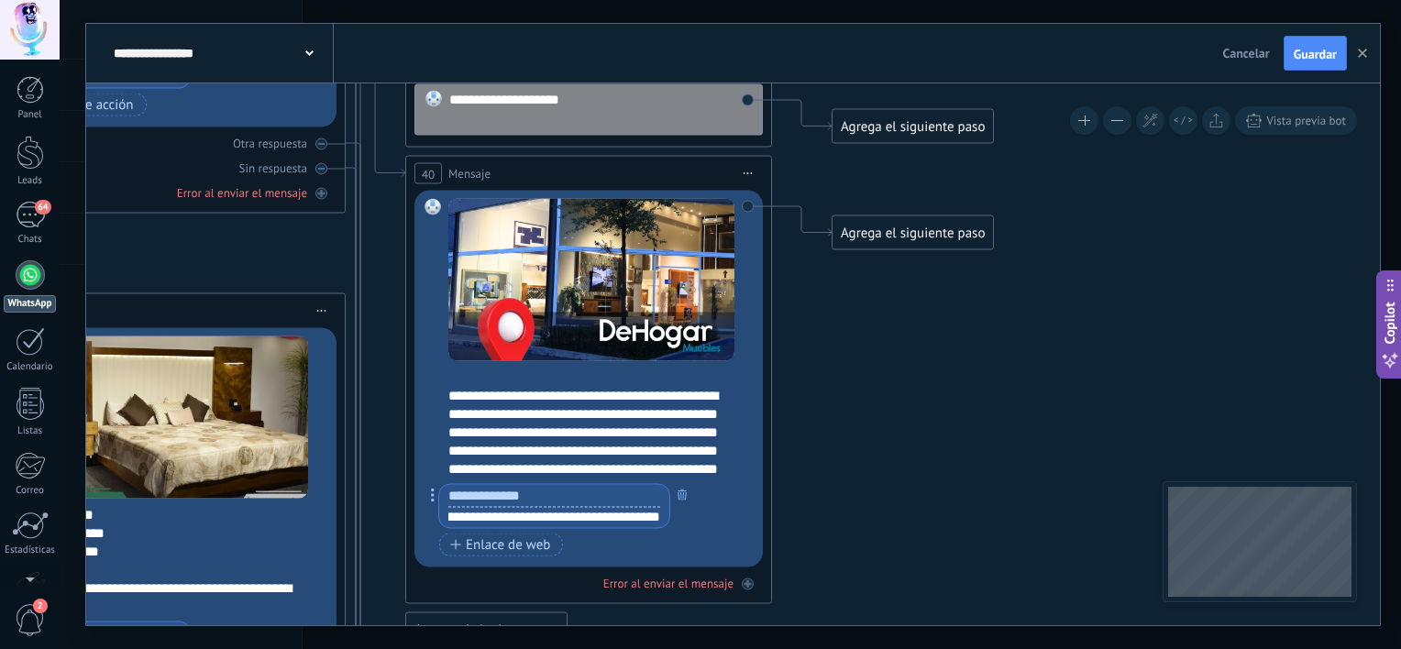
type input "**********"
click at [530, 491] on input "text" at bounding box center [554, 496] width 230 height 22
type input "*********"
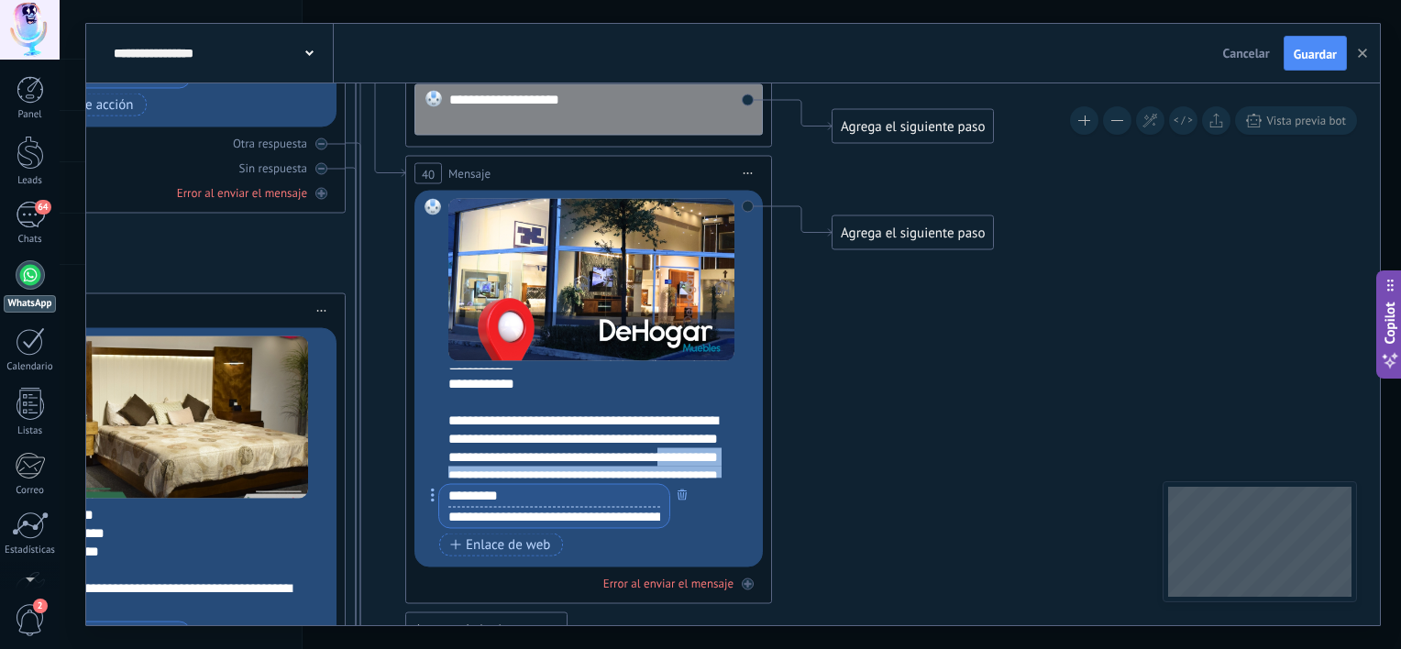
scroll to position [160, 0]
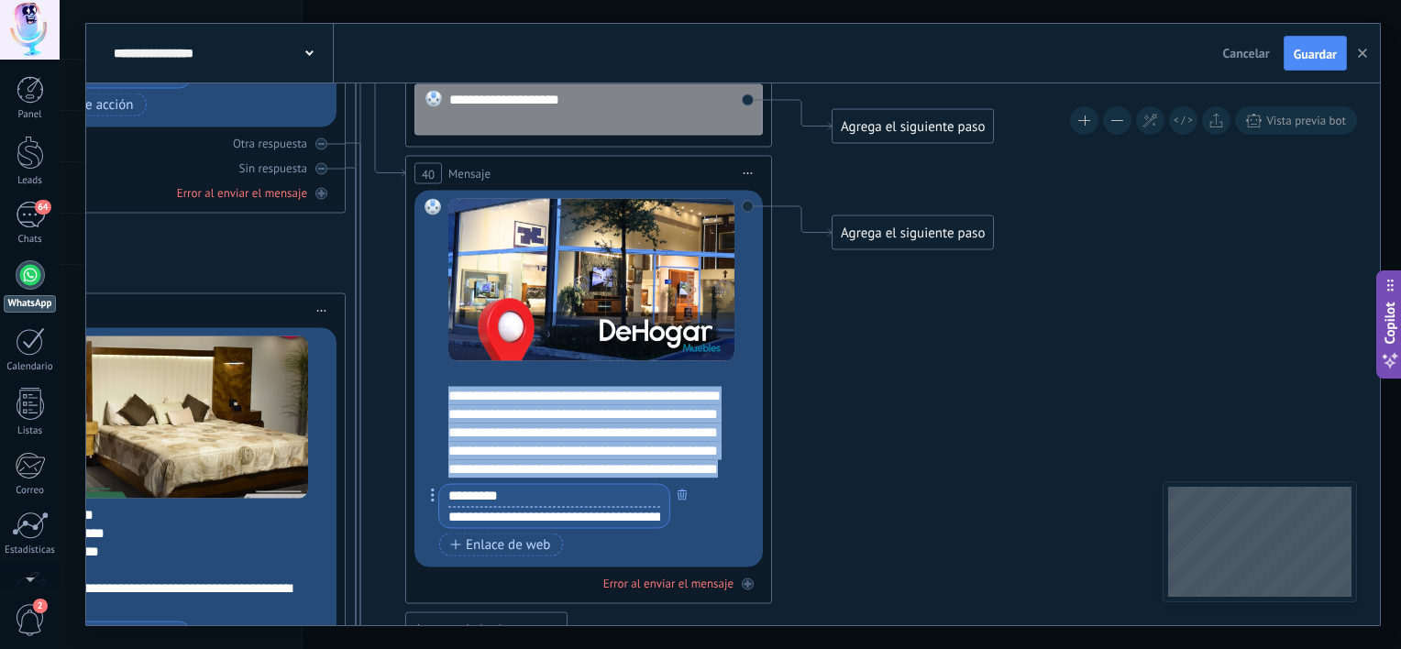
drag, startPoint x: 694, startPoint y: 475, endPoint x: 443, endPoint y: 389, distance: 265.6
click at [443, 389] on div "Reemplazar Quitar Convertir a mensaje de voz Arrastre la imagen aquí para adjun…" at bounding box center [588, 379] width 348 height 377
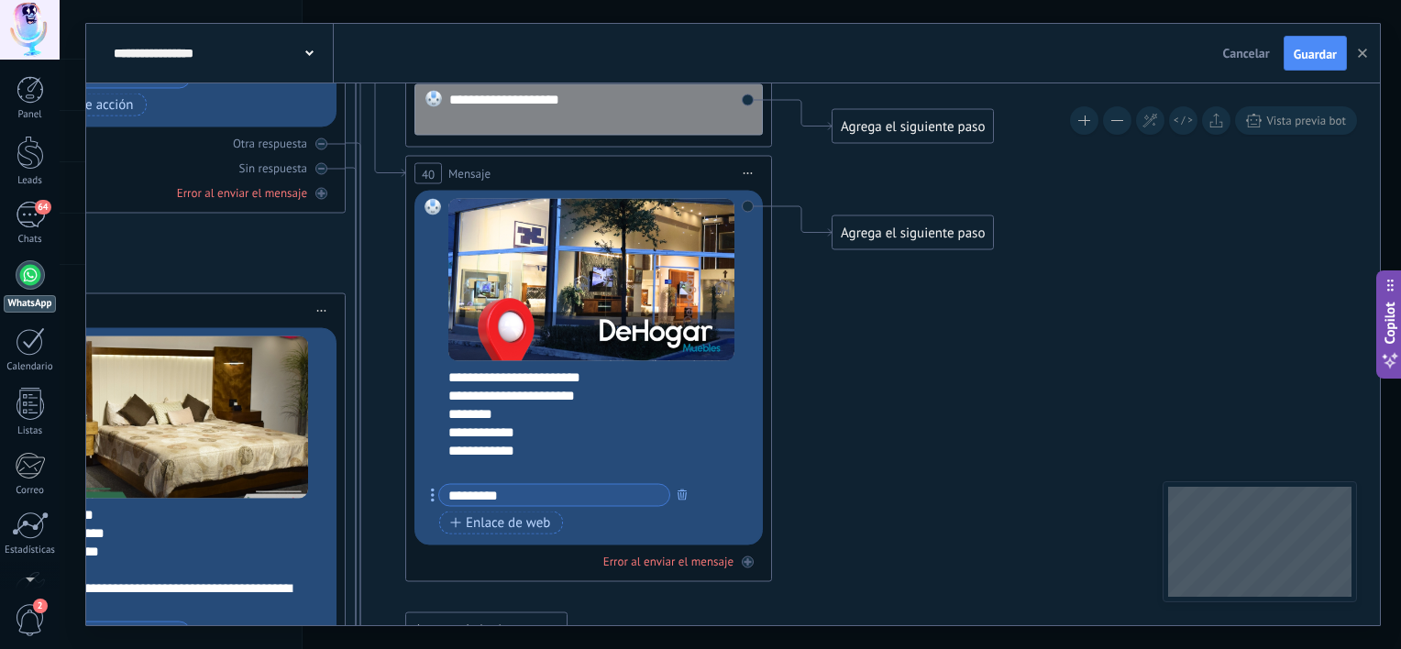
scroll to position [37, 0]
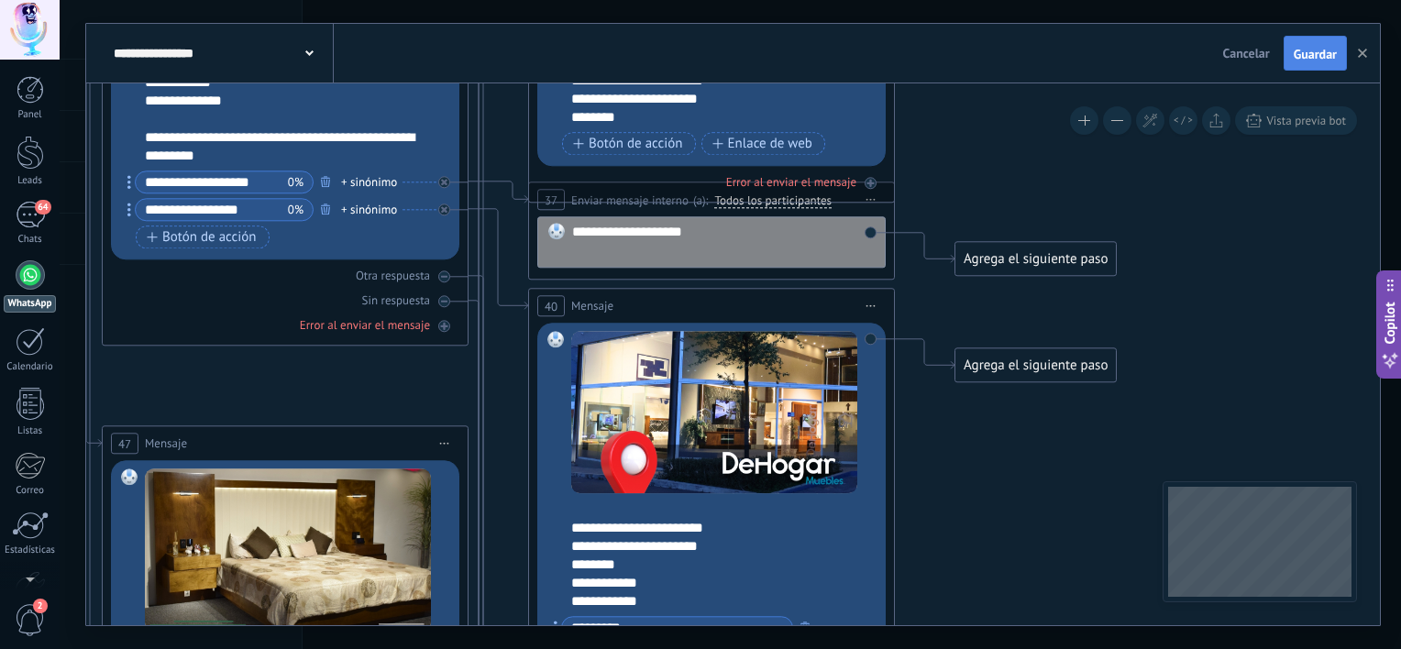
click at [1314, 48] on span "Guardar" at bounding box center [1315, 54] width 43 height 13
click at [1335, 48] on span "Guardar" at bounding box center [1315, 54] width 43 height 13
click at [1316, 53] on span "Guardar" at bounding box center [1315, 54] width 43 height 13
click at [1372, 60] on button "button" at bounding box center [1363, 53] width 28 height 35
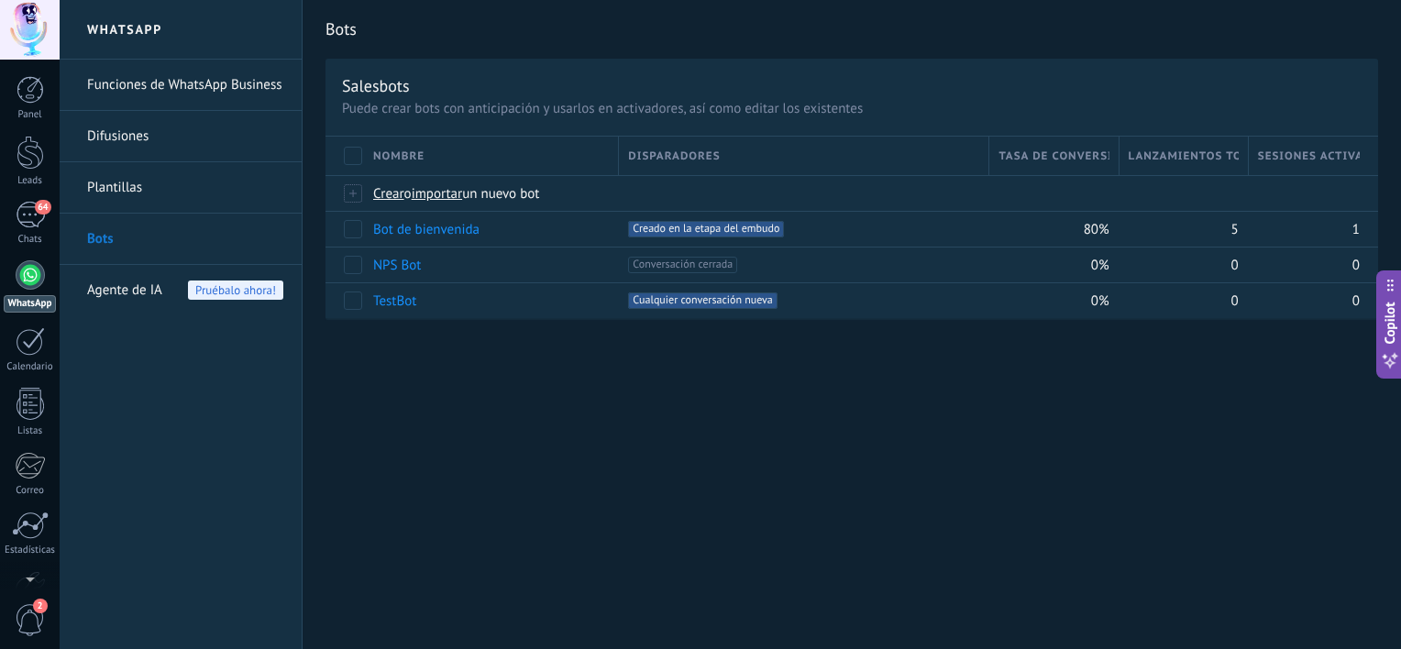
click at [114, 291] on span "Agente de IA" at bounding box center [124, 290] width 75 height 51
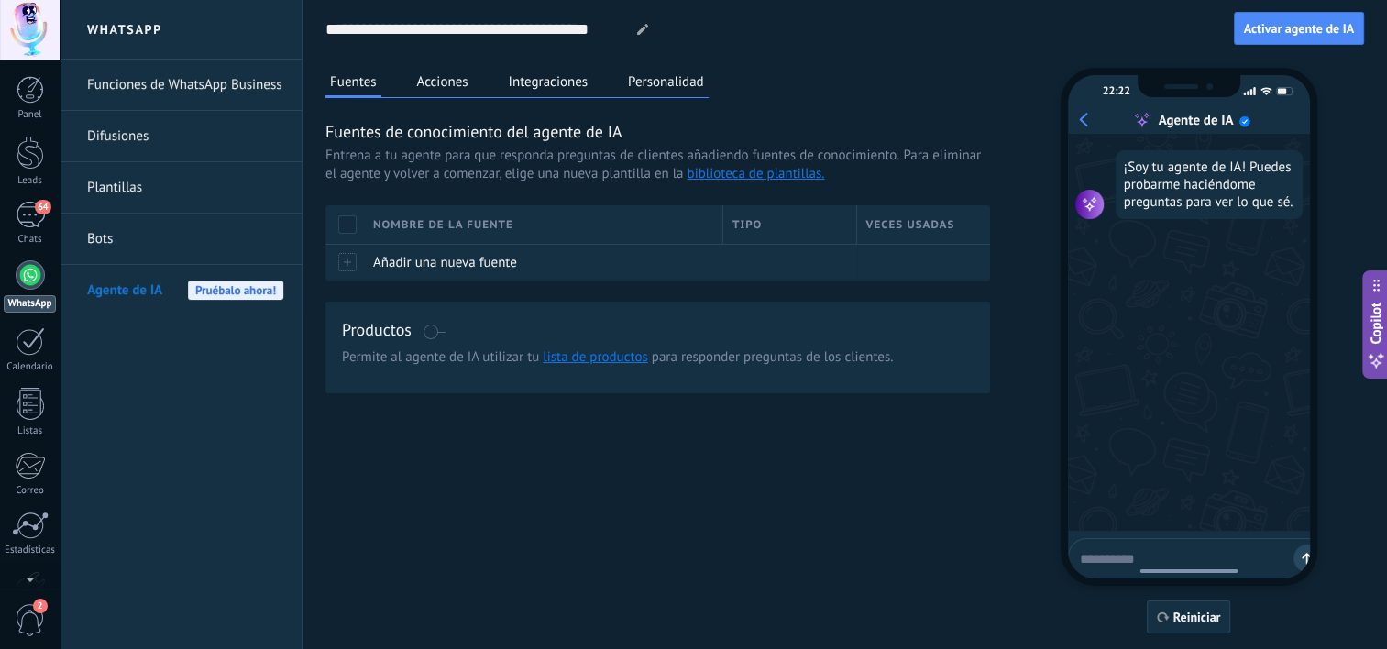
click at [126, 140] on link "Difusiones" at bounding box center [185, 136] width 196 height 51
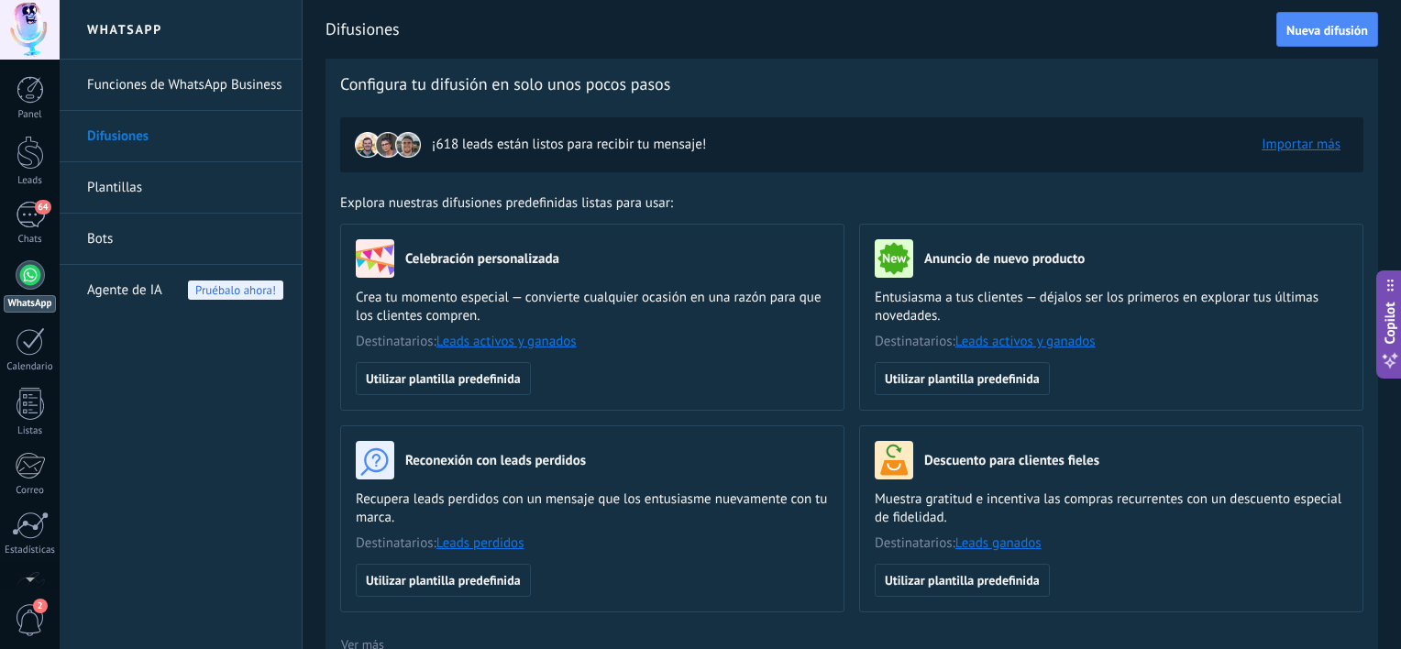
click at [147, 88] on link "Funciones de WhatsApp Business" at bounding box center [185, 85] width 196 height 51
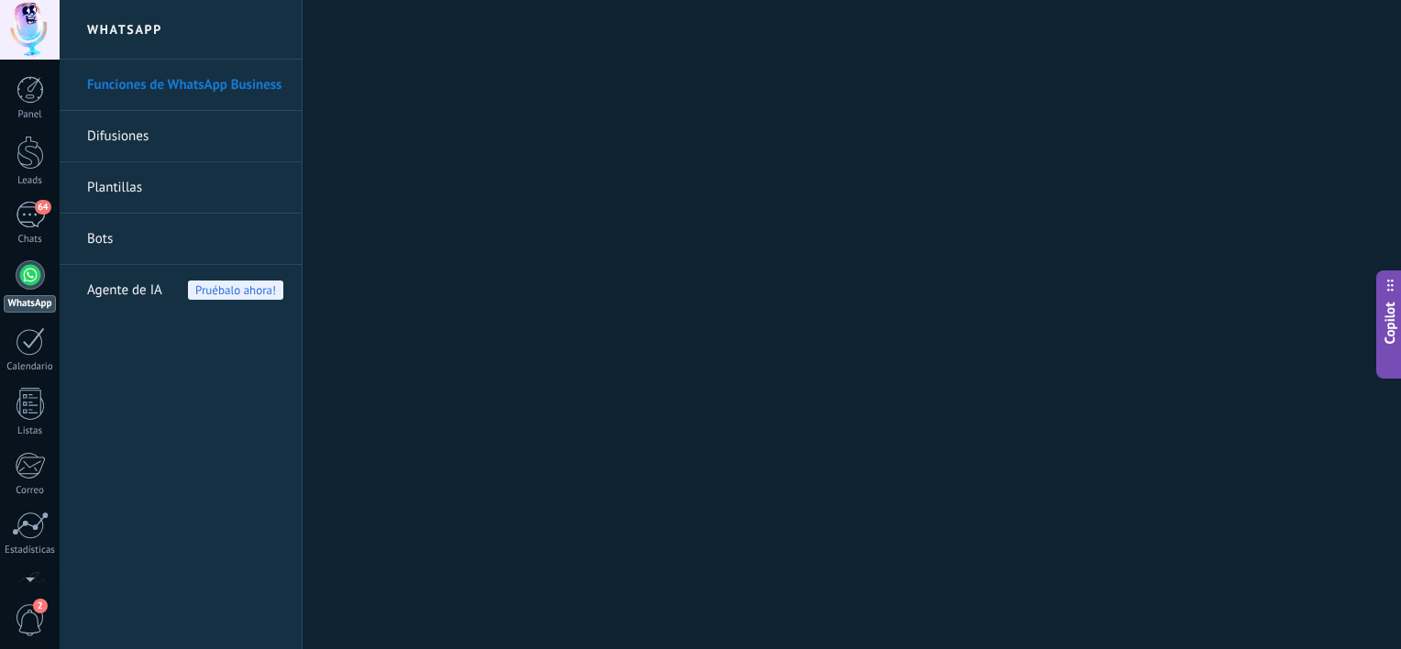
click at [115, 138] on link "Difusiones" at bounding box center [185, 136] width 196 height 51
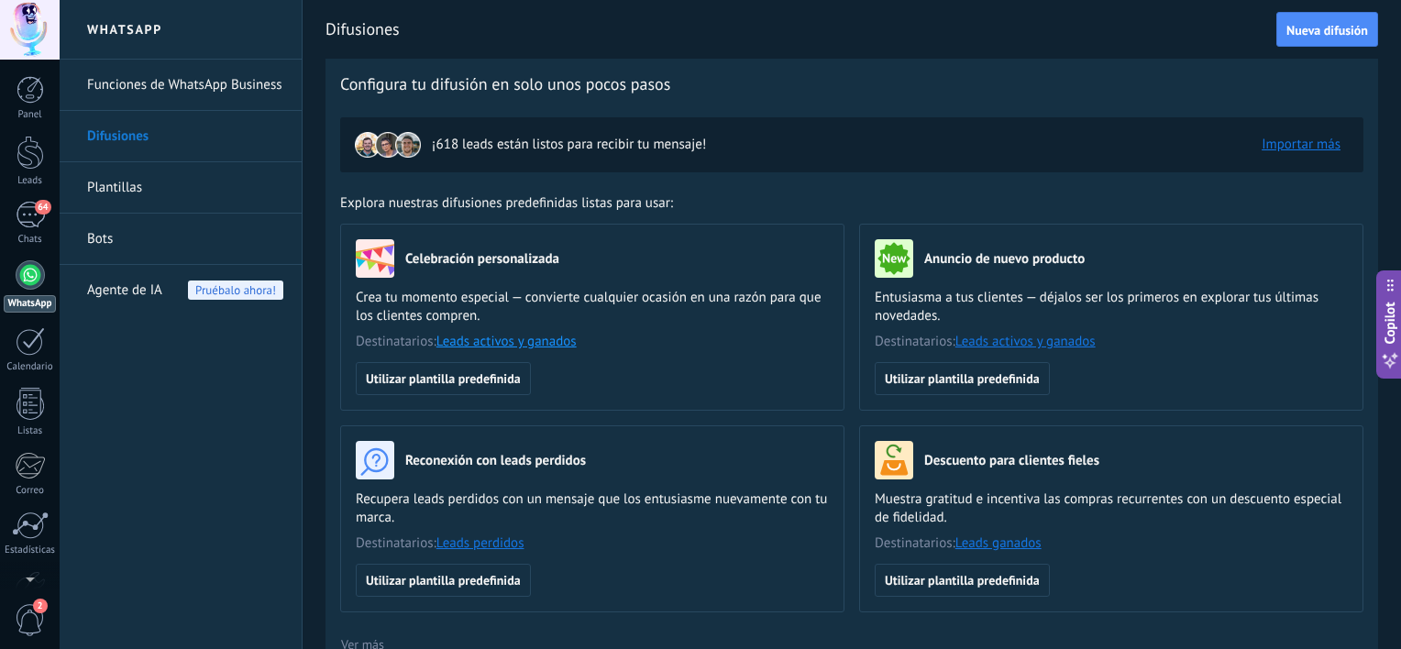
click at [486, 340] on link "Leads activos y ganados" at bounding box center [506, 341] width 140 height 17
